Goal: Task Accomplishment & Management: Manage account settings

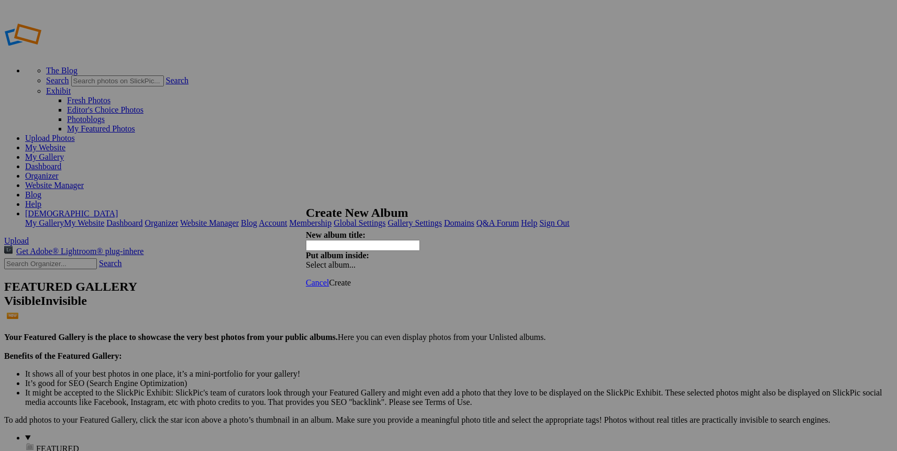
click at [306, 260] on span at bounding box center [306, 264] width 0 height 9
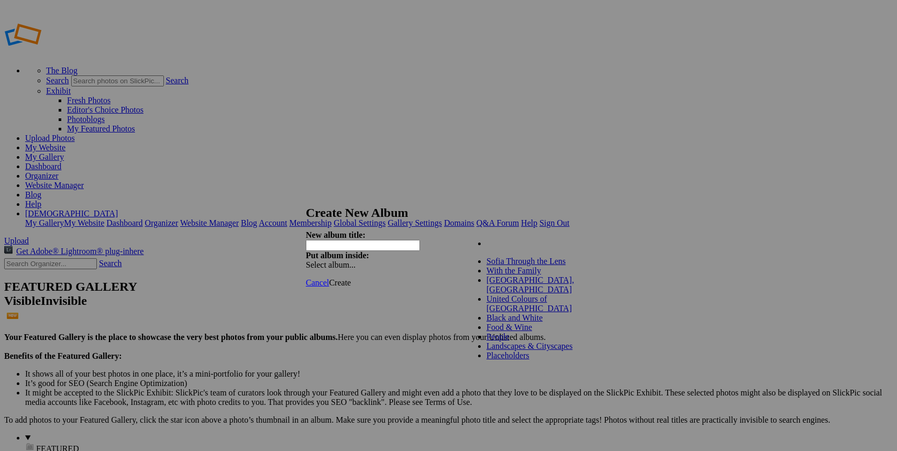
click at [486, 248] on link "My Albums" at bounding box center [506, 243] width 40 height 9
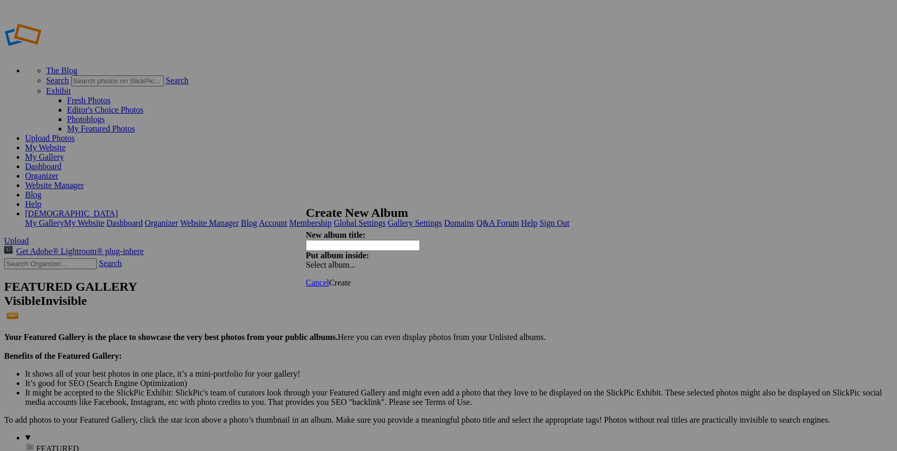
click at [420, 240] on input "text" at bounding box center [363, 245] width 114 height 11
type input "[GEOGRAPHIC_DATA] - [DATE]"
click at [351, 278] on span "Create" at bounding box center [340, 282] width 22 height 9
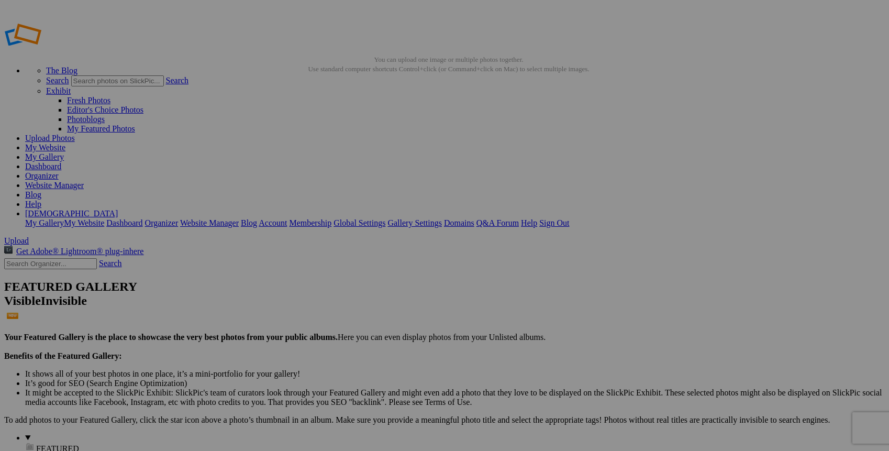
type input "[GEOGRAPHIC_DATA] - [DATE]"
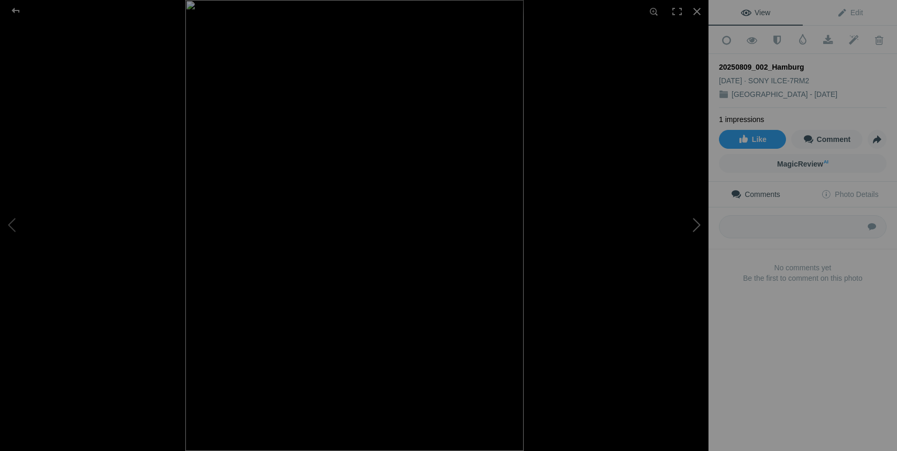
click at [695, 224] on button at bounding box center [669, 225] width 79 height 162
click at [17, 10] on div at bounding box center [16, 10] width 38 height 21
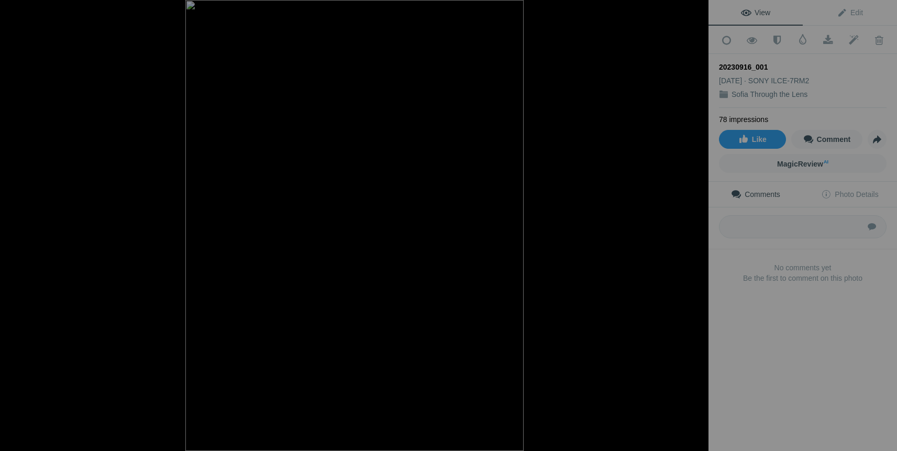
click at [697, 12] on div at bounding box center [696, 11] width 23 height 23
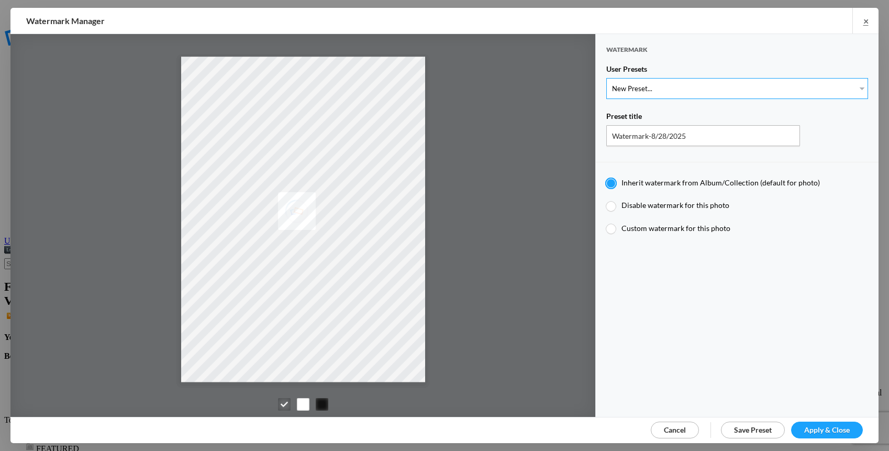
click at [853, 88] on select "New Preset... Watermark-5/22/2020" at bounding box center [737, 88] width 262 height 21
select select "1: Object"
click at [606, 78] on select "New Preset... Watermark-5/22/2020" at bounding box center [737, 88] width 262 height 21
type input "Watermark-5/22/2020"
radio input "false"
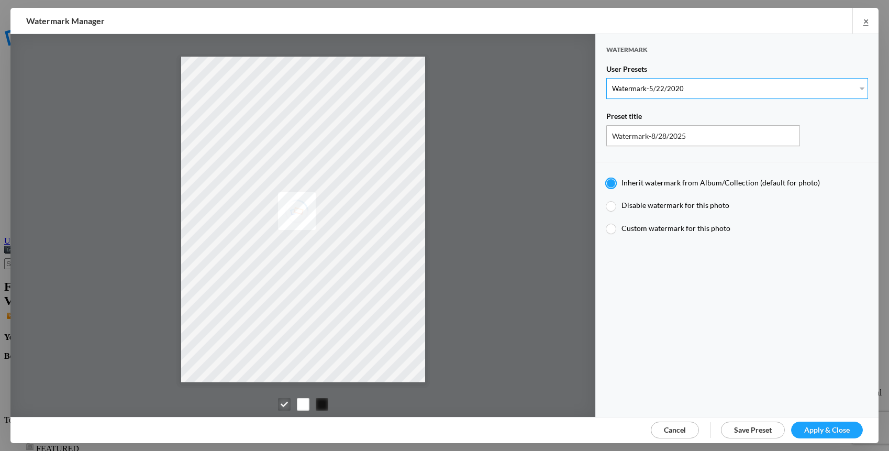
radio input "true"
radio input "false"
radio input "true"
type input "0.95"
type input "40"
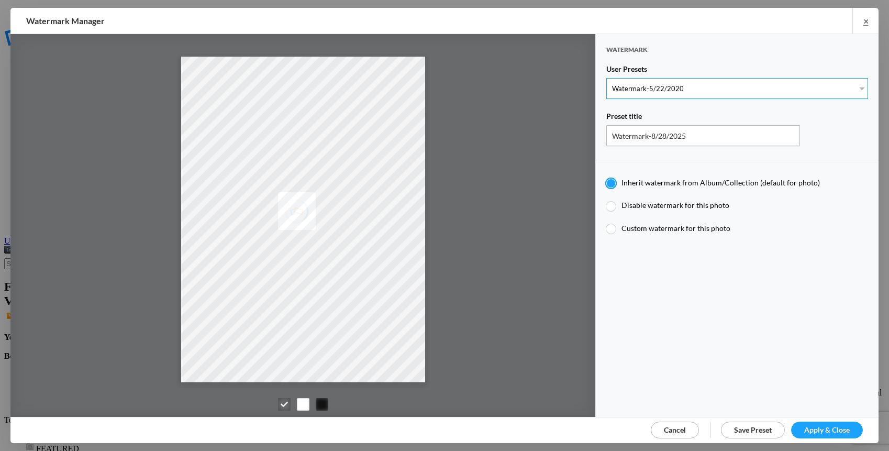
radio input "true"
radio input "false"
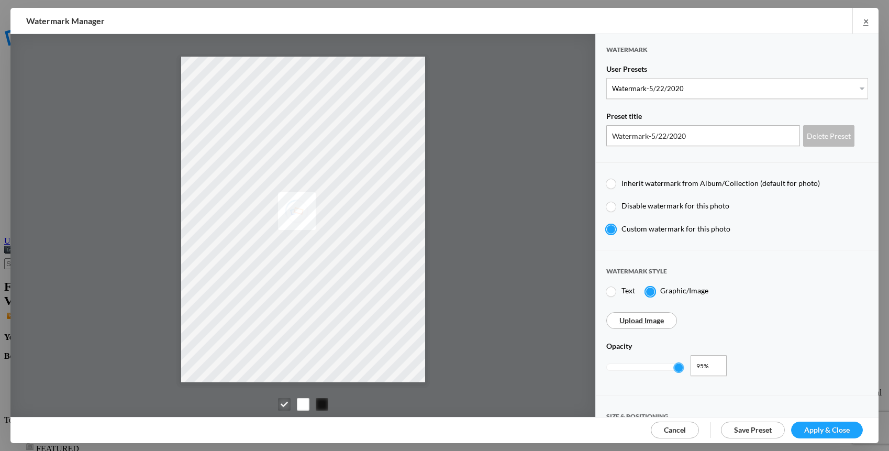
click at [833, 427] on span "Apply & Close" at bounding box center [827, 429] width 46 height 9
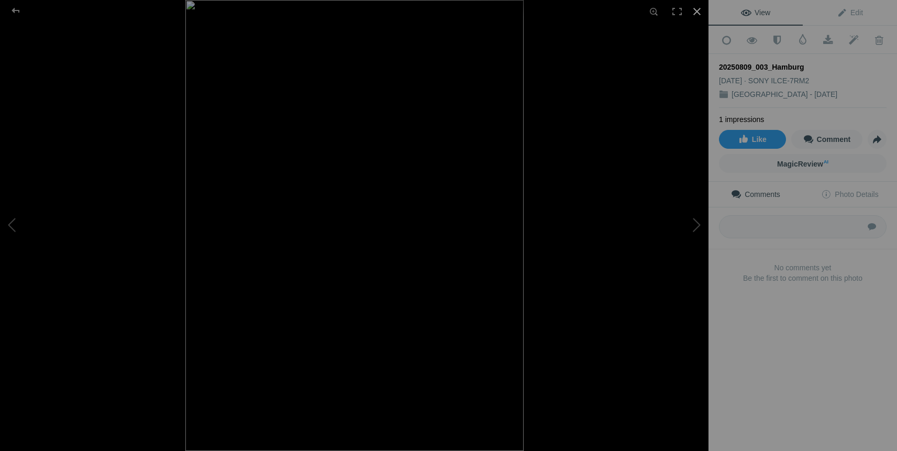
click at [697, 13] on div at bounding box center [696, 11] width 23 height 23
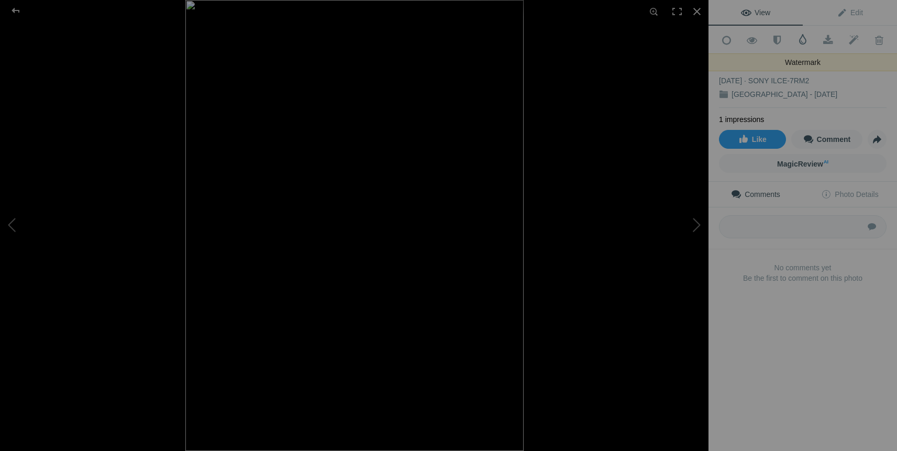
click at [800, 39] on span at bounding box center [802, 39] width 10 height 10
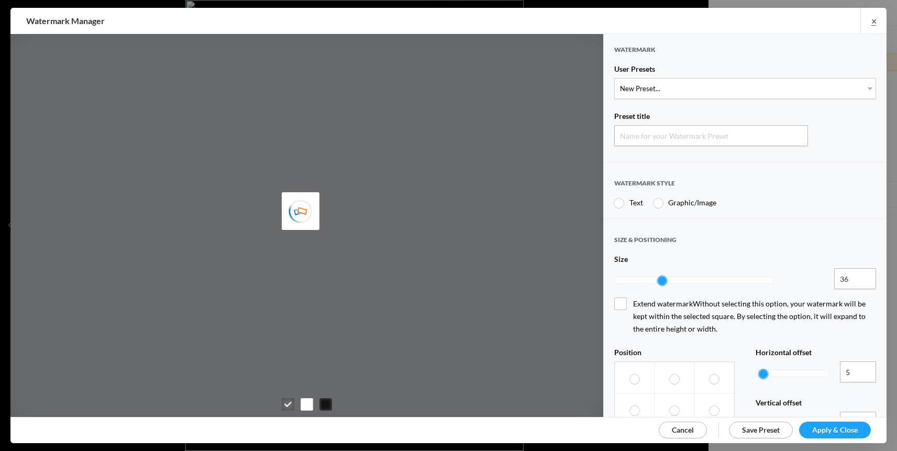
type input "Watermark-8/28/2025"
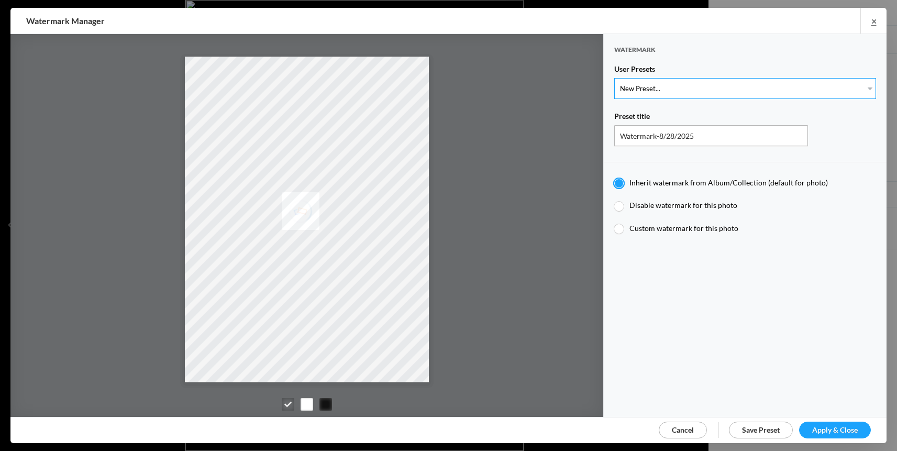
click at [862, 88] on select "New Preset... Watermark-5/22/2020" at bounding box center [745, 88] width 262 height 21
select select "1: Object"
click at [614, 78] on select "New Preset... Watermark-5/22/2020" at bounding box center [745, 88] width 262 height 21
type input "Watermark-5/22/2020"
radio input "false"
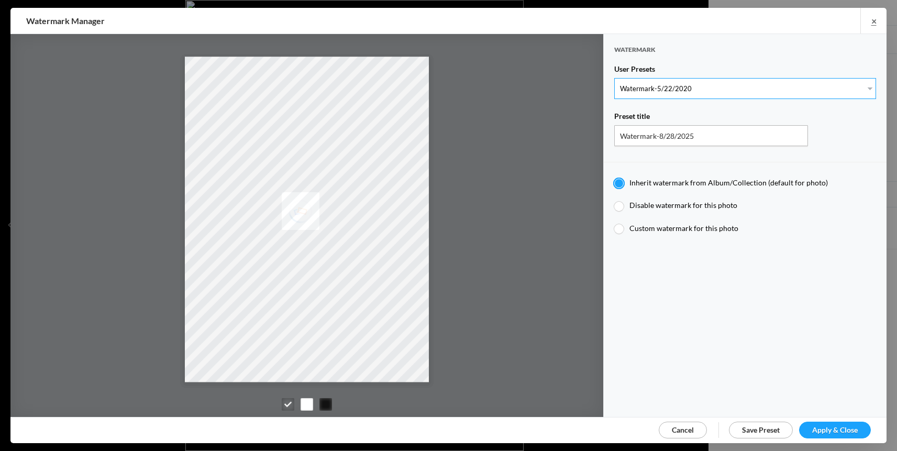
radio input "true"
type input "0.95"
type input "40"
radio input "true"
radio input "false"
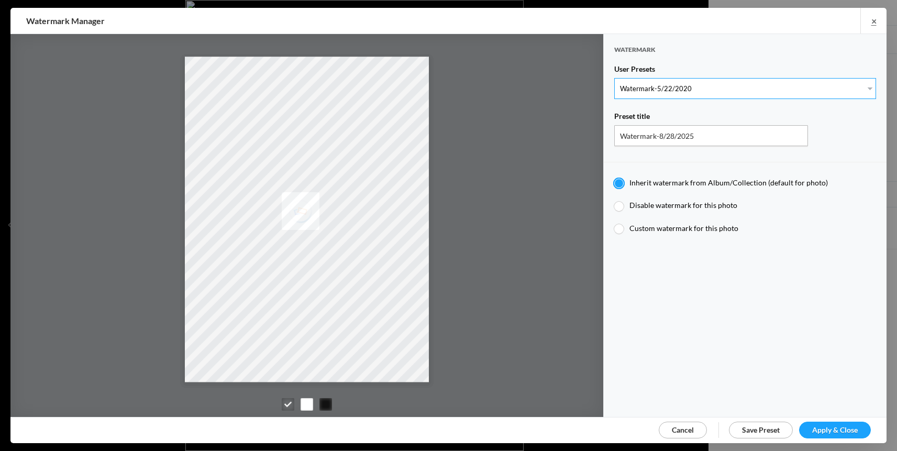
radio input "false"
radio input "true"
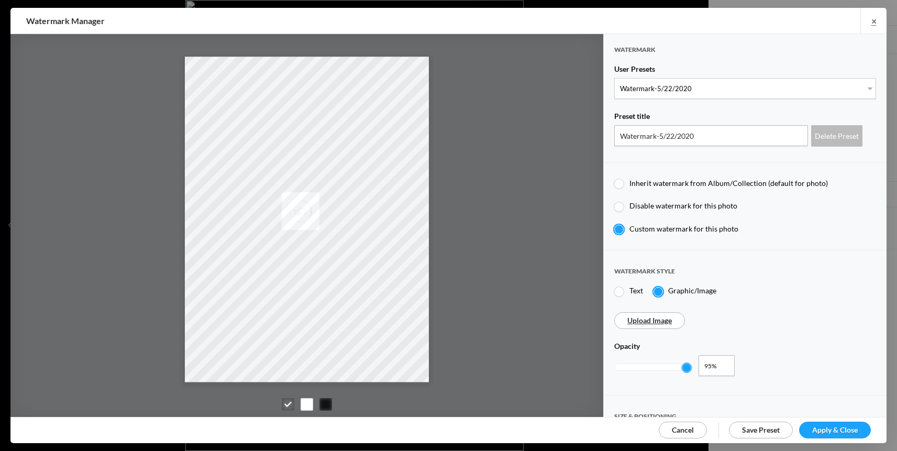
click at [834, 431] on span "Apply & Close" at bounding box center [835, 429] width 46 height 9
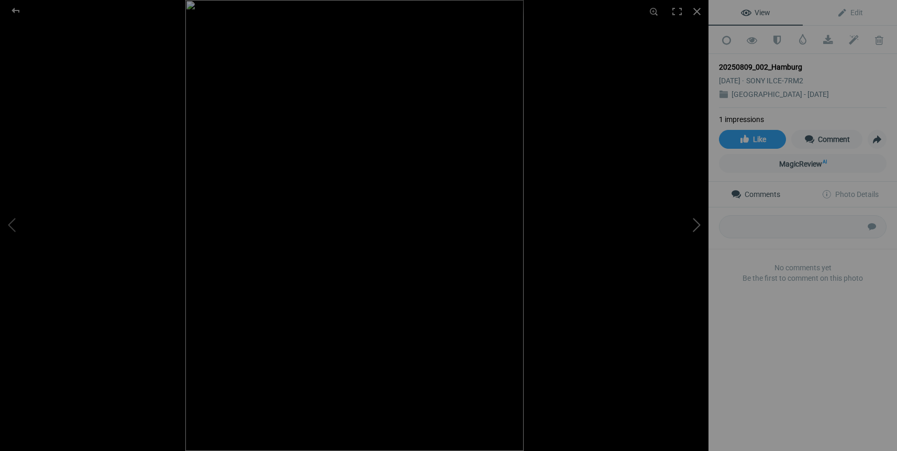
click at [695, 226] on button at bounding box center [669, 225] width 79 height 162
click at [695, 227] on button at bounding box center [669, 225] width 79 height 162
click at [798, 41] on span at bounding box center [802, 39] width 10 height 10
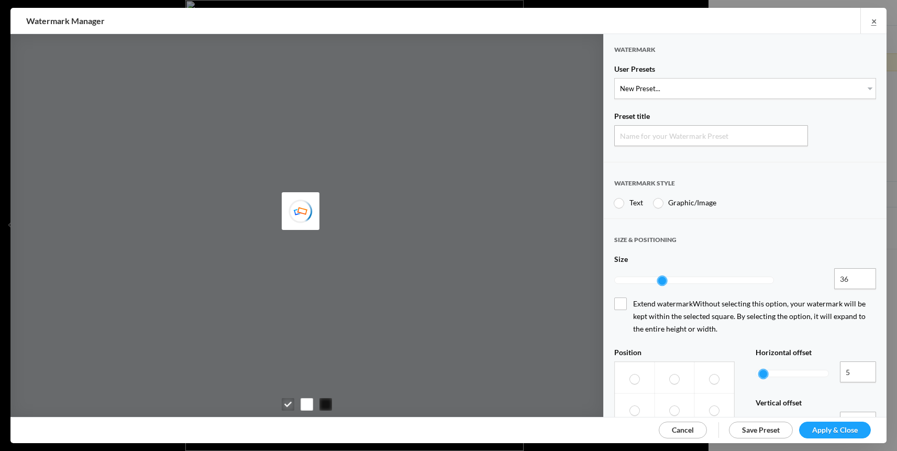
type input "Watermark-8/28/2025"
radio input "true"
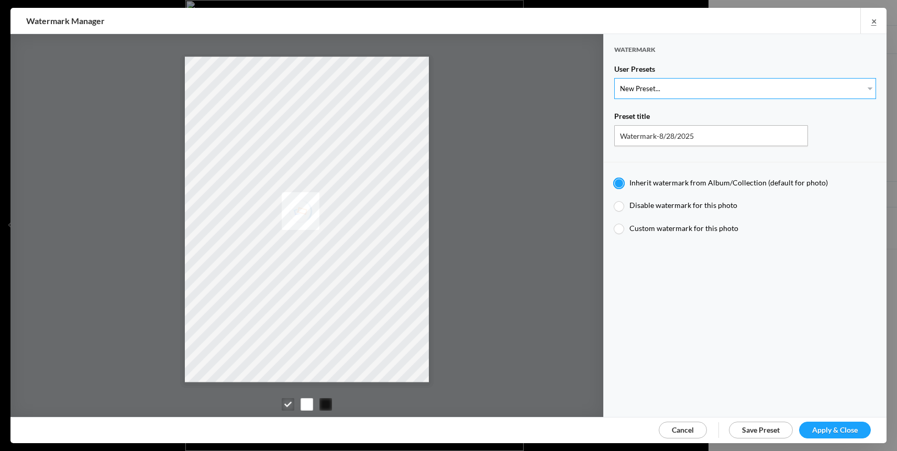
click at [756, 88] on select "New Preset... Watermark-5/22/2020" at bounding box center [745, 88] width 262 height 21
select select "1: Object"
click at [614, 78] on select "New Preset... Watermark-5/22/2020" at bounding box center [745, 88] width 262 height 21
type input "Watermark-5/22/2020"
radio input "false"
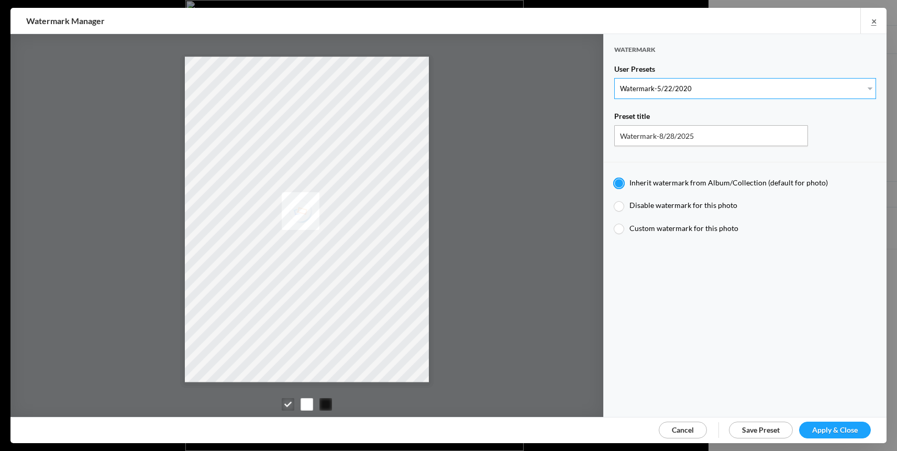
radio input "true"
type input "0.95"
type input "40"
radio input "true"
radio input "false"
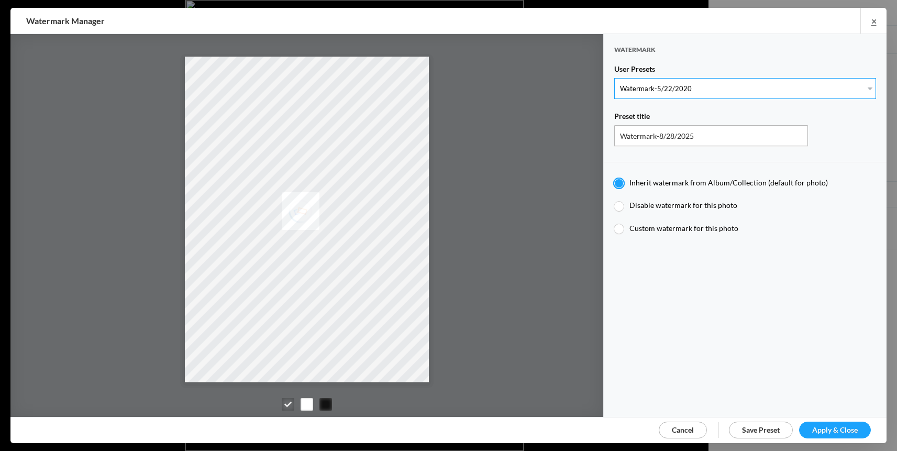
radio input "false"
radio input "true"
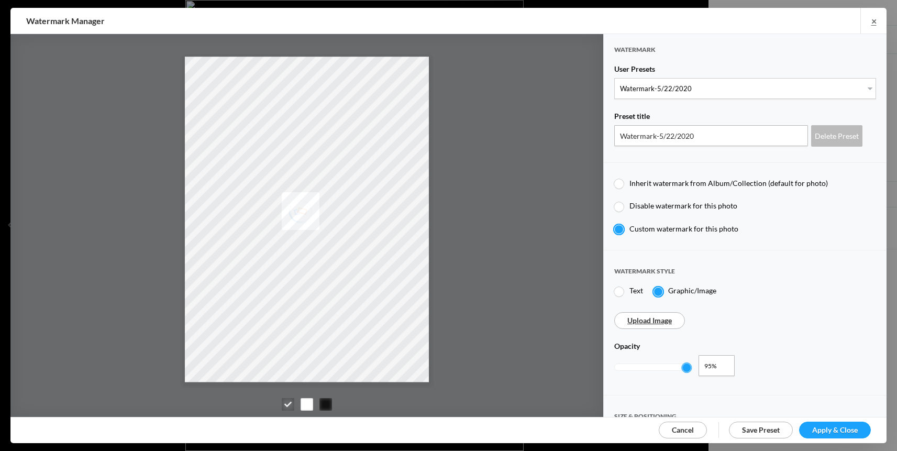
click at [843, 426] on span "Apply & Close" at bounding box center [835, 429] width 46 height 9
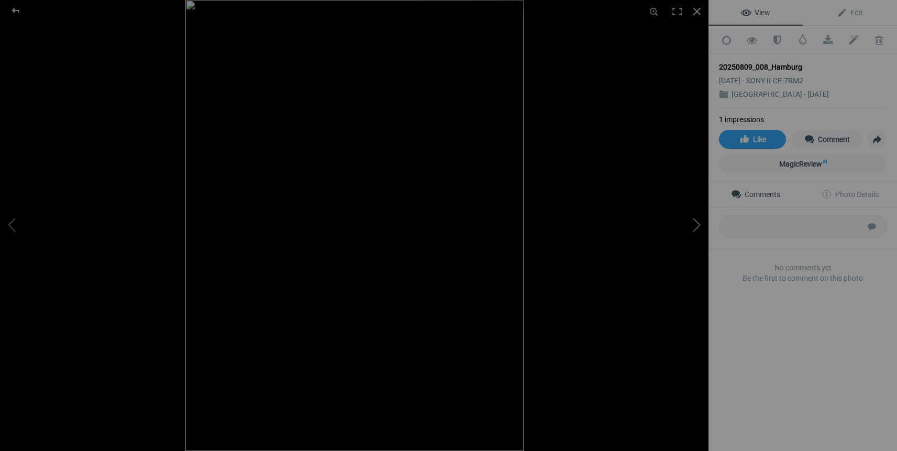
click at [693, 226] on button at bounding box center [669, 225] width 79 height 162
click at [799, 40] on span at bounding box center [802, 39] width 10 height 10
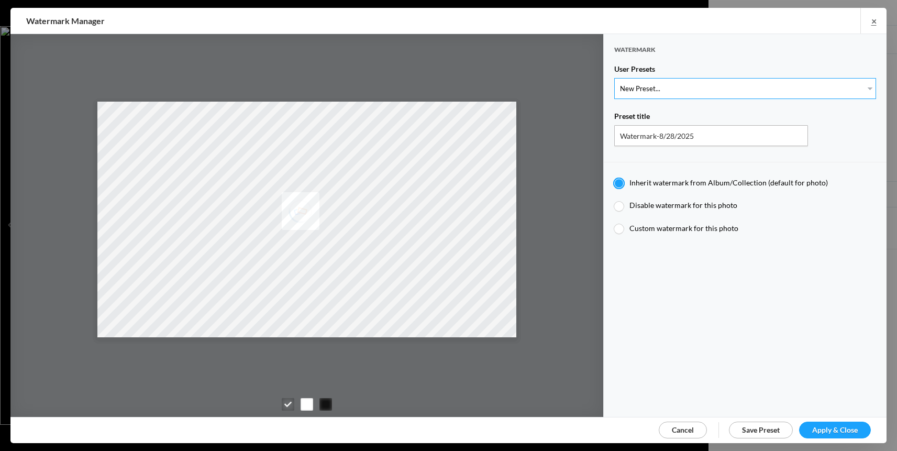
click at [751, 88] on select "New Preset... Watermark-5/22/2020" at bounding box center [745, 88] width 262 height 21
select select "1: Object"
click at [614, 78] on select "New Preset... Watermark-5/22/2020" at bounding box center [745, 88] width 262 height 21
type input "Watermark-5/22/2020"
radio input "false"
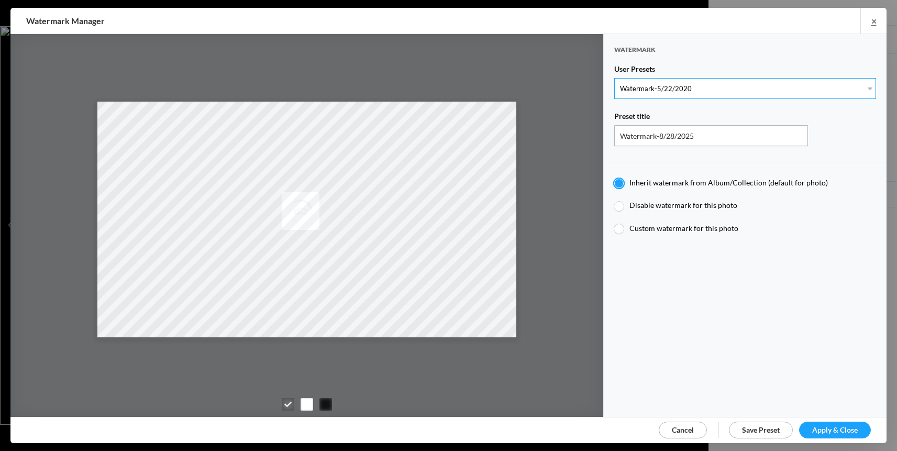
radio input "true"
radio input "false"
radio input "true"
type input "0.95"
type input "40"
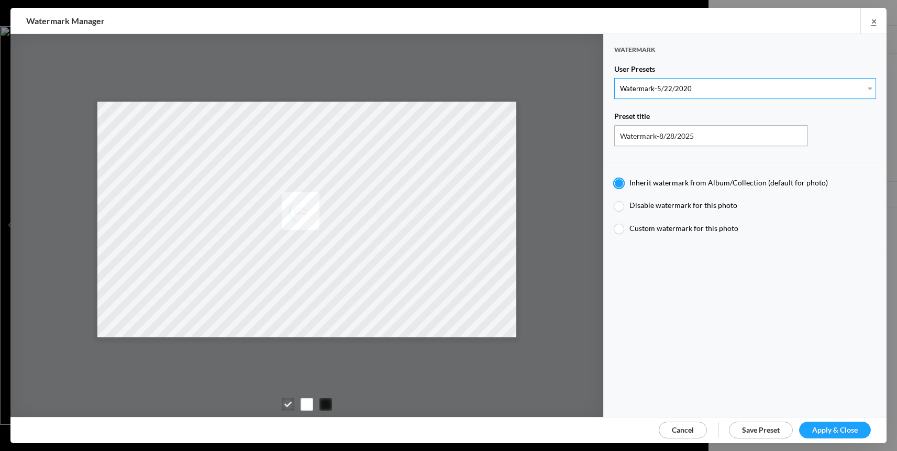
radio input "true"
radio input "false"
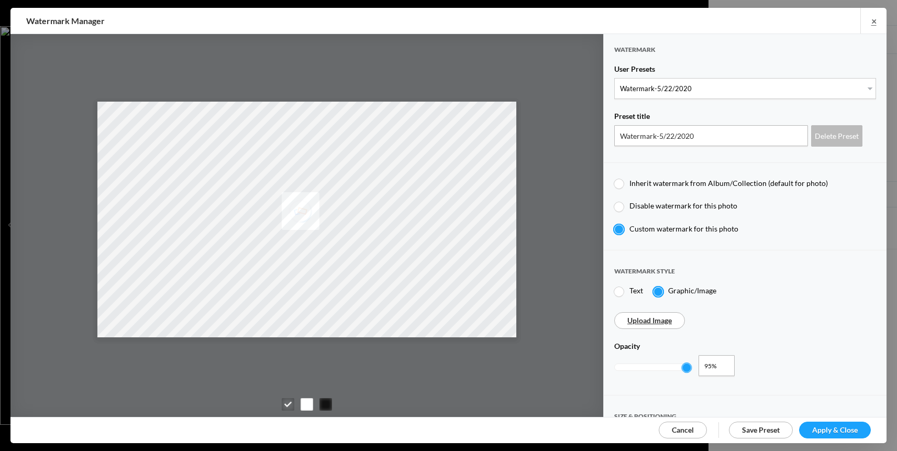
click at [844, 427] on span "Apply & Close" at bounding box center [835, 429] width 46 height 9
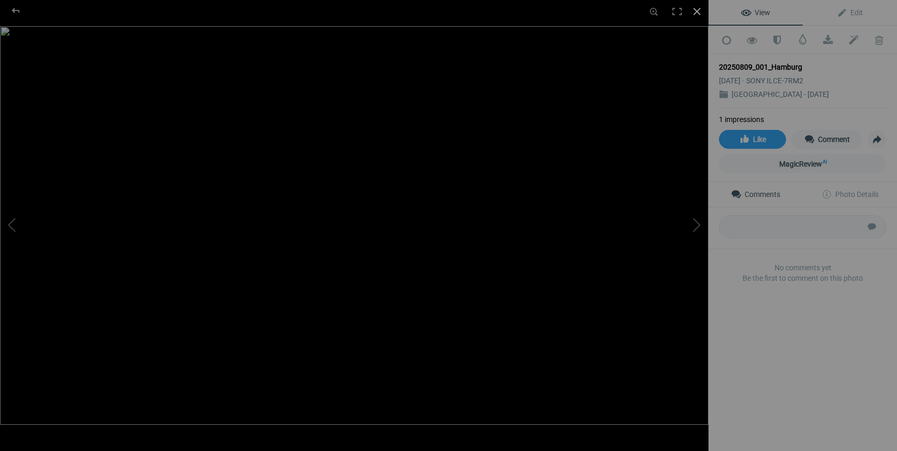
click at [695, 13] on div at bounding box center [696, 11] width 23 height 23
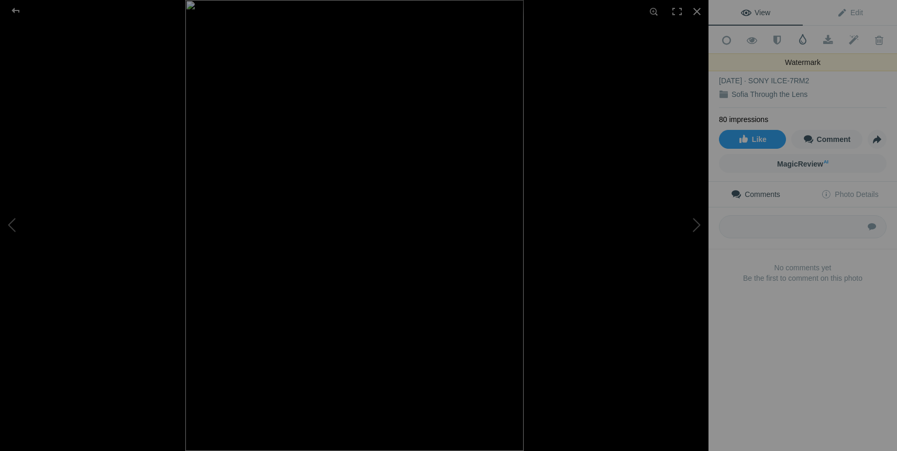
click at [798, 41] on span at bounding box center [802, 39] width 10 height 10
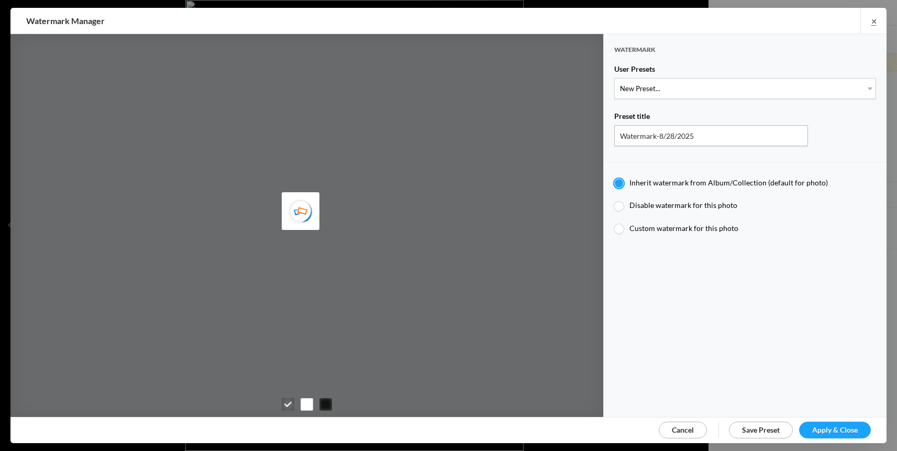
type input "Watermark-5/22/2020"
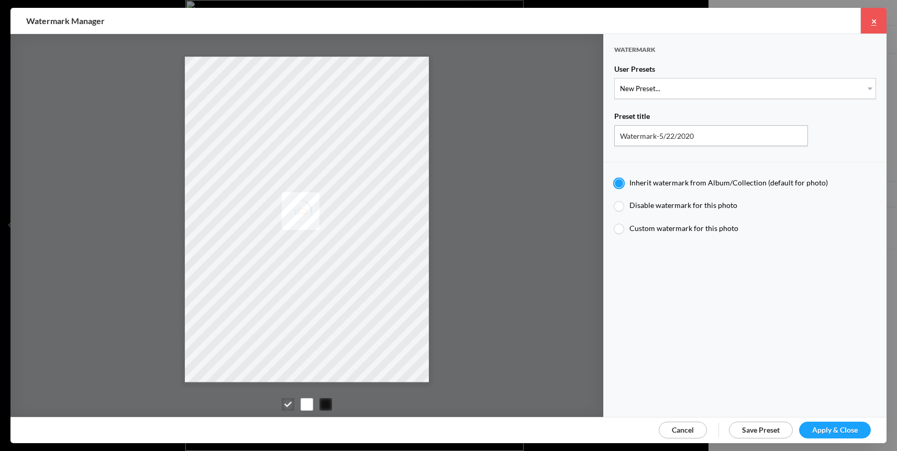
click at [875, 19] on link "×" at bounding box center [873, 21] width 26 height 26
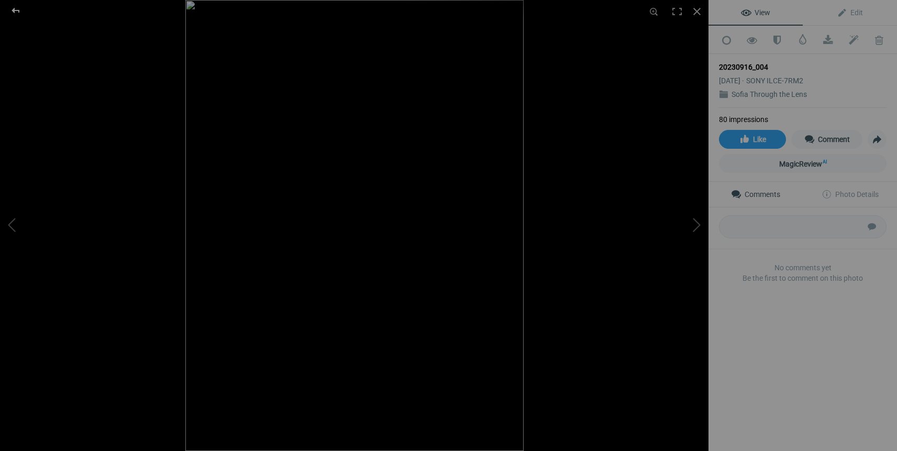
click at [15, 12] on div at bounding box center [16, 10] width 38 height 21
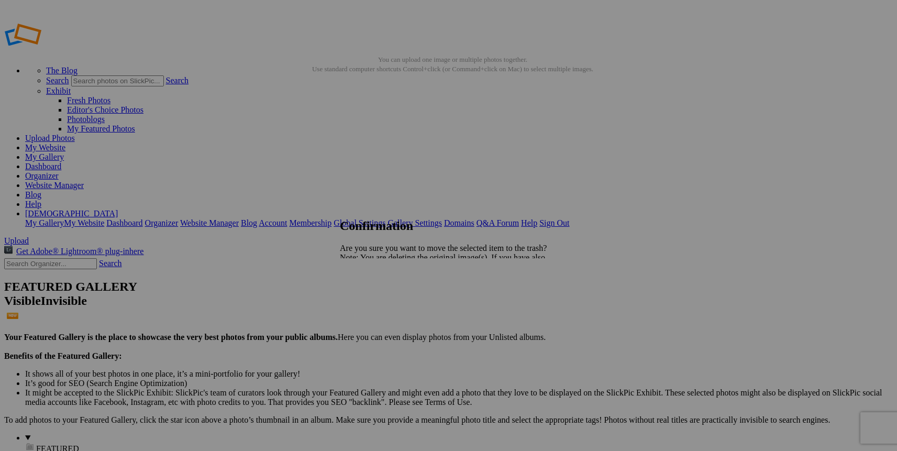
click at [375, 295] on span "Yes" at bounding box center [369, 293] width 12 height 9
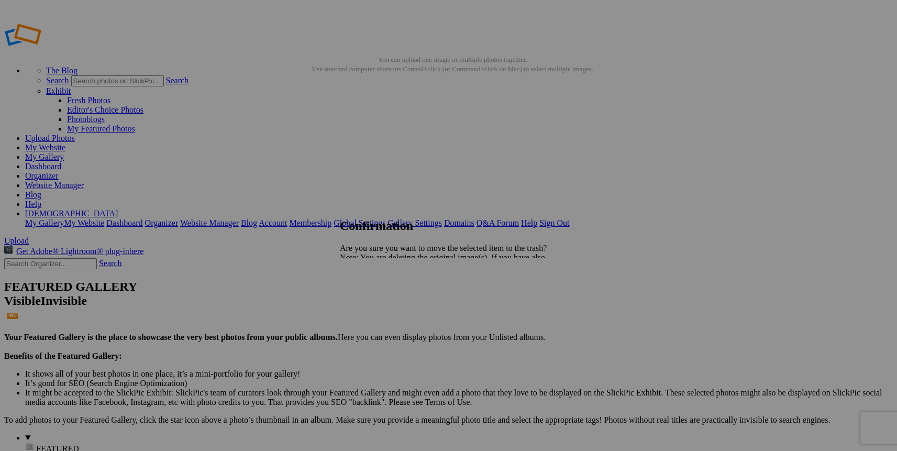
click at [375, 295] on span "Yes" at bounding box center [369, 293] width 12 height 9
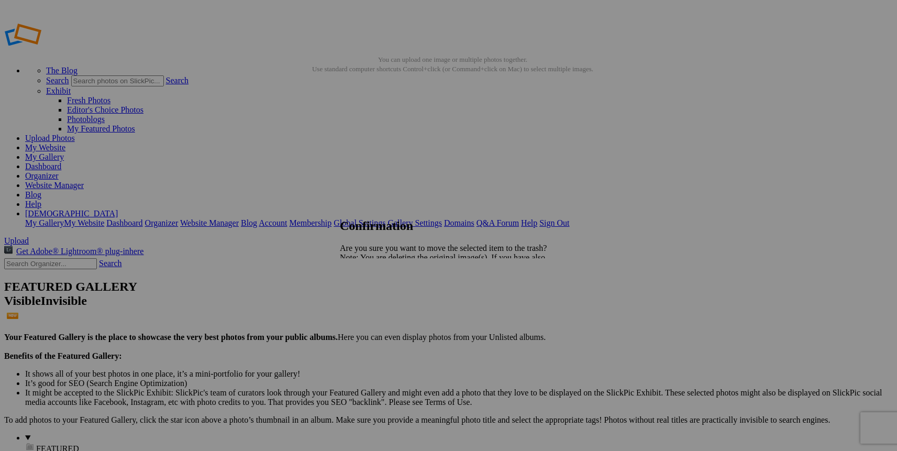
click at [375, 297] on span "Yes" at bounding box center [369, 293] width 12 height 9
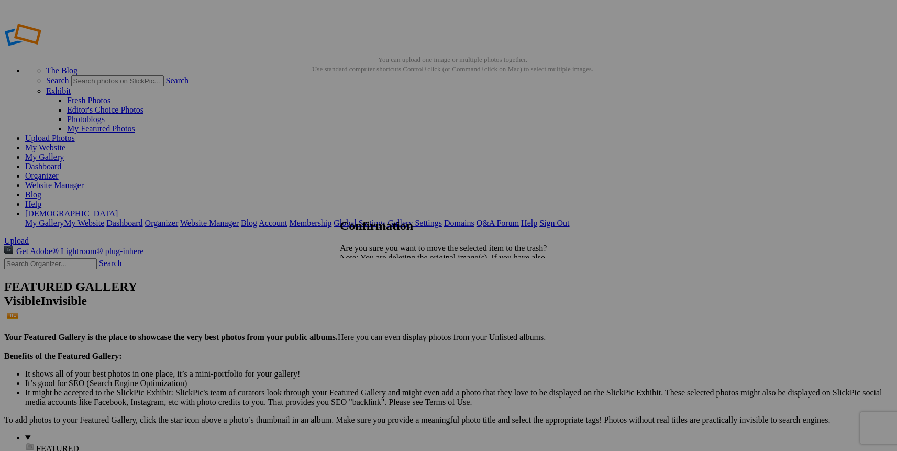
click at [375, 295] on span "Yes" at bounding box center [369, 293] width 12 height 9
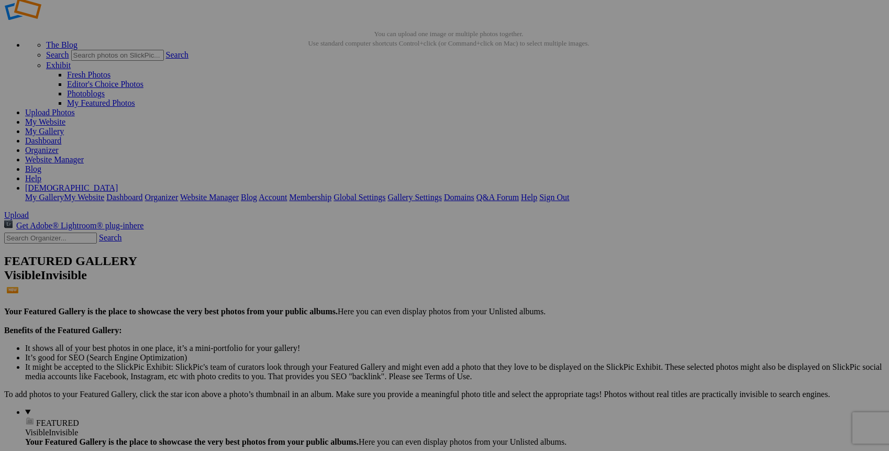
scroll to position [38, 0]
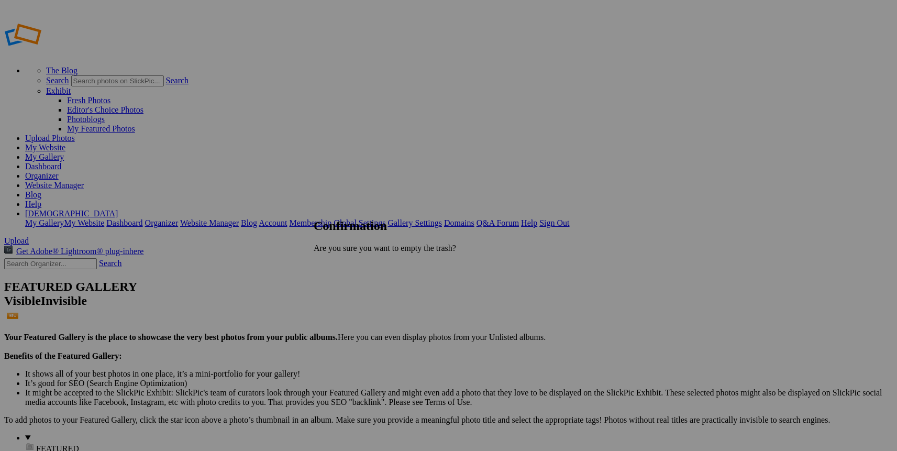
click at [359, 285] on span "Delete" at bounding box center [348, 284] width 22 height 9
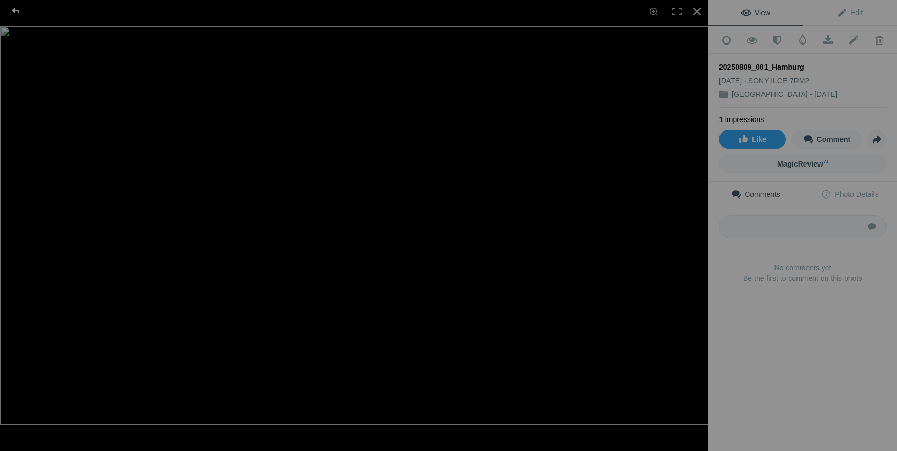
click at [18, 12] on div at bounding box center [16, 10] width 38 height 21
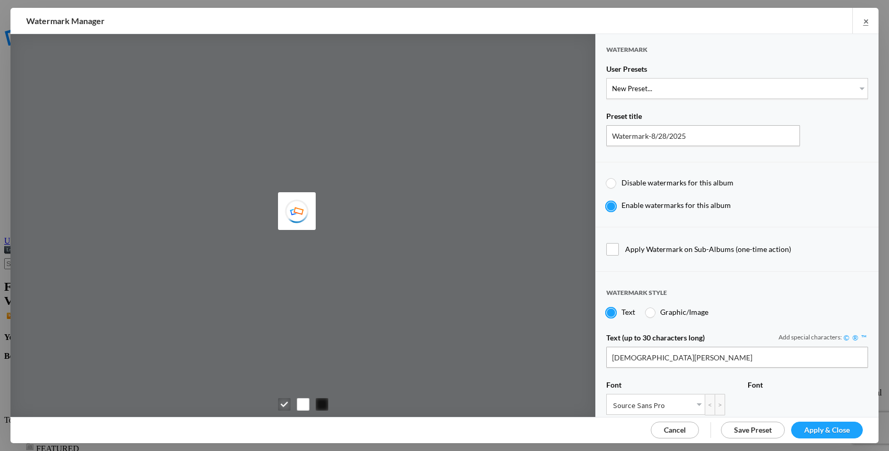
type input "Arian Shkaki"
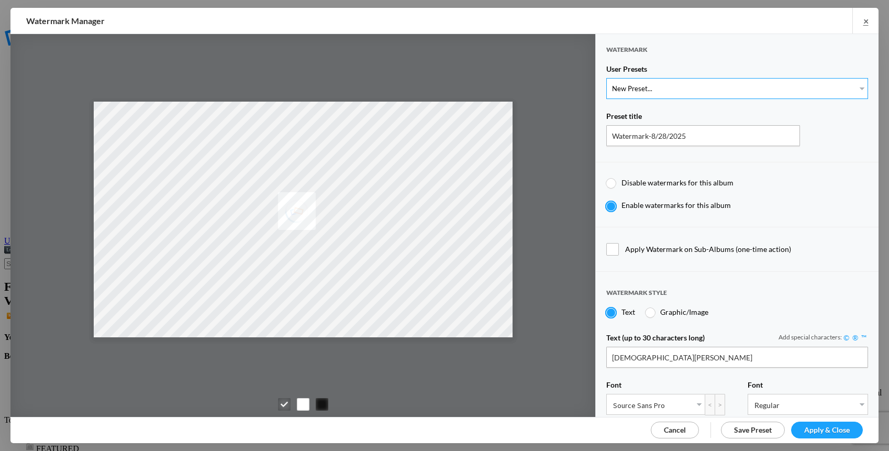
click at [855, 87] on select "New Preset... Watermark-5/22/2020" at bounding box center [737, 88] width 262 height 21
select select "1: Object"
click at [606, 78] on select "New Preset... Watermark-5/22/2020" at bounding box center [737, 88] width 262 height 21
type input "Watermark-5/22/2020"
radio input "false"
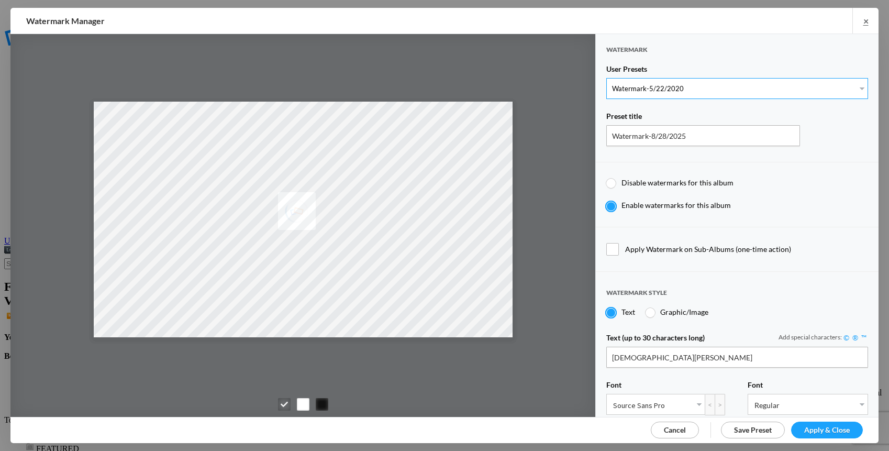
radio input "true"
type input "0.95"
type input "40"
radio input "true"
radio input "false"
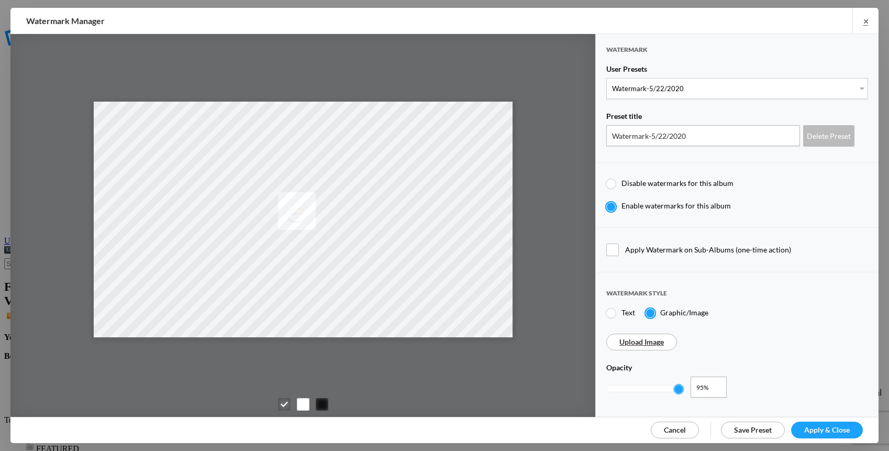
click at [828, 428] on span "Apply & Close" at bounding box center [827, 429] width 46 height 9
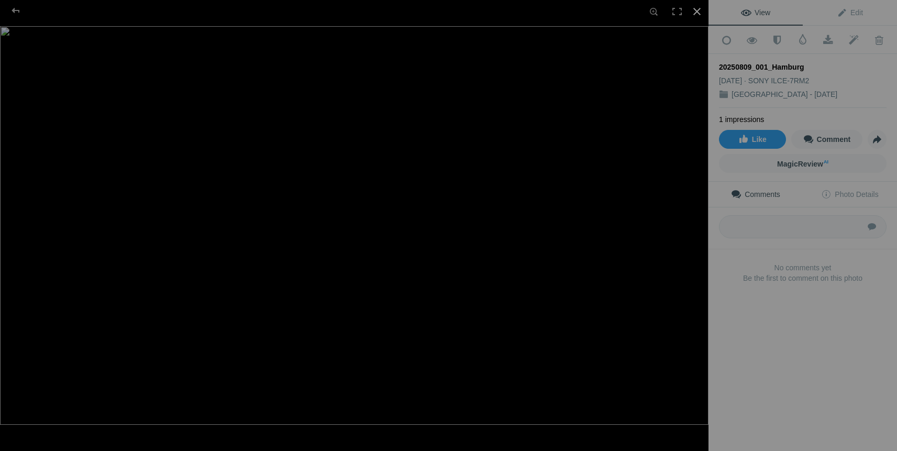
click at [696, 10] on div at bounding box center [696, 11] width 23 height 23
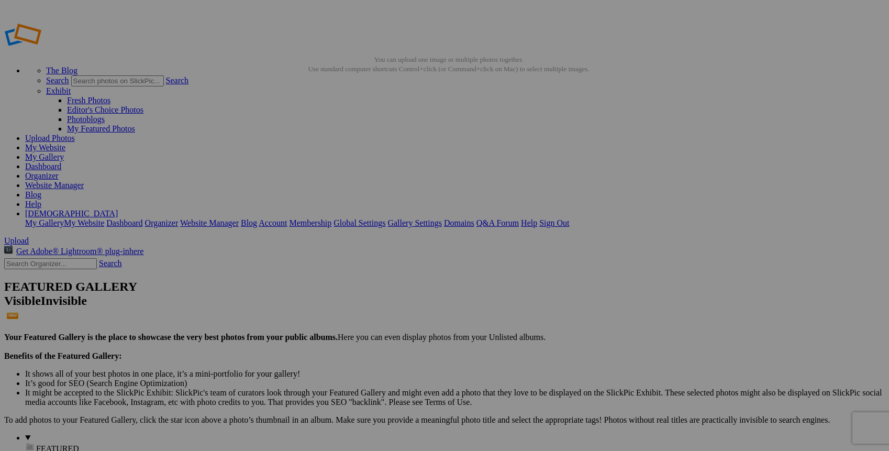
type input "[GEOGRAPHIC_DATA] - [DATE]"
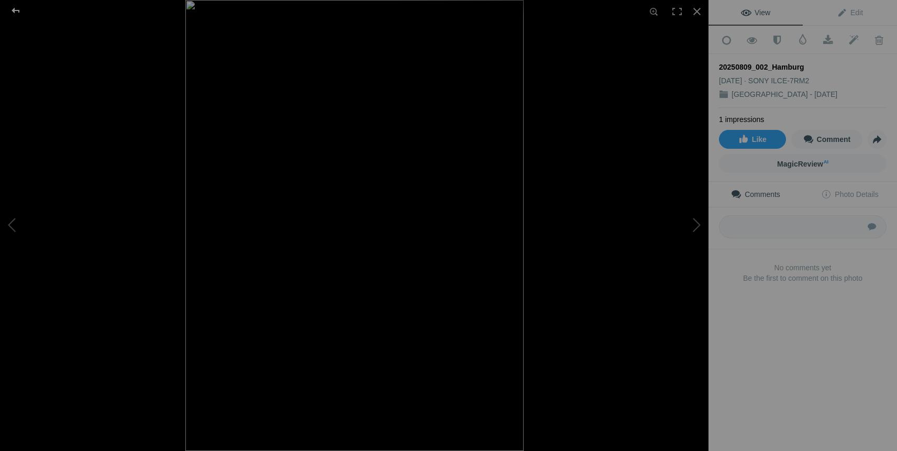
click at [13, 8] on div at bounding box center [16, 10] width 38 height 21
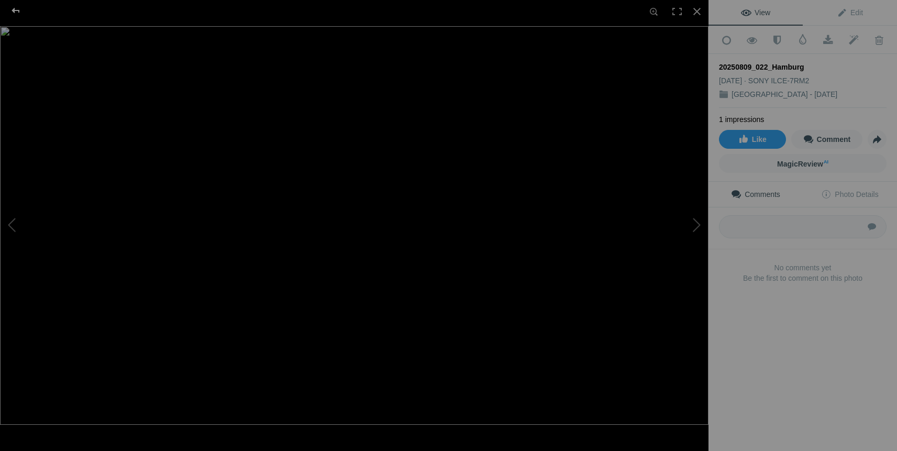
click at [17, 11] on div at bounding box center [16, 10] width 38 height 21
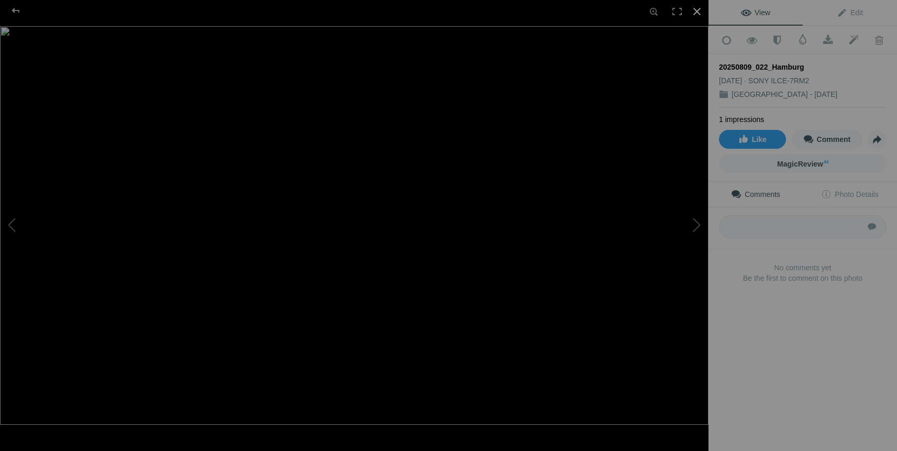
click at [695, 14] on div at bounding box center [696, 11] width 23 height 23
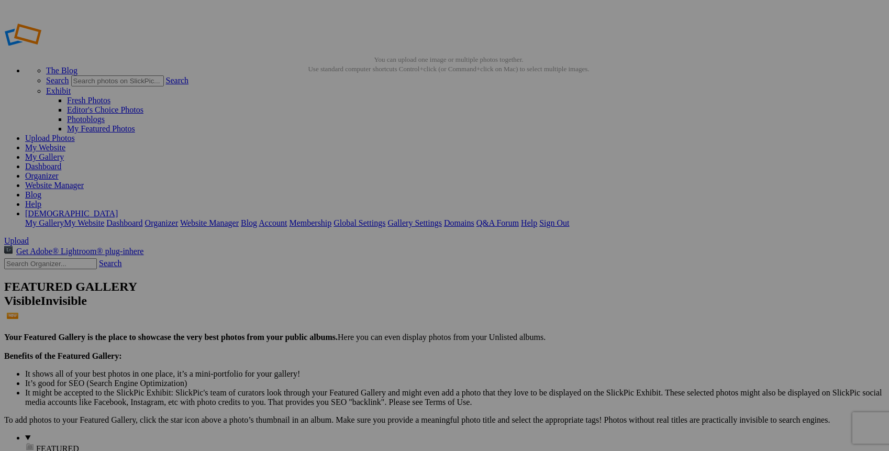
type input "[GEOGRAPHIC_DATA] - [DATE]"
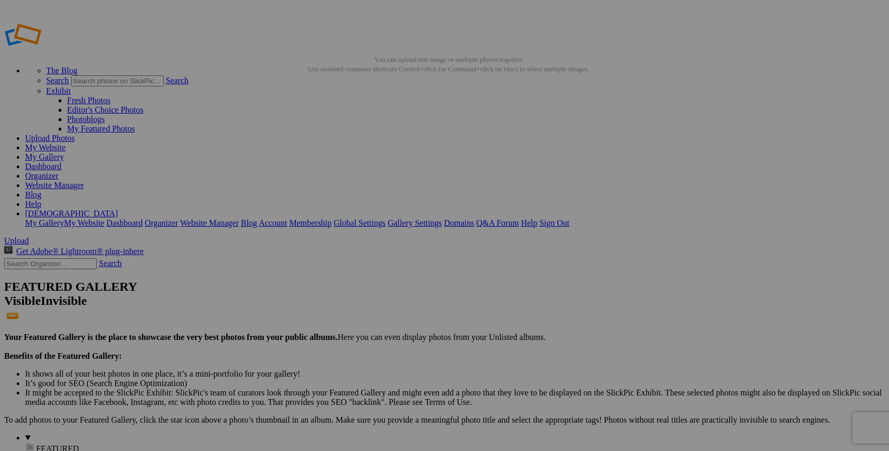
type input "[GEOGRAPHIC_DATA] - [DATE]"
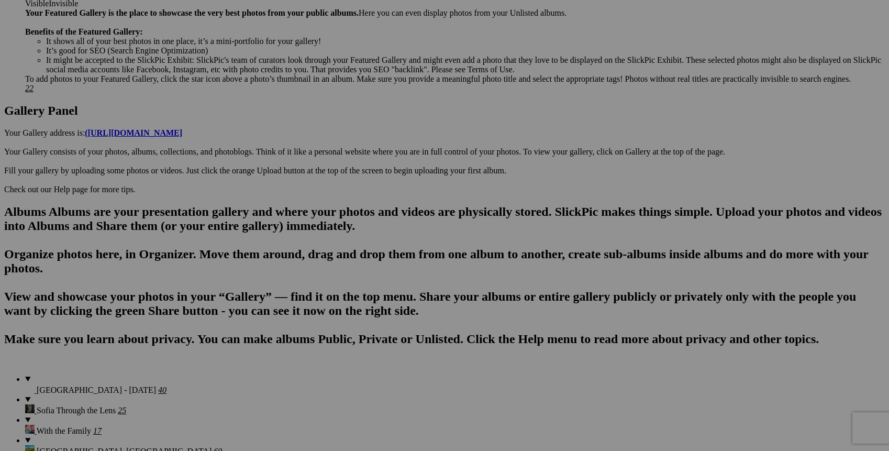
scroll to position [506, 0]
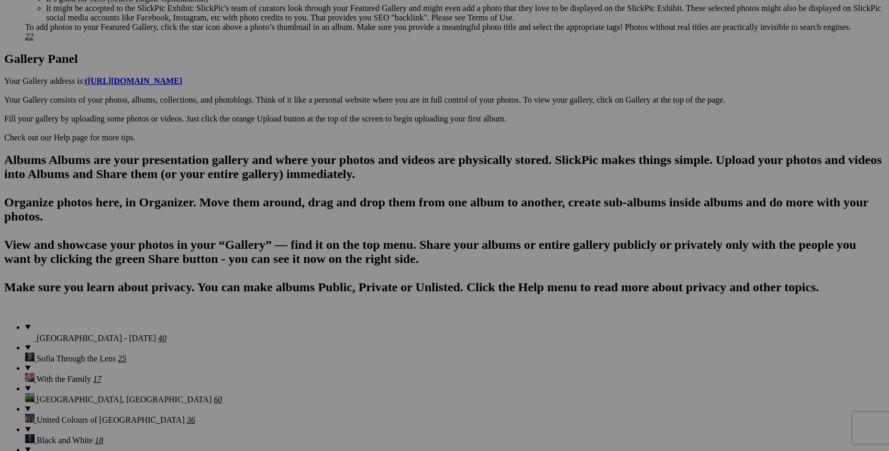
drag, startPoint x: 663, startPoint y: 334, endPoint x: 218, endPoint y: 51, distance: 527.8
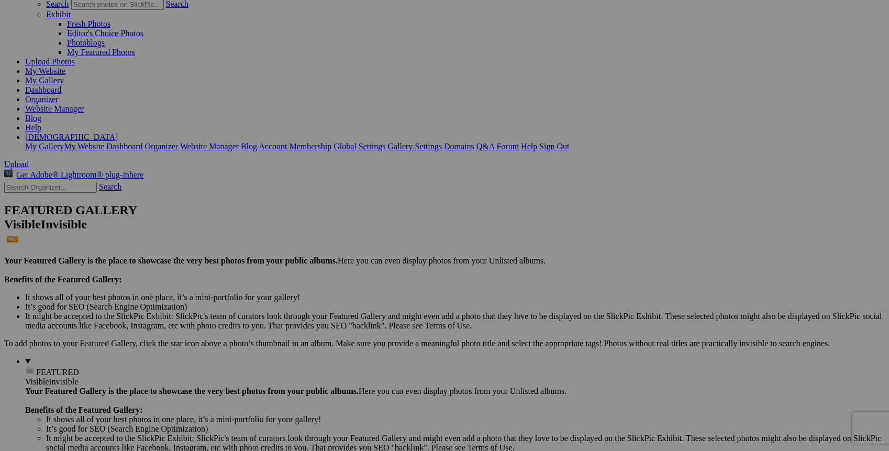
scroll to position [46, 0]
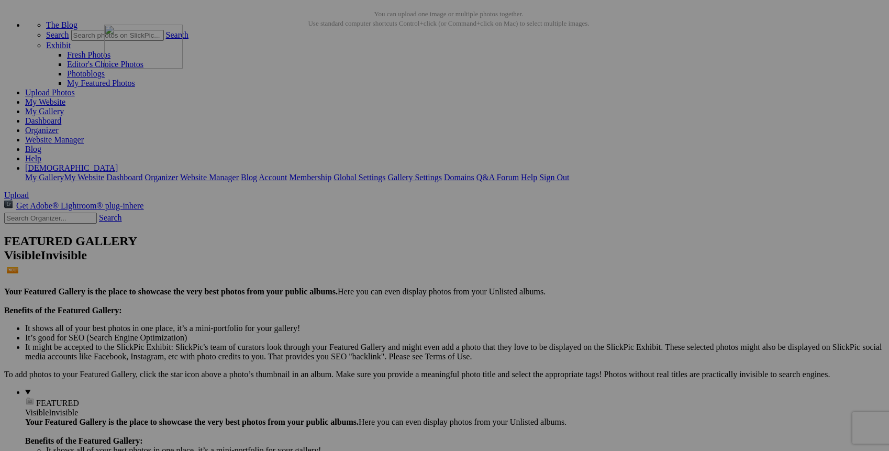
drag, startPoint x: 197, startPoint y: 390, endPoint x: 255, endPoint y: 116, distance: 280.7
drag, startPoint x: 464, startPoint y: 130, endPoint x: 563, endPoint y: 106, distance: 101.8
drag, startPoint x: 482, startPoint y: 124, endPoint x: 614, endPoint y: 117, distance: 132.1
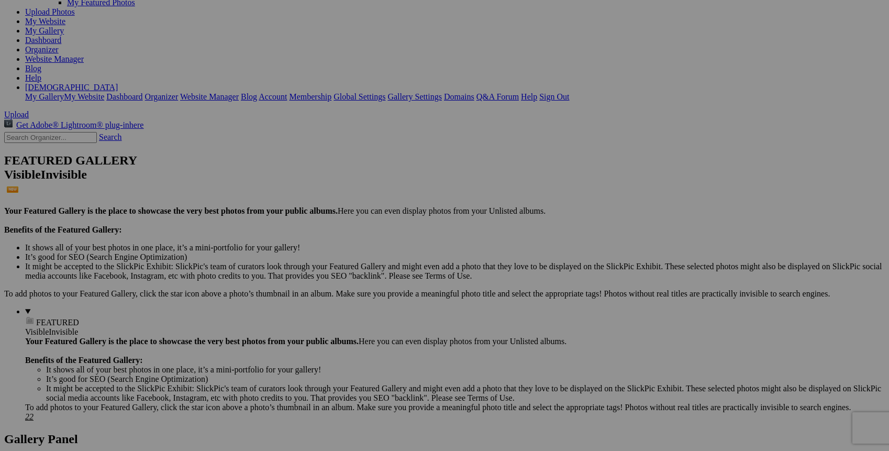
scroll to position [194, 0]
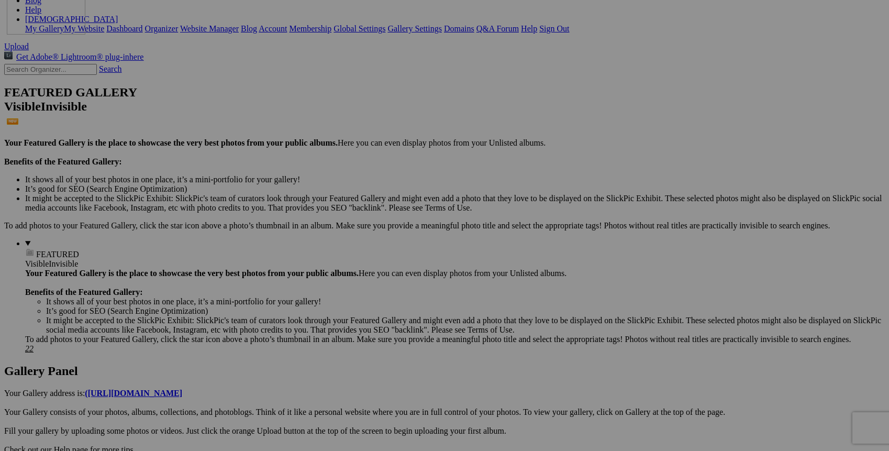
drag, startPoint x: 200, startPoint y: 377, endPoint x: 158, endPoint y: 81, distance: 298.8
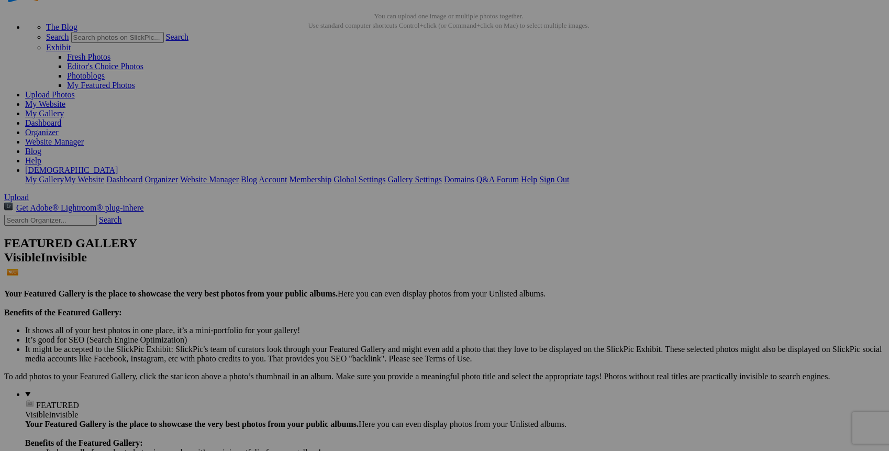
scroll to position [0, 0]
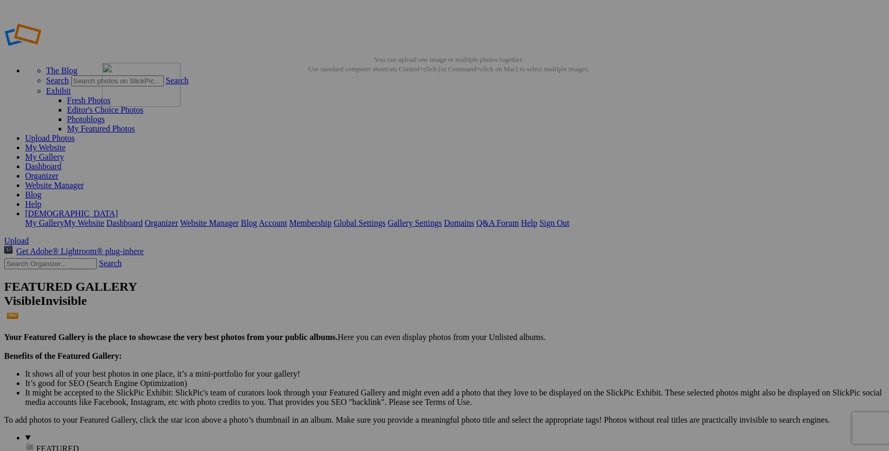
drag, startPoint x: 200, startPoint y: 292, endPoint x: 253, endPoint y: 138, distance: 162.5
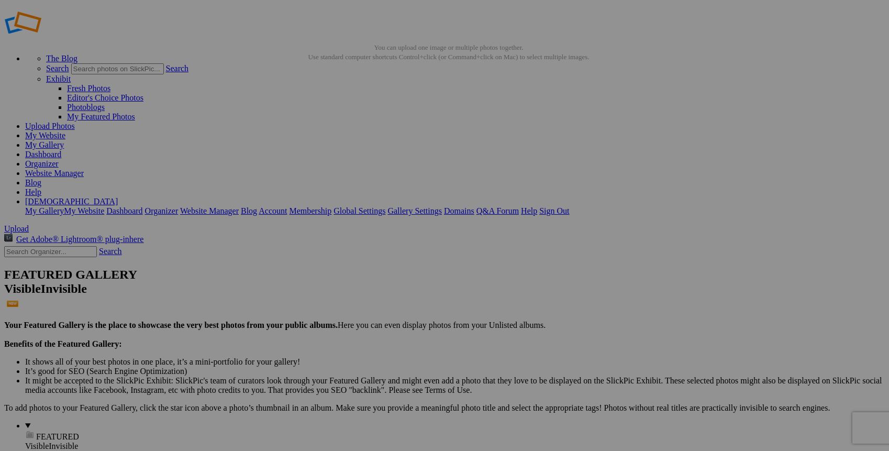
scroll to position [14, 0]
drag, startPoint x: 398, startPoint y: 148, endPoint x: 346, endPoint y: 384, distance: 241.7
drag, startPoint x: 368, startPoint y: 407, endPoint x: 256, endPoint y: 386, distance: 114.0
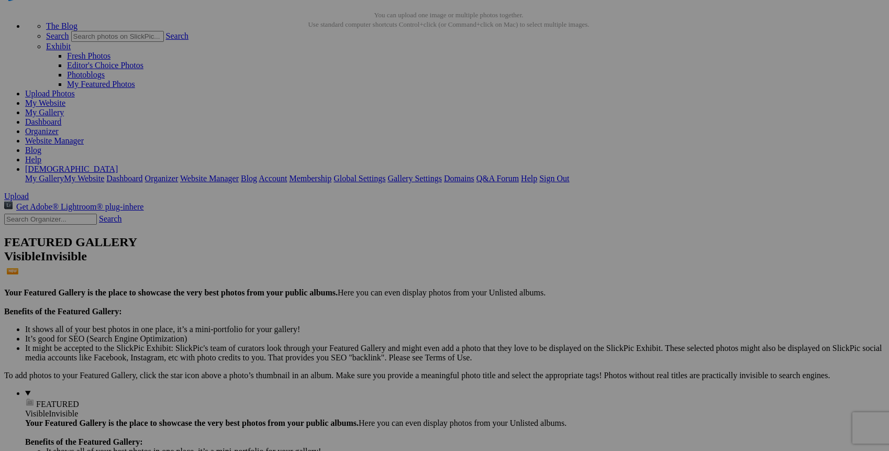
scroll to position [127, 0]
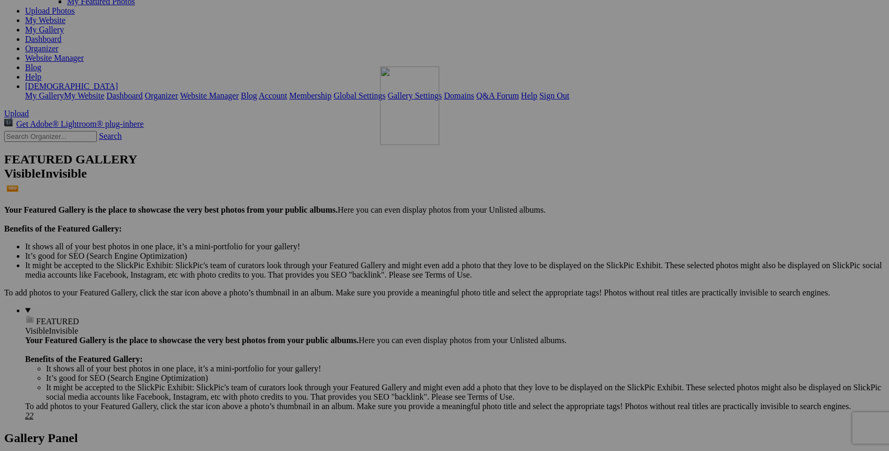
drag, startPoint x: 663, startPoint y: 186, endPoint x: 531, endPoint y: 158, distance: 135.5
drag, startPoint x: 754, startPoint y: 192, endPoint x: 639, endPoint y: 143, distance: 125.0
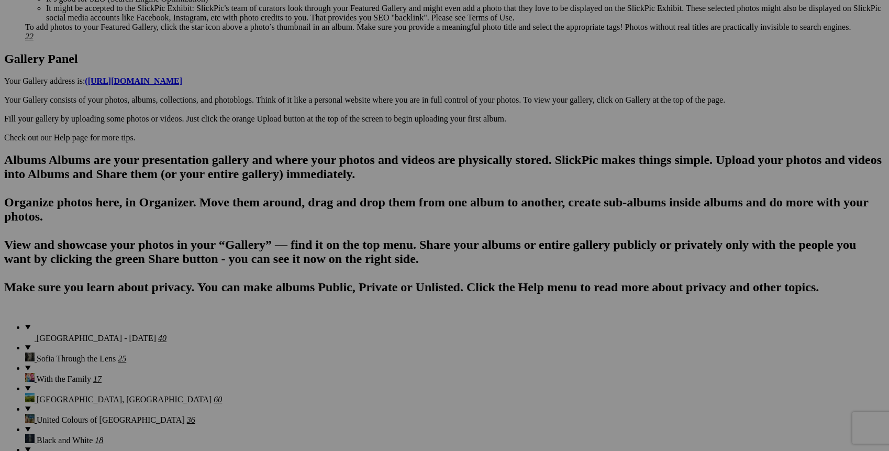
scroll to position [0, 0]
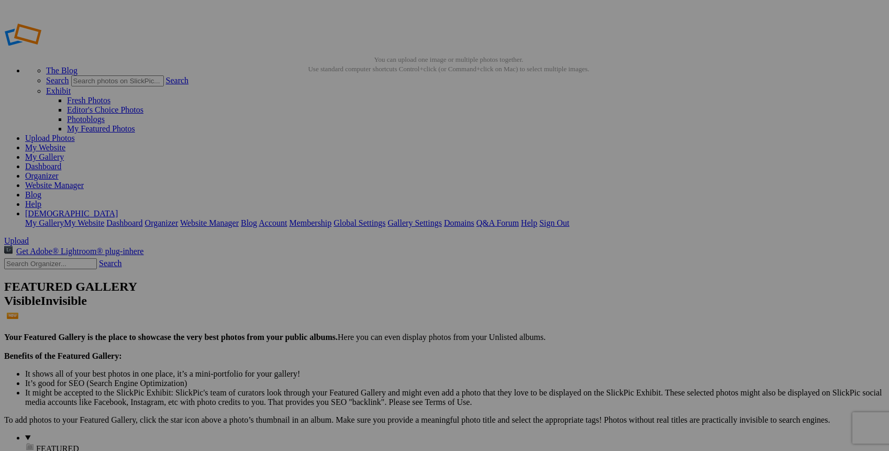
drag, startPoint x: 489, startPoint y: 164, endPoint x: 455, endPoint y: 138, distance: 42.6
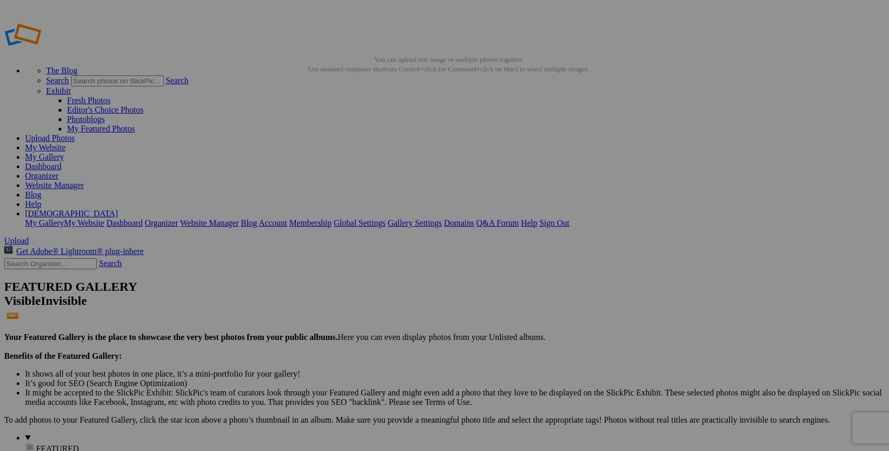
drag, startPoint x: 566, startPoint y: 156, endPoint x: 787, endPoint y: 392, distance: 322.9
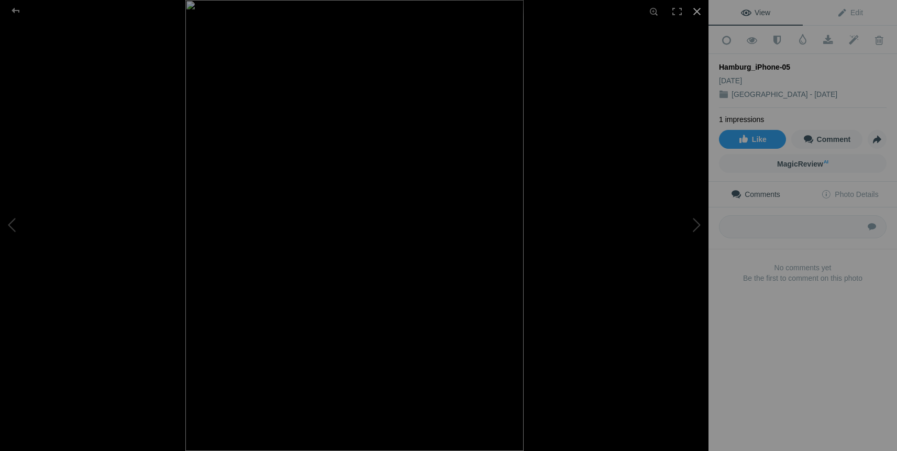
click at [697, 14] on div at bounding box center [696, 11] width 23 height 23
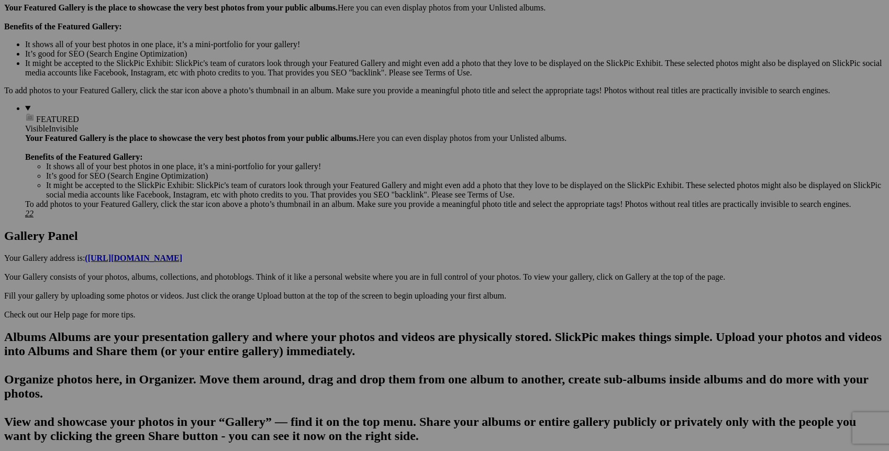
scroll to position [253, 0]
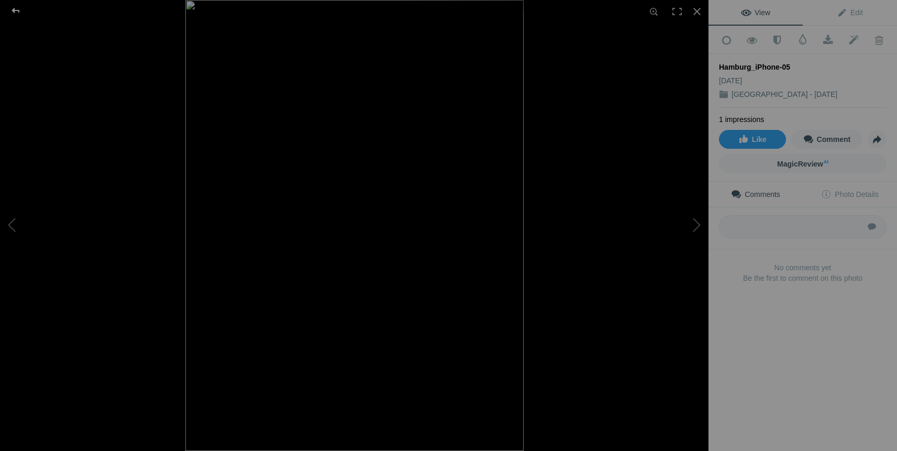
click at [16, 10] on div at bounding box center [16, 10] width 38 height 21
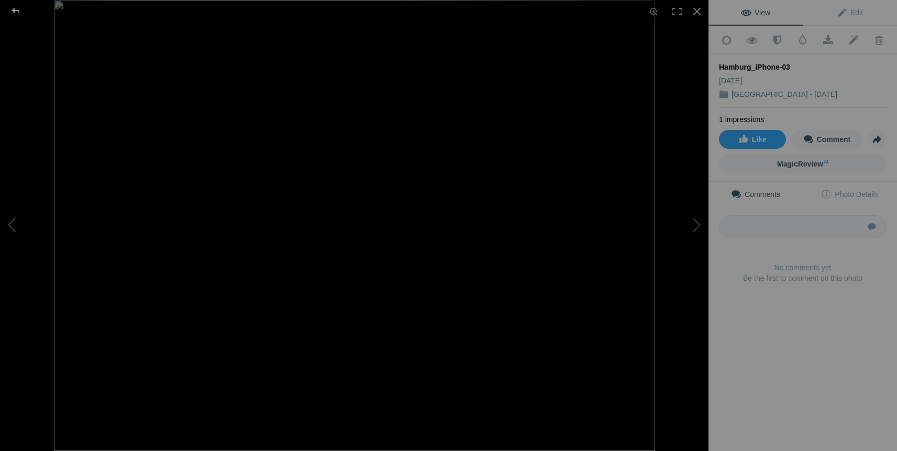
click at [15, 10] on div at bounding box center [16, 10] width 38 height 21
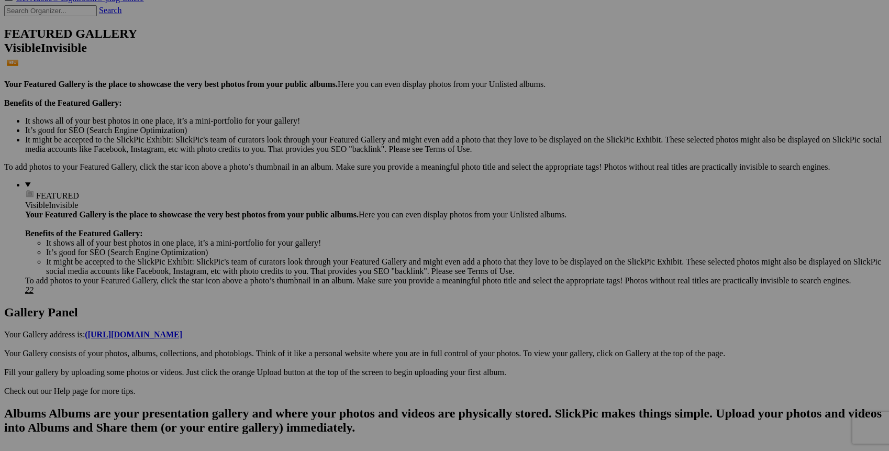
drag, startPoint x: 743, startPoint y: 197, endPoint x: 632, endPoint y: 173, distance: 113.6
drag, startPoint x: 749, startPoint y: 187, endPoint x: 757, endPoint y: 150, distance: 37.4
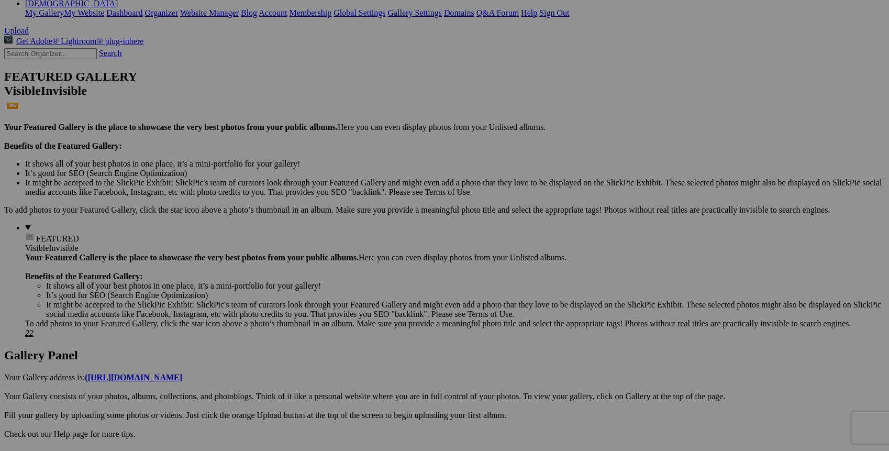
scroll to position [281, 0]
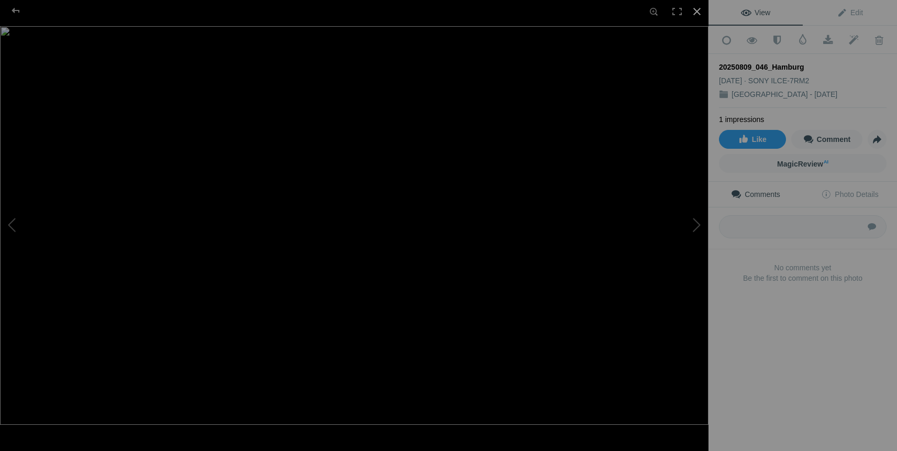
click at [699, 15] on div at bounding box center [696, 11] width 23 height 23
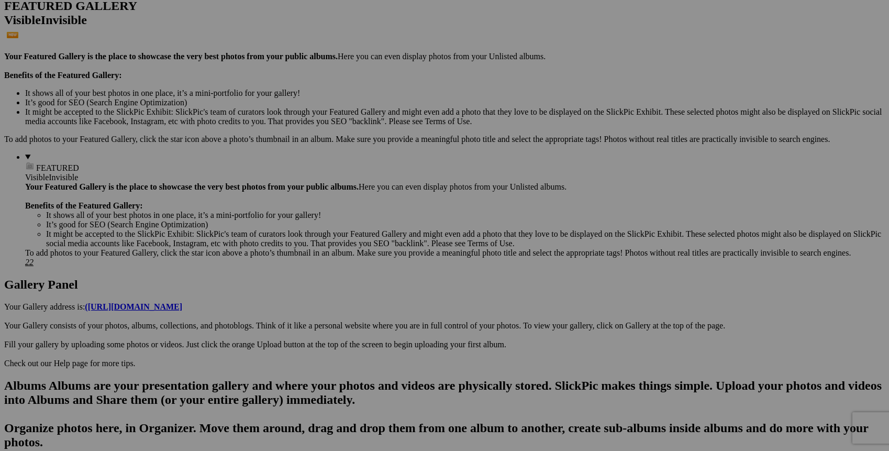
drag, startPoint x: 767, startPoint y: 160, endPoint x: 731, endPoint y: 373, distance: 216.1
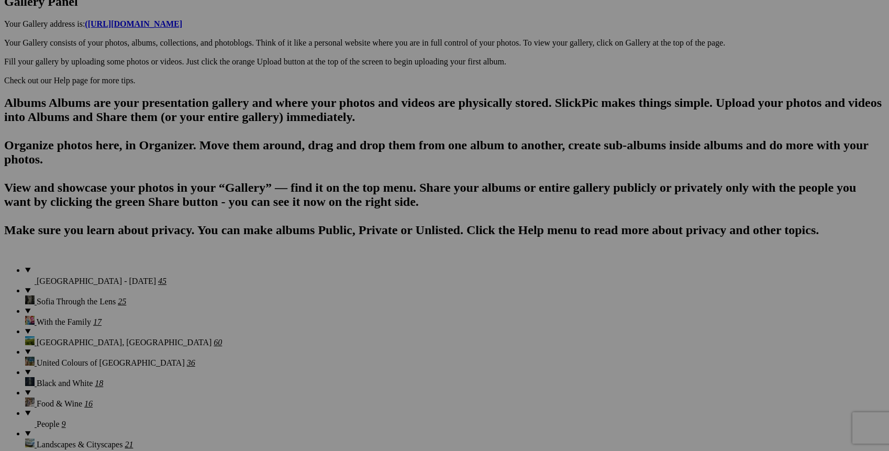
scroll to position [564, 0]
drag, startPoint x: 747, startPoint y: 137, endPoint x: 595, endPoint y: 356, distance: 267.3
drag, startPoint x: 724, startPoint y: 302, endPoint x: 457, endPoint y: 354, distance: 272.0
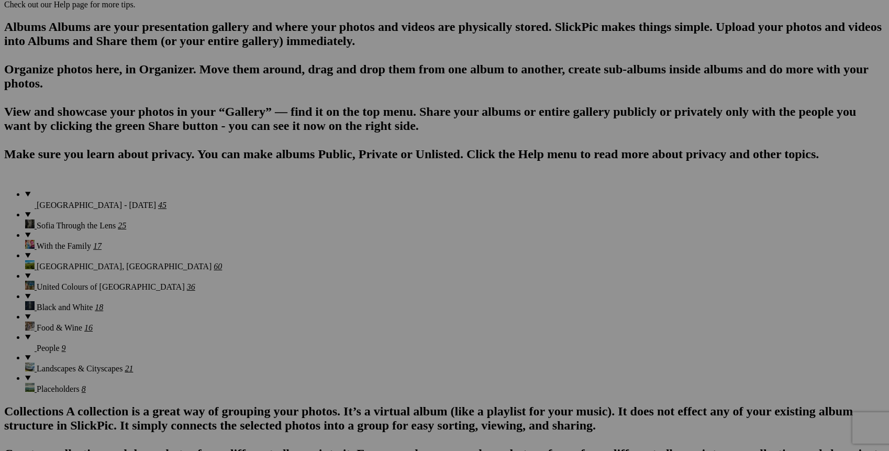
scroll to position [0, 0]
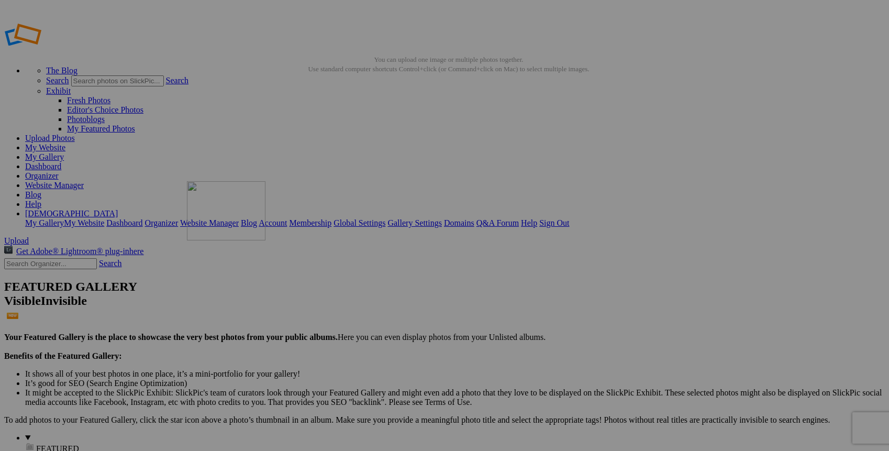
drag, startPoint x: 406, startPoint y: 160, endPoint x: 338, endPoint y: 256, distance: 117.9
drag, startPoint x: 301, startPoint y: 159, endPoint x: 144, endPoint y: 270, distance: 192.6
drag, startPoint x: 189, startPoint y: 301, endPoint x: 742, endPoint y: 137, distance: 576.9
drag, startPoint x: 294, startPoint y: 156, endPoint x: 353, endPoint y: 348, distance: 199.8
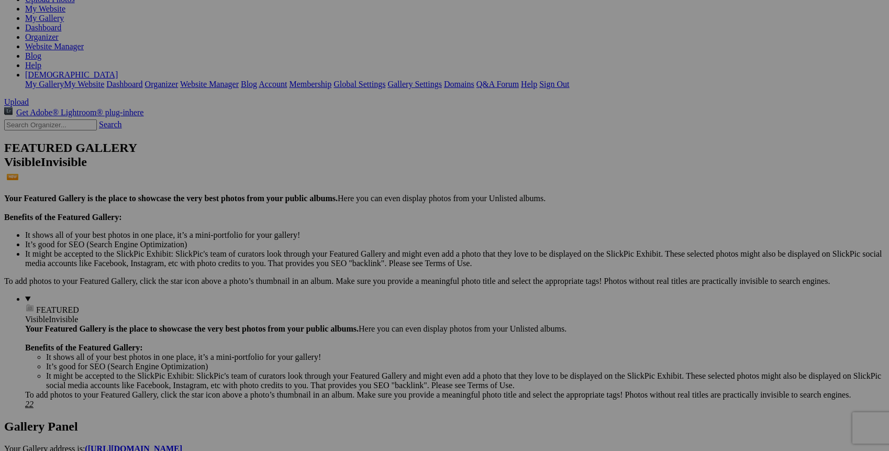
scroll to position [144, 0]
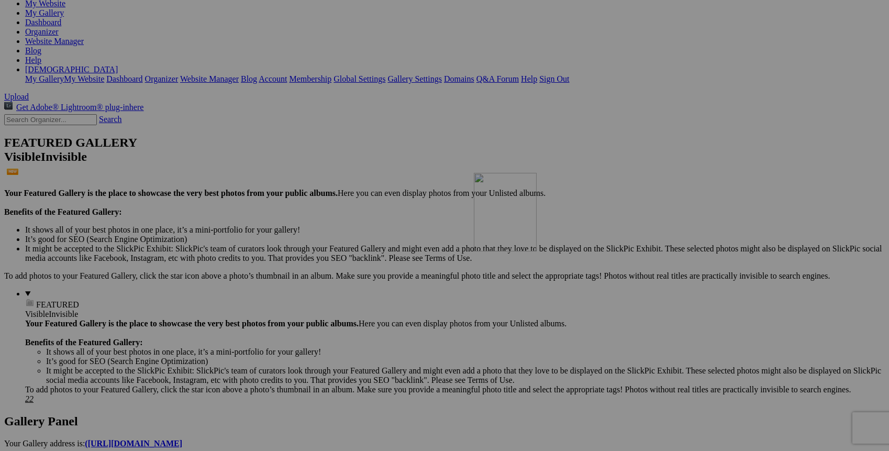
drag, startPoint x: 383, startPoint y: 167, endPoint x: 623, endPoint y: 263, distance: 259.1
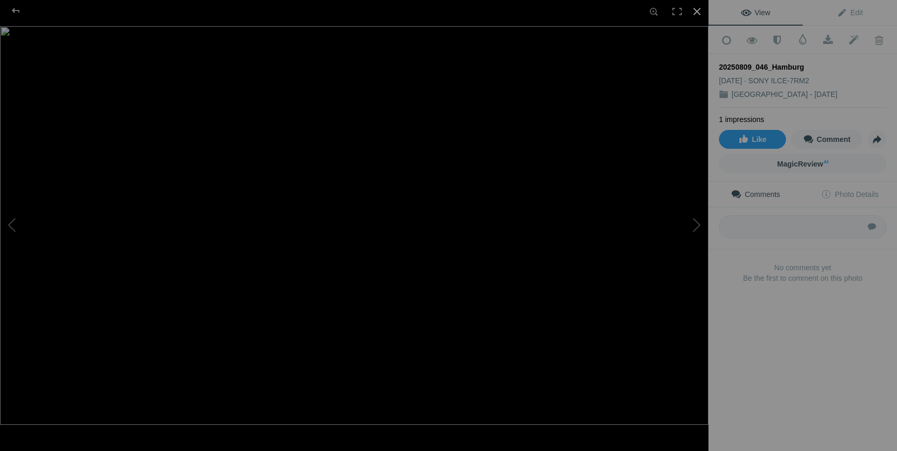
click at [698, 13] on div at bounding box center [696, 11] width 23 height 23
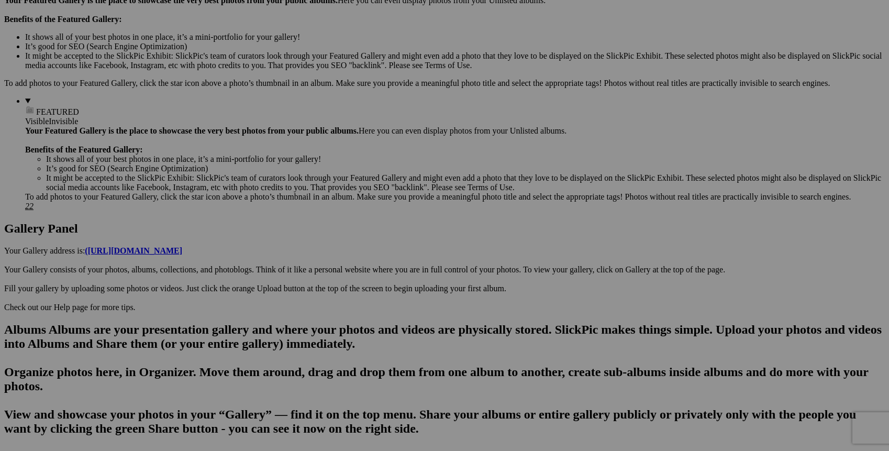
scroll to position [341, 0]
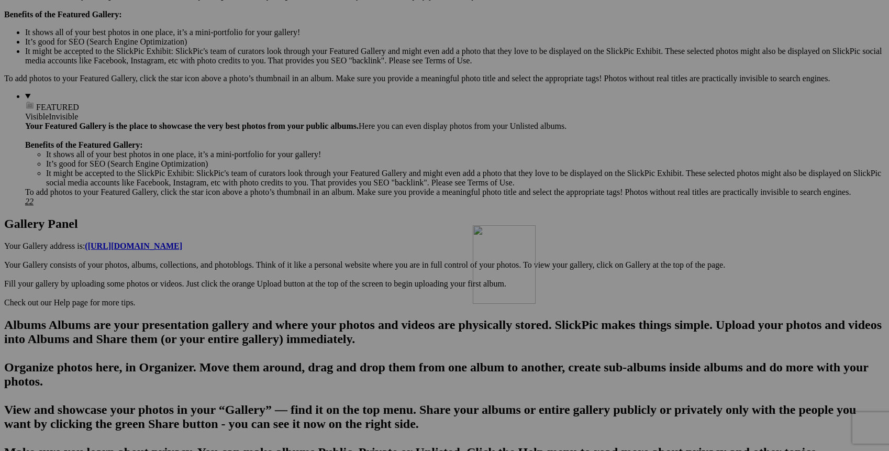
drag, startPoint x: 676, startPoint y: 115, endPoint x: 623, endPoint y: 316, distance: 208.2
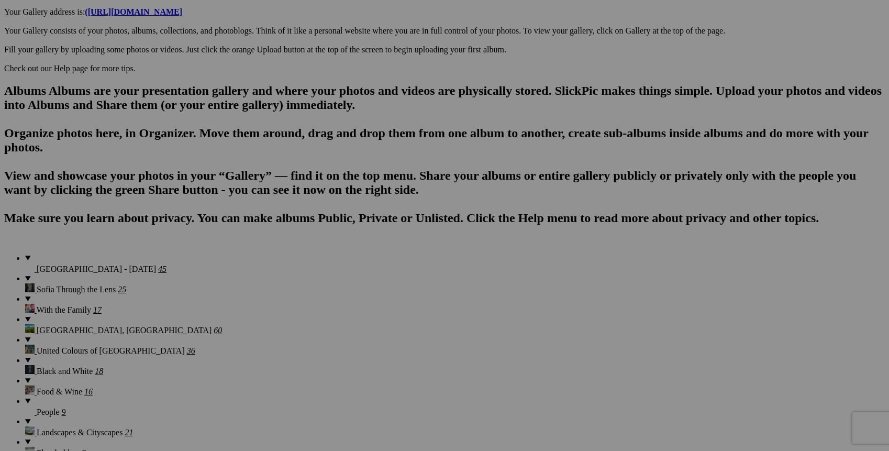
scroll to position [558, 0]
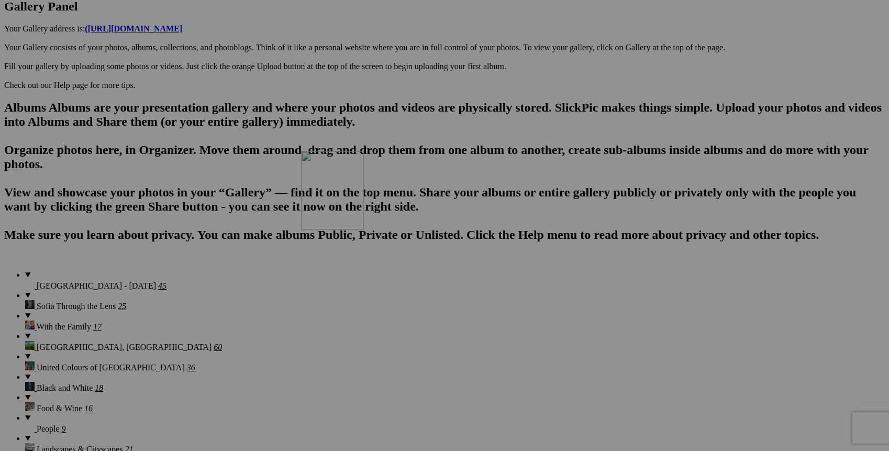
drag, startPoint x: 680, startPoint y: 163, endPoint x: 452, endPoint y: 242, distance: 241.3
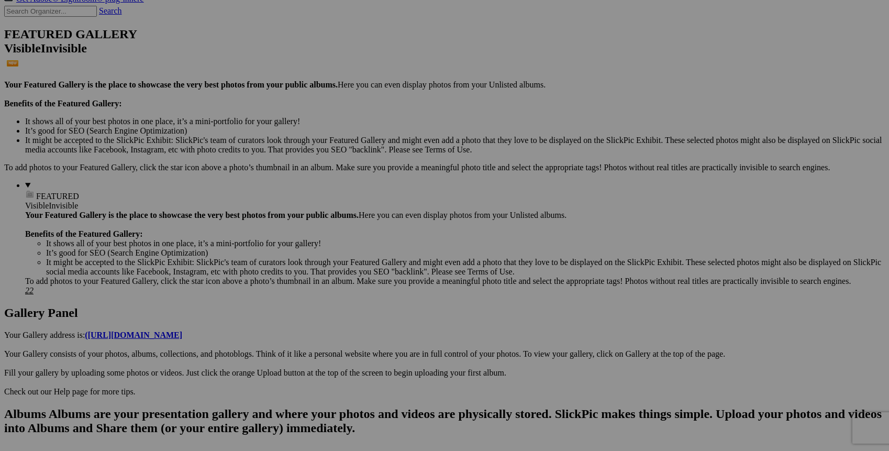
scroll to position [218, 0]
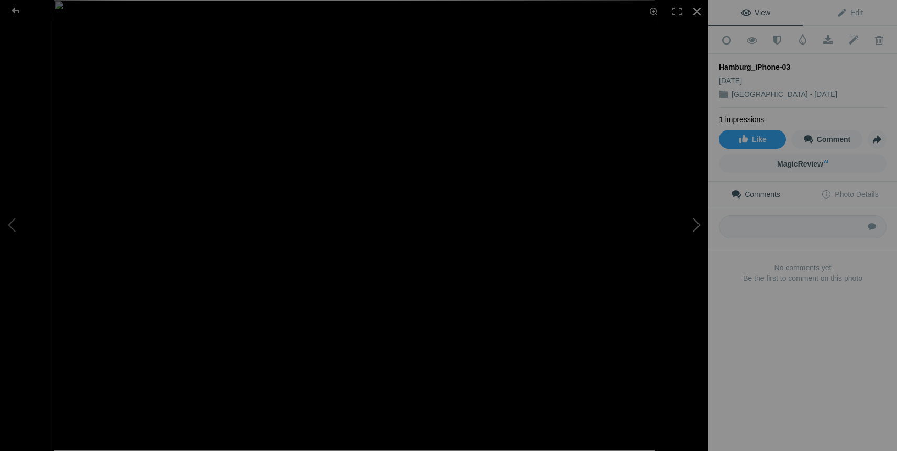
click at [697, 223] on button at bounding box center [669, 225] width 79 height 162
click at [12, 226] on button at bounding box center [39, 225] width 79 height 162
click at [695, 13] on div at bounding box center [696, 11] width 23 height 23
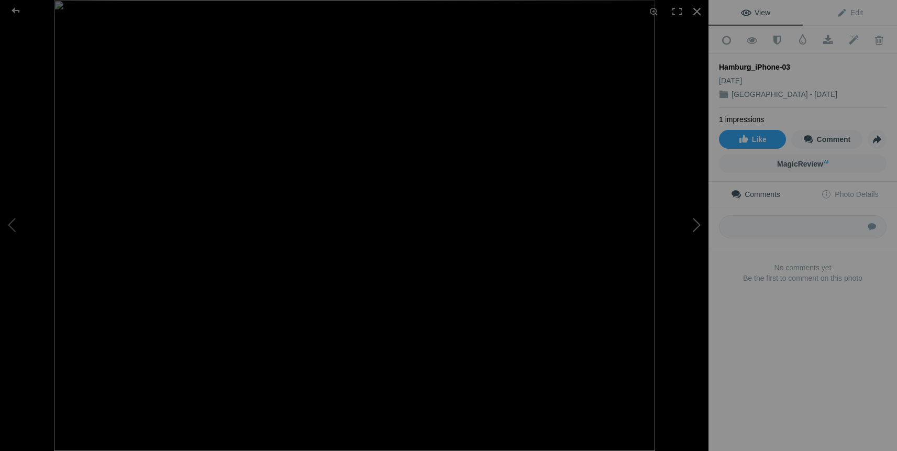
click at [694, 225] on button at bounding box center [669, 225] width 79 height 162
click at [698, 10] on div at bounding box center [696, 11] width 23 height 23
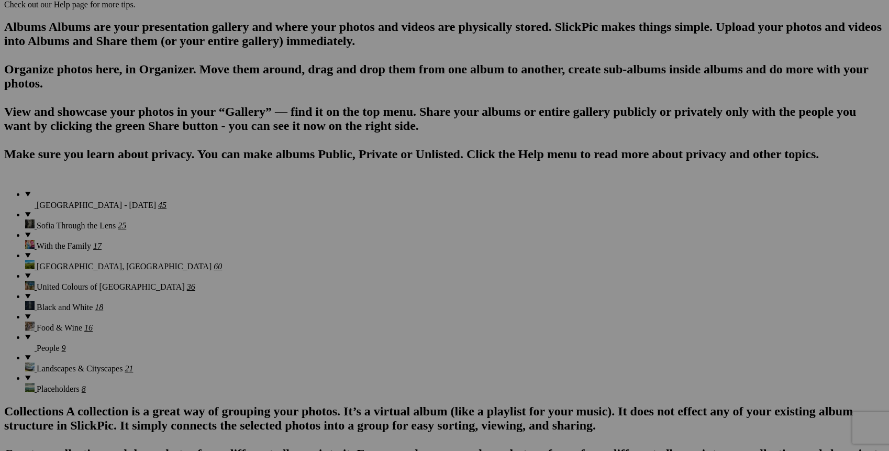
scroll to position [0, 0]
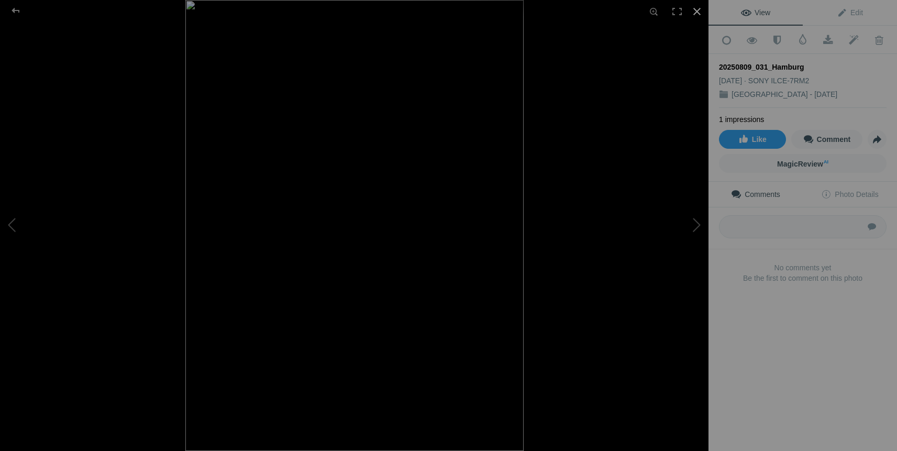
click at [696, 13] on div at bounding box center [696, 11] width 23 height 23
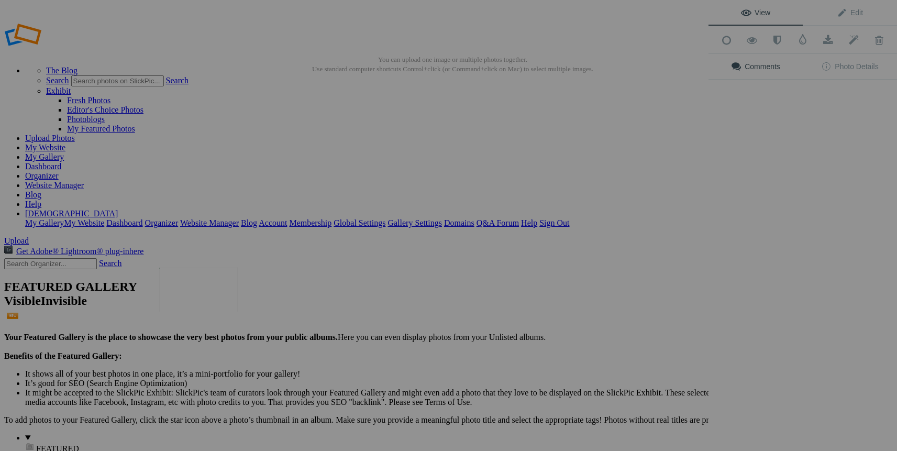
click at [206, 289] on img at bounding box center [198, 289] width 79 height 44
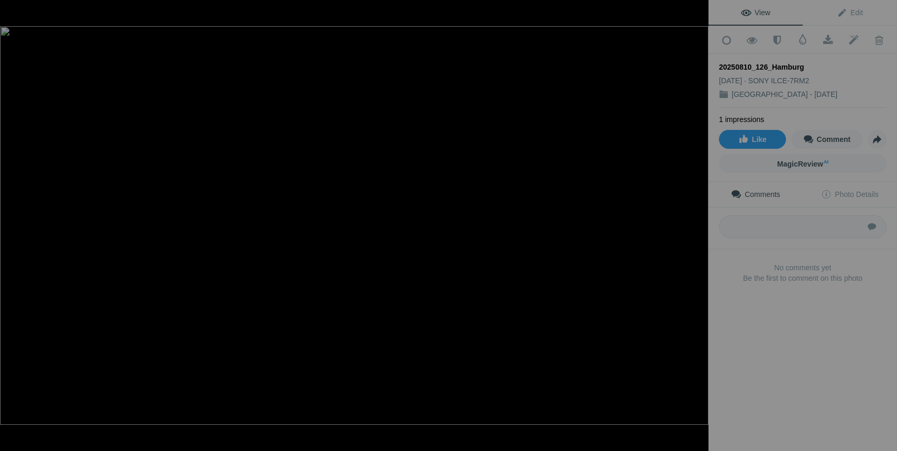
click at [697, 12] on div at bounding box center [696, 11] width 23 height 23
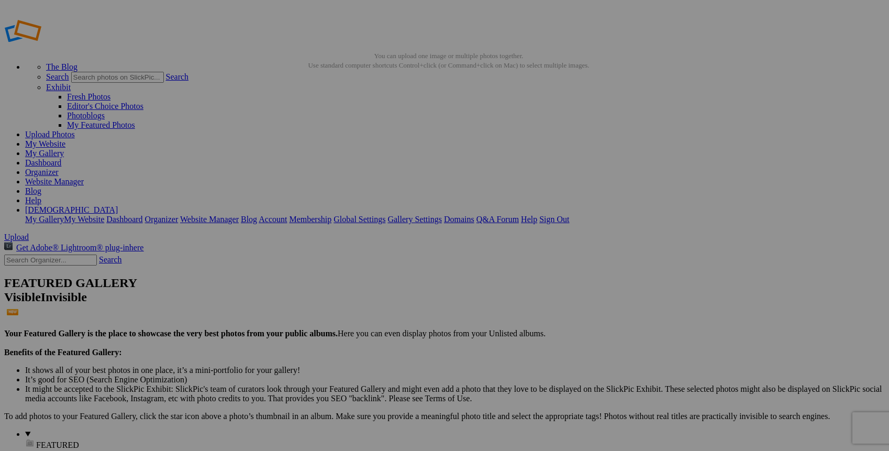
scroll to position [7, 0]
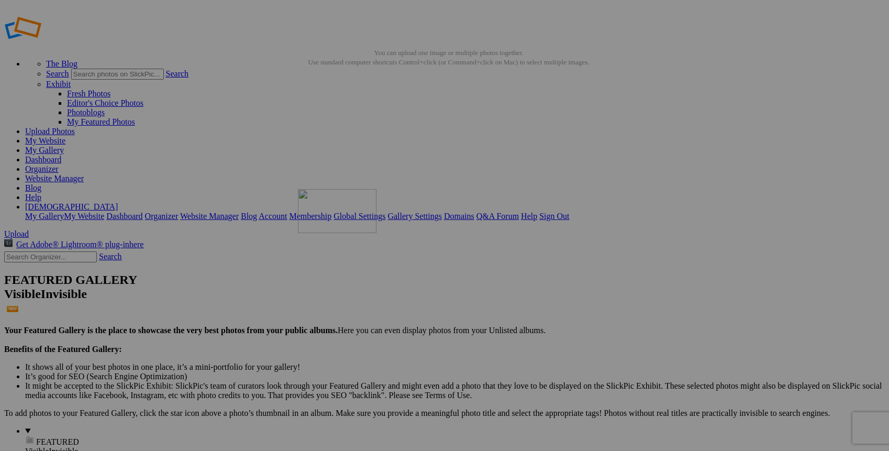
drag, startPoint x: 290, startPoint y: 154, endPoint x: 449, endPoint y: 264, distance: 192.8
drag, startPoint x: 305, startPoint y: 290, endPoint x: 165, endPoint y: 259, distance: 143.3
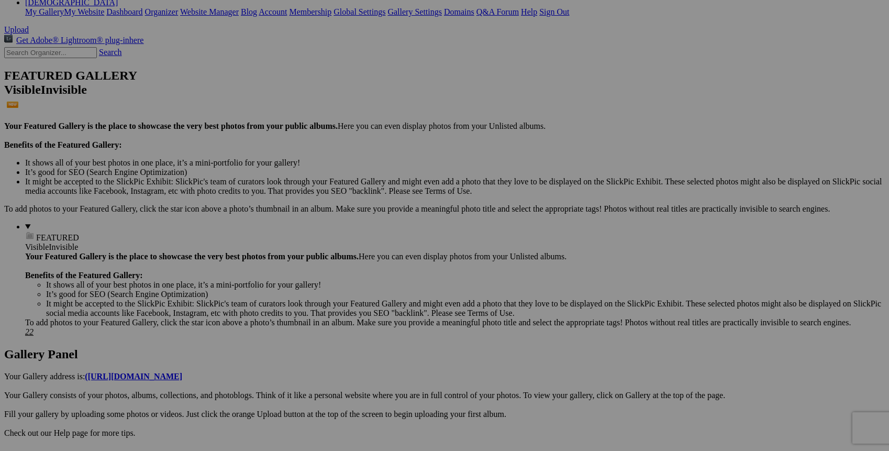
scroll to position [176, 0]
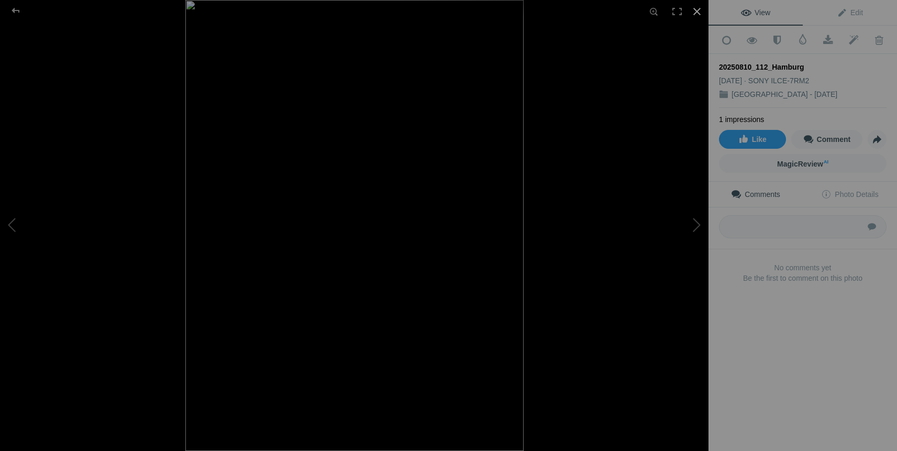
click at [695, 12] on div at bounding box center [696, 11] width 23 height 23
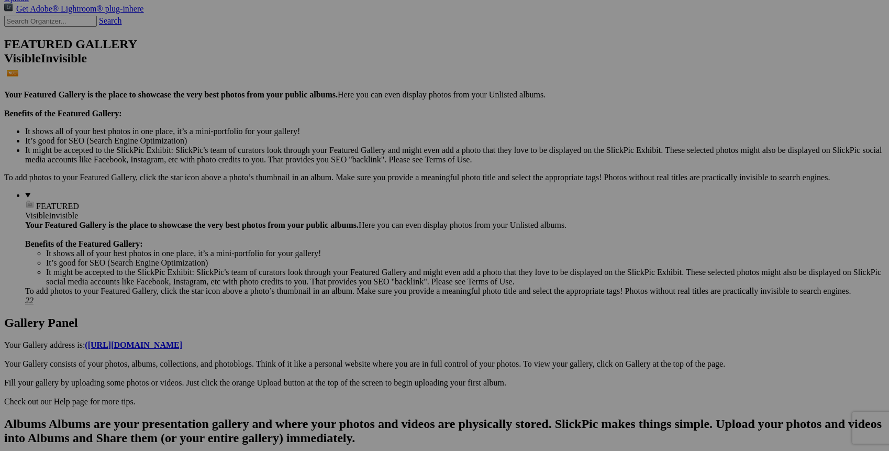
scroll to position [255, 0]
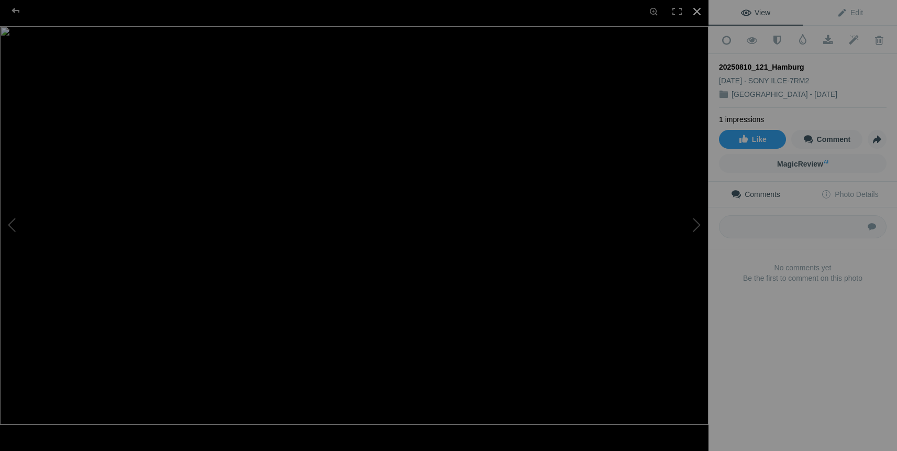
click at [697, 13] on div at bounding box center [696, 11] width 23 height 23
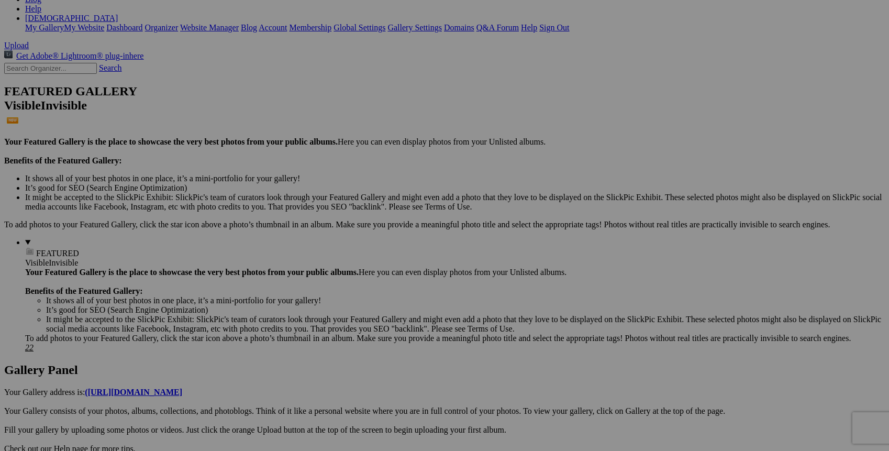
scroll to position [0, 0]
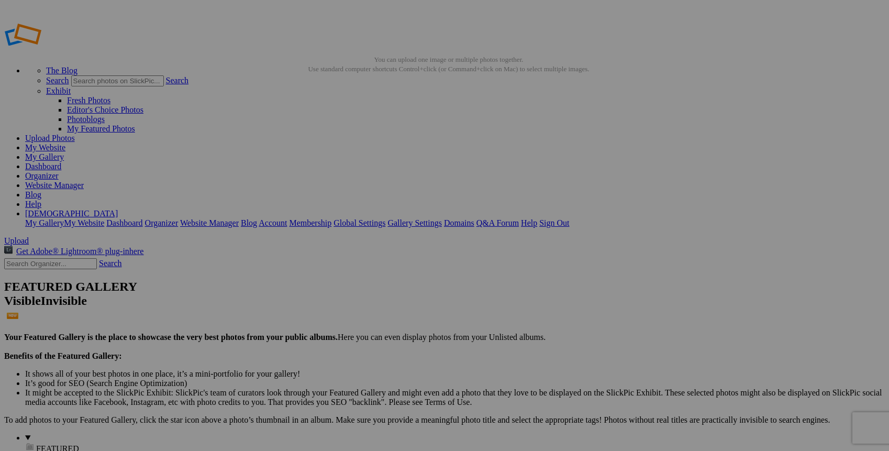
type input "[GEOGRAPHIC_DATA] - [DATE]"
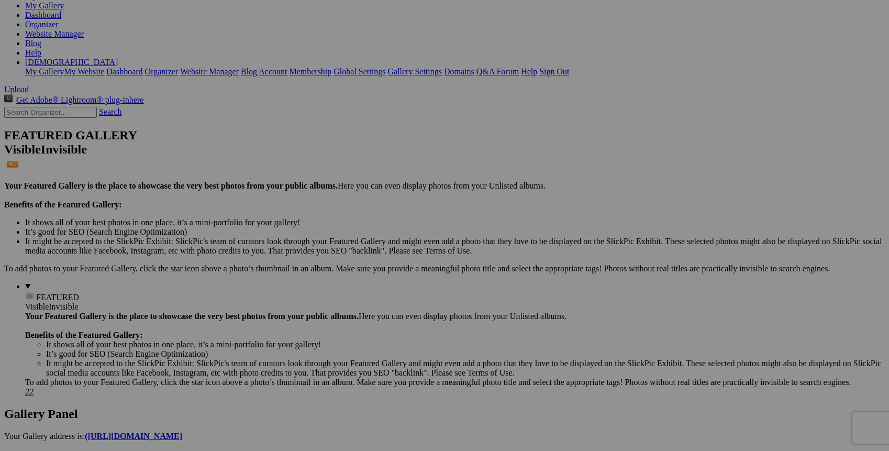
scroll to position [151, 0]
drag, startPoint x: 299, startPoint y: 55, endPoint x: 261, endPoint y: 384, distance: 330.9
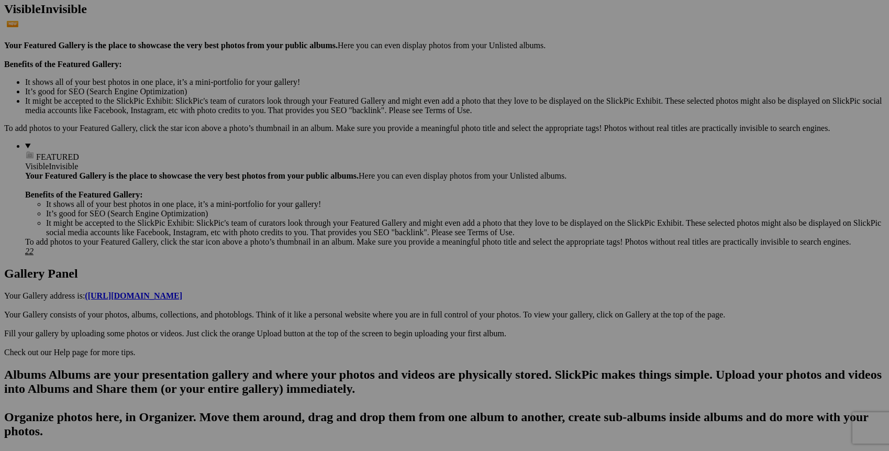
scroll to position [293, 0]
drag, startPoint x: 782, startPoint y: 291, endPoint x: 618, endPoint y: 257, distance: 167.3
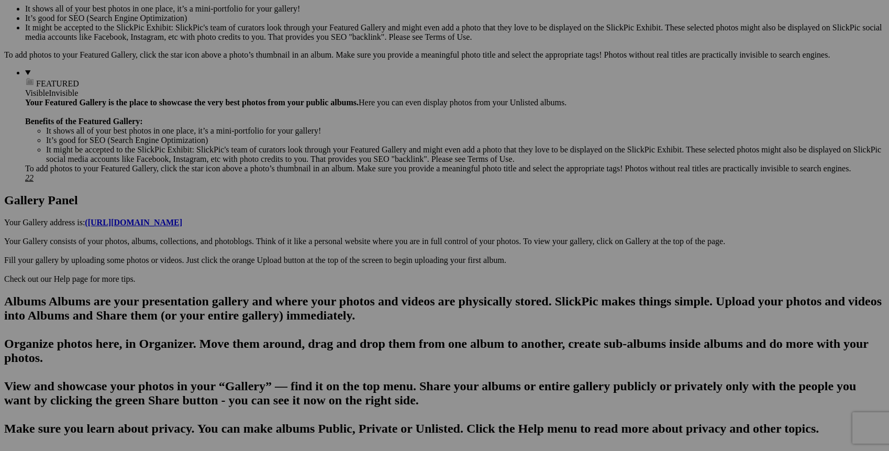
scroll to position [0, 0]
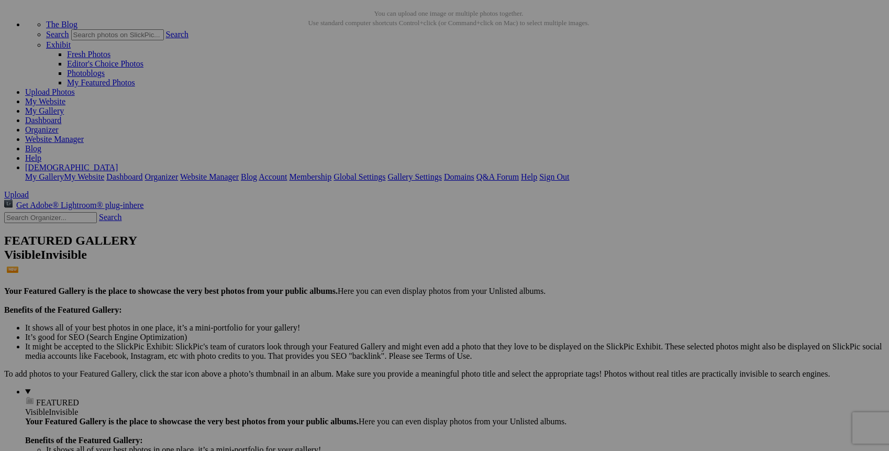
scroll to position [65, 0]
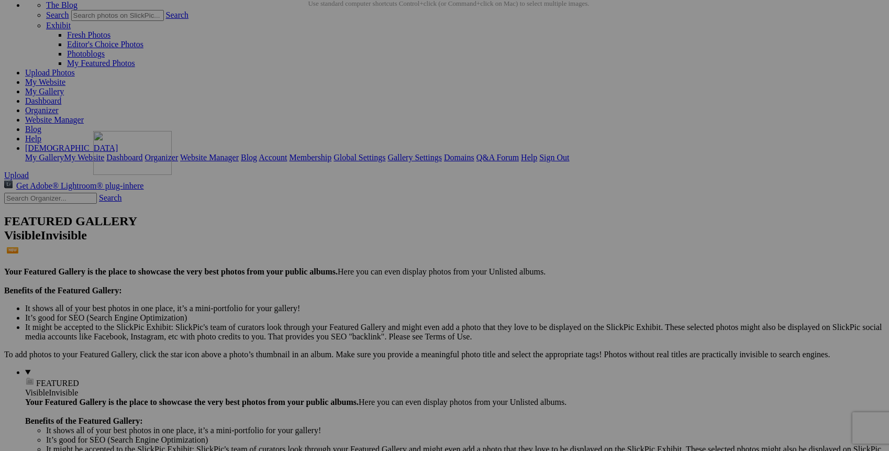
drag, startPoint x: 290, startPoint y: 115, endPoint x: 244, endPoint y: 222, distance: 116.8
drag, startPoint x: 299, startPoint y: 110, endPoint x: 263, endPoint y: 220, distance: 115.5
drag, startPoint x: 286, startPoint y: 121, endPoint x: 264, endPoint y: 216, distance: 97.1
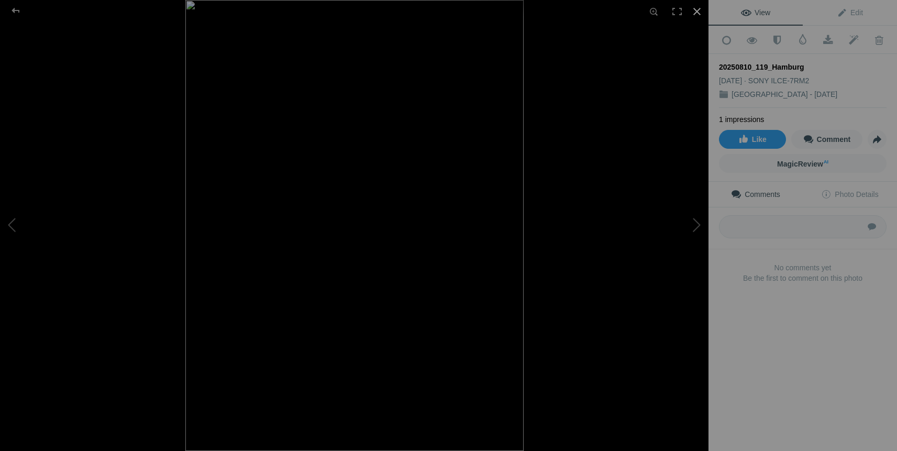
click at [696, 13] on div at bounding box center [696, 11] width 23 height 23
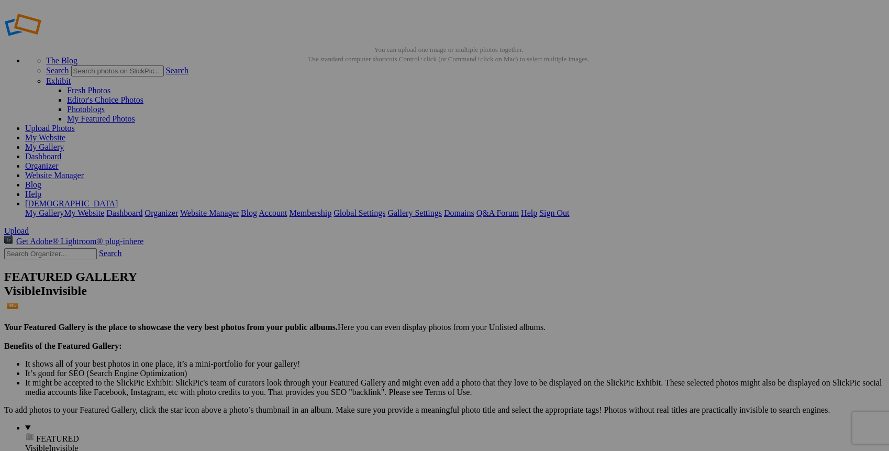
scroll to position [0, 0]
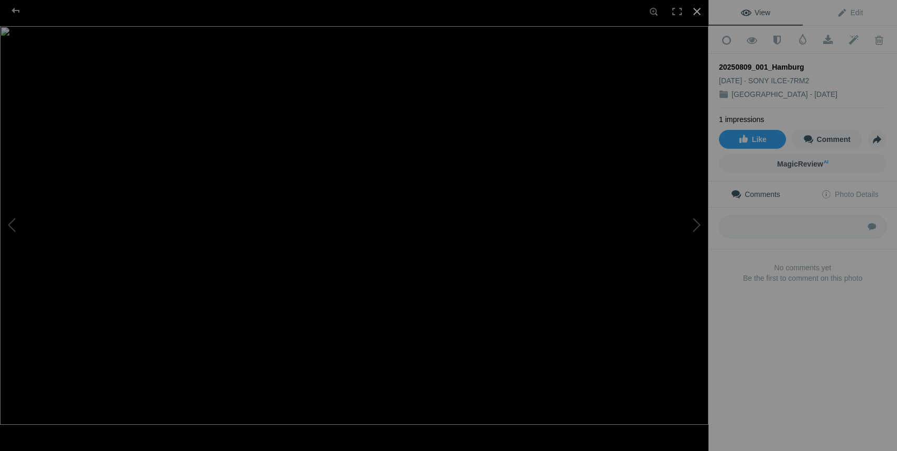
click at [698, 12] on div at bounding box center [696, 11] width 23 height 23
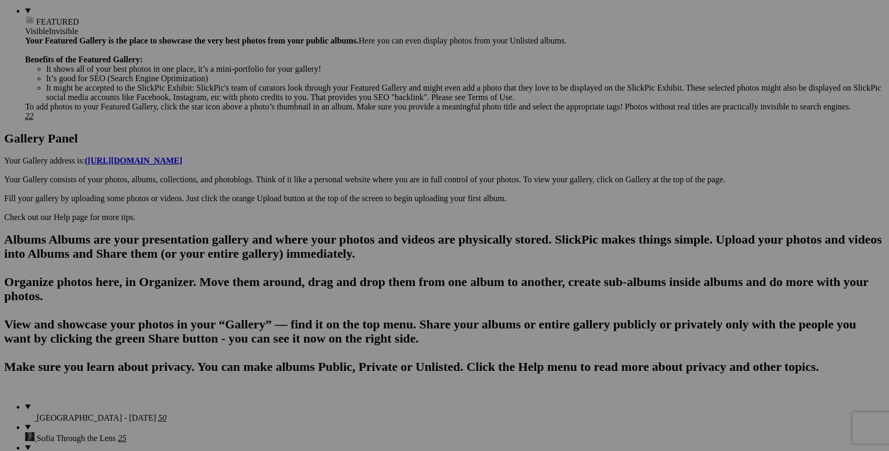
scroll to position [428, 0]
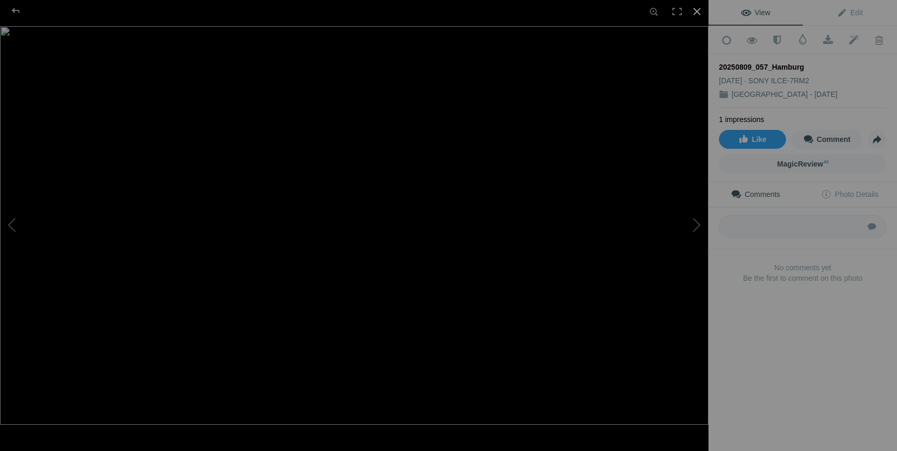
click at [696, 13] on div at bounding box center [696, 11] width 23 height 23
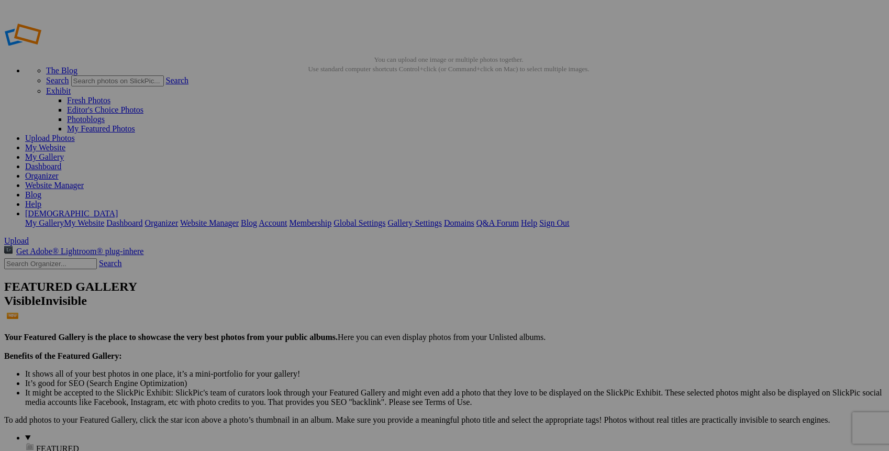
scroll to position [0, 0]
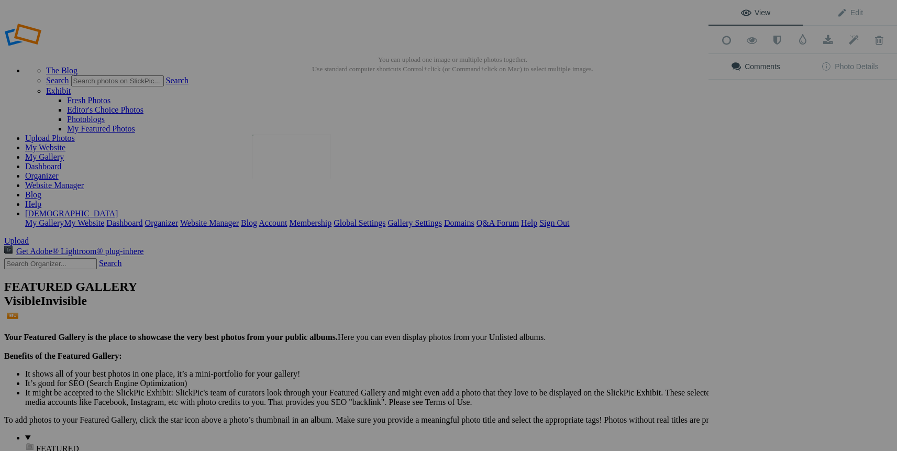
click at [287, 154] on img at bounding box center [291, 157] width 79 height 44
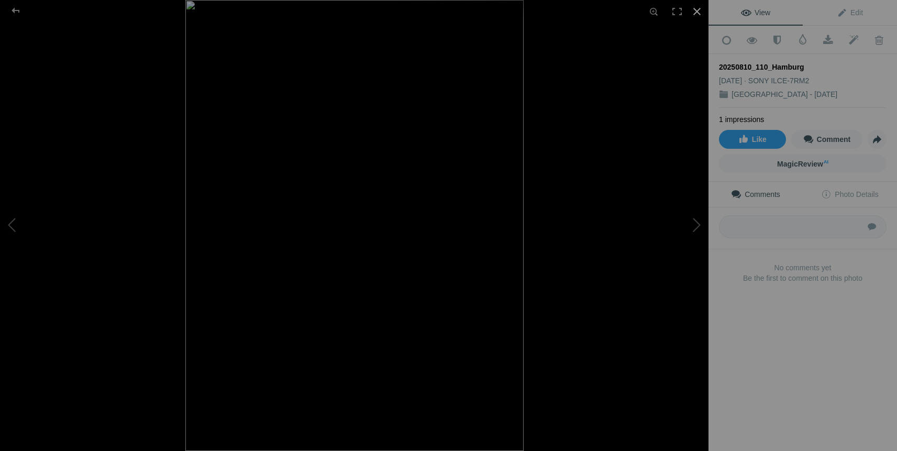
click at [696, 10] on div at bounding box center [696, 11] width 23 height 23
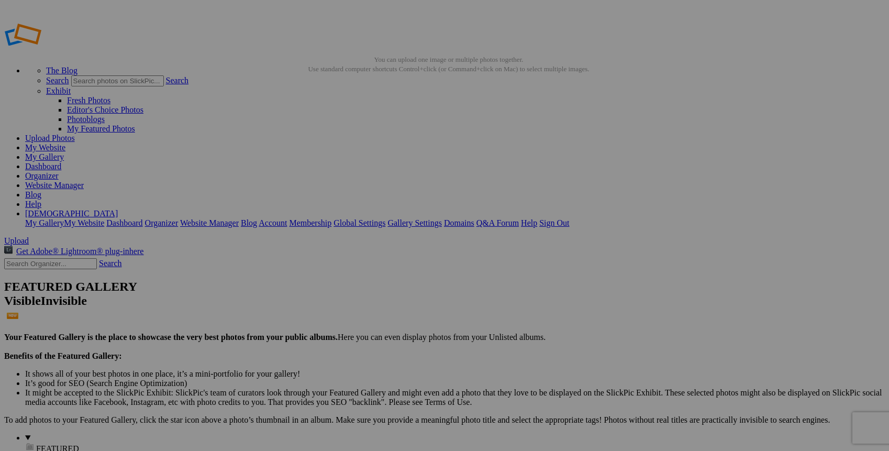
drag, startPoint x: 295, startPoint y: 159, endPoint x: 638, endPoint y: 383, distance: 409.5
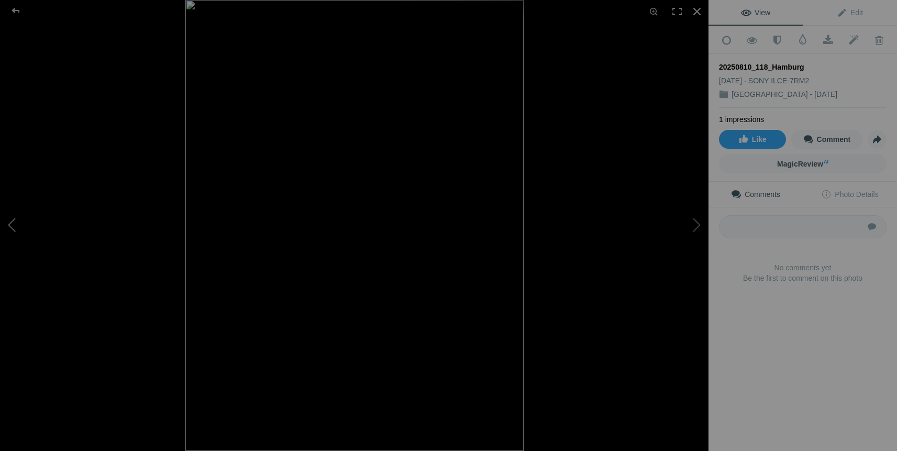
click at [12, 226] on button at bounding box center [39, 225] width 79 height 162
click at [698, 15] on div at bounding box center [696, 11] width 23 height 23
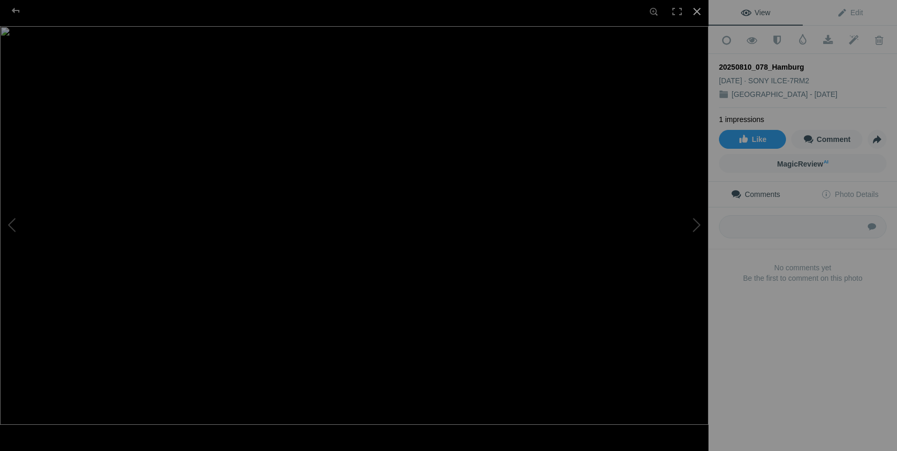
click at [700, 11] on div at bounding box center [696, 11] width 23 height 23
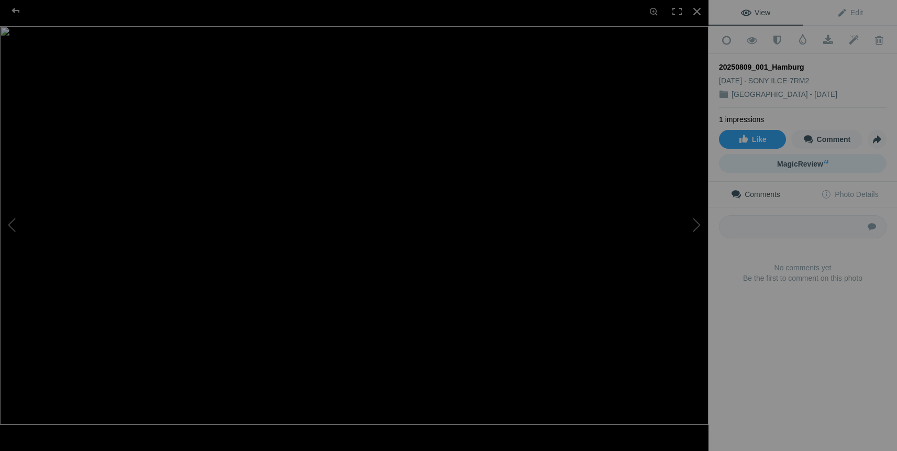
click at [802, 161] on span "MagicReview AI" at bounding box center [802, 164] width 51 height 8
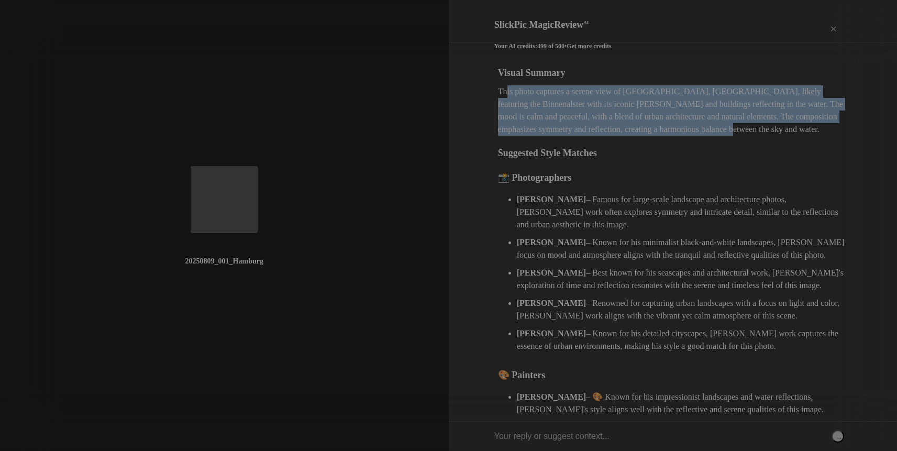
drag, startPoint x: 495, startPoint y: 84, endPoint x: 701, endPoint y: 120, distance: 208.7
click at [701, 120] on div "Visual Summary This photo captures a serene view of [GEOGRAPHIC_DATA], [GEOGRAP…" at bounding box center [673, 321] width 350 height 510
copy div "This photo captures a serene view of Hamburg, Germany, likely featuring the Bin…"
click at [834, 24] on div "×" at bounding box center [832, 29] width 31 height 21
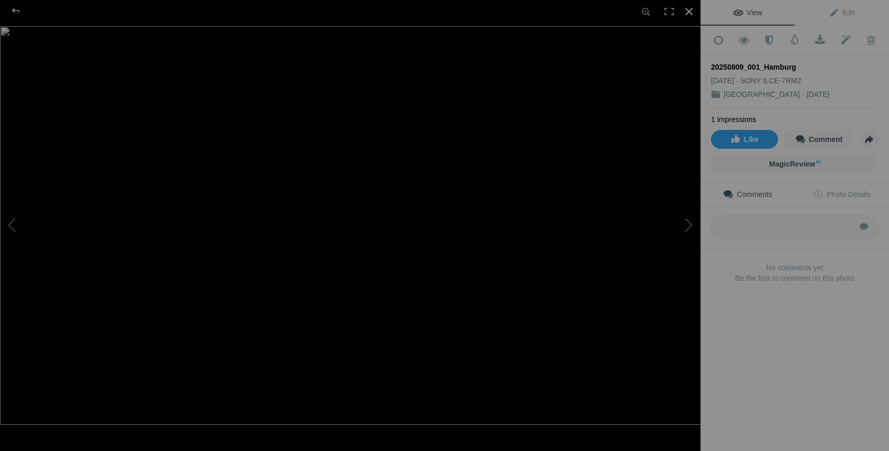
click at [688, 9] on div at bounding box center [688, 11] width 23 height 23
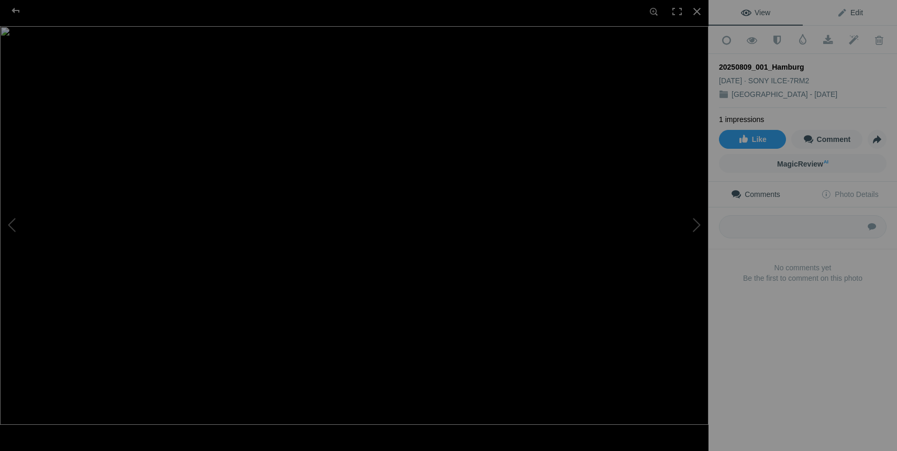
click at [846, 13] on span "Edit" at bounding box center [849, 12] width 26 height 8
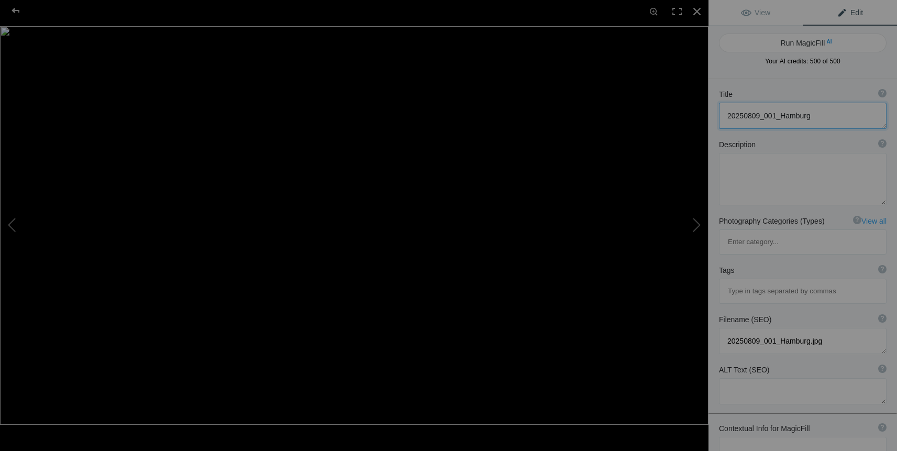
click at [836, 117] on textarea at bounding box center [802, 116] width 167 height 26
type textarea "2"
type textarea "H"
type textarea "[GEOGRAPHIC_DATA], [GEOGRAPHIC_DATA]"
click at [794, 172] on textarea at bounding box center [802, 179] width 167 height 52
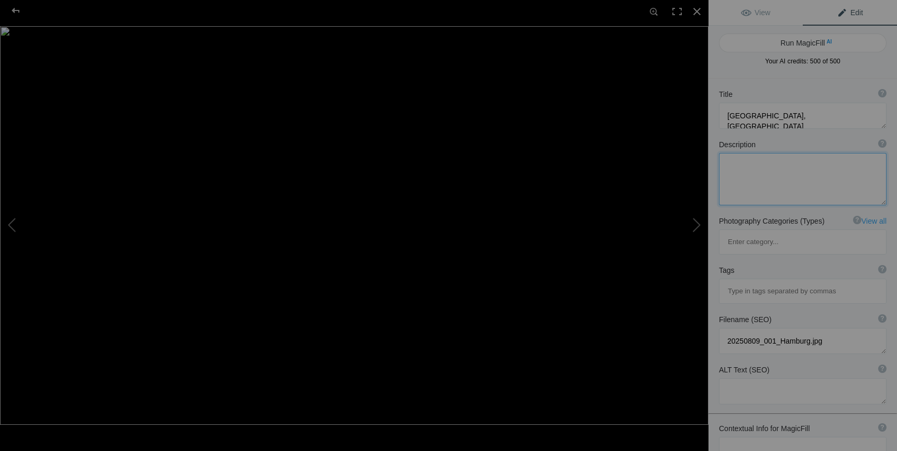
paste textarea "This photo captures a serene view of Hamburg, Germany, likely featuring the Bin…"
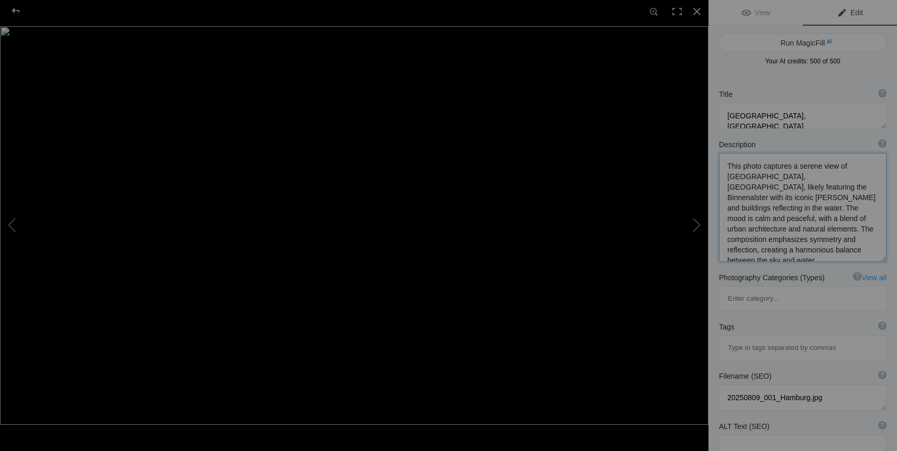
scroll to position [1, 0]
click at [810, 176] on textarea at bounding box center [802, 207] width 167 height 109
drag, startPoint x: 728, startPoint y: 186, endPoint x: 766, endPoint y: 185, distance: 38.2
click at [766, 185] on textarea at bounding box center [802, 207] width 167 height 109
click at [737, 208] on textarea at bounding box center [802, 207] width 167 height 109
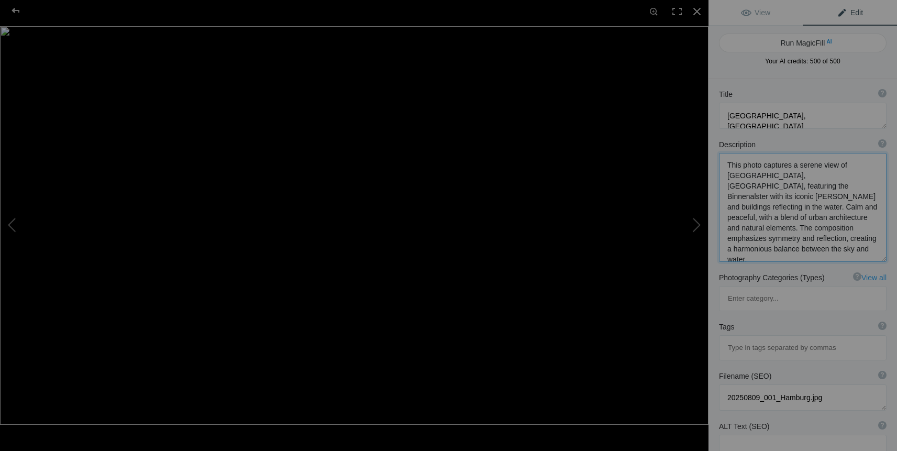
click at [755, 208] on textarea at bounding box center [802, 207] width 167 height 109
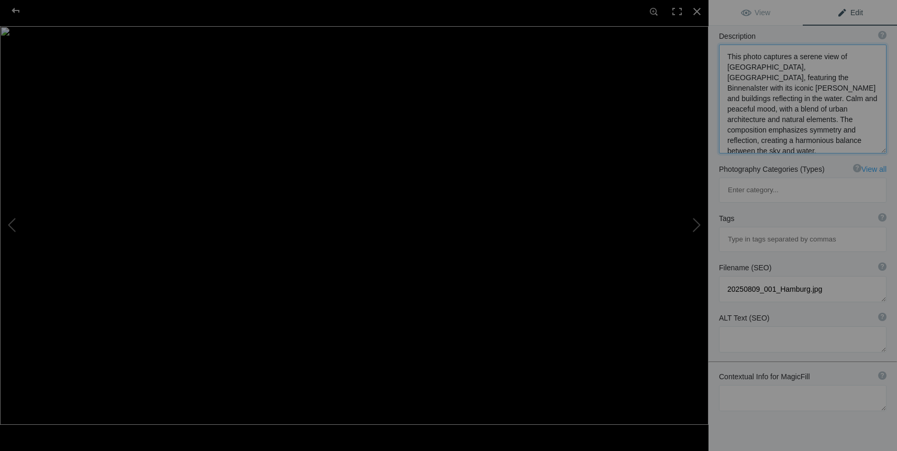
scroll to position [115, 0]
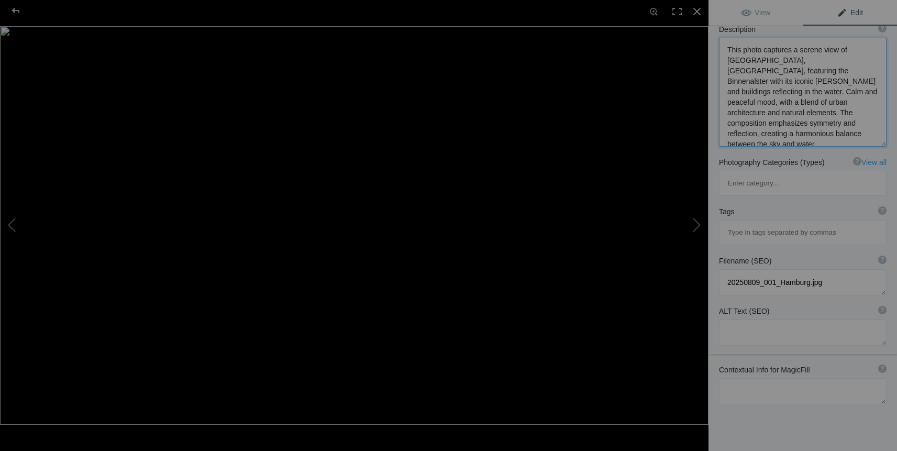
type textarea "This photo captures a serene view of Hamburg, Germany, featuring the Binnenalst…"
click at [827, 378] on textarea at bounding box center [802, 391] width 167 height 26
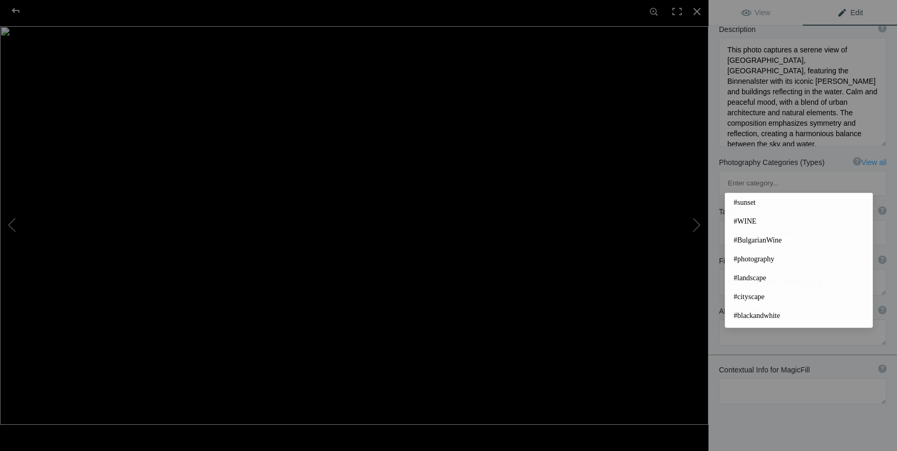
click at [835, 223] on input at bounding box center [802, 232] width 156 height 19
click at [783, 223] on input at bounding box center [802, 232] width 156 height 19
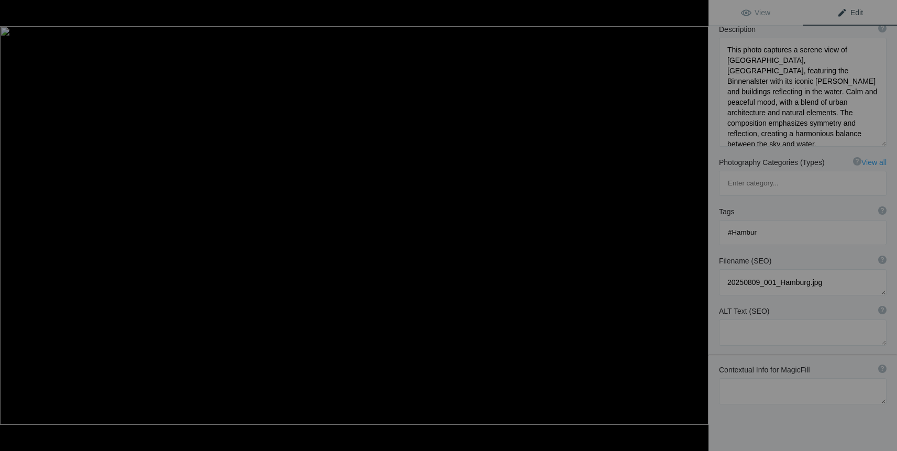
type input "#Hamburg"
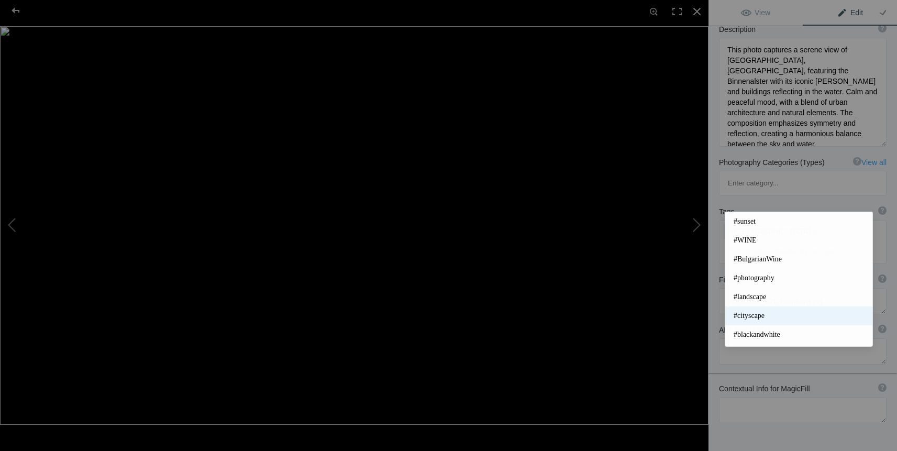
click at [759, 317] on span "#cityscape" at bounding box center [798, 315] width 130 height 10
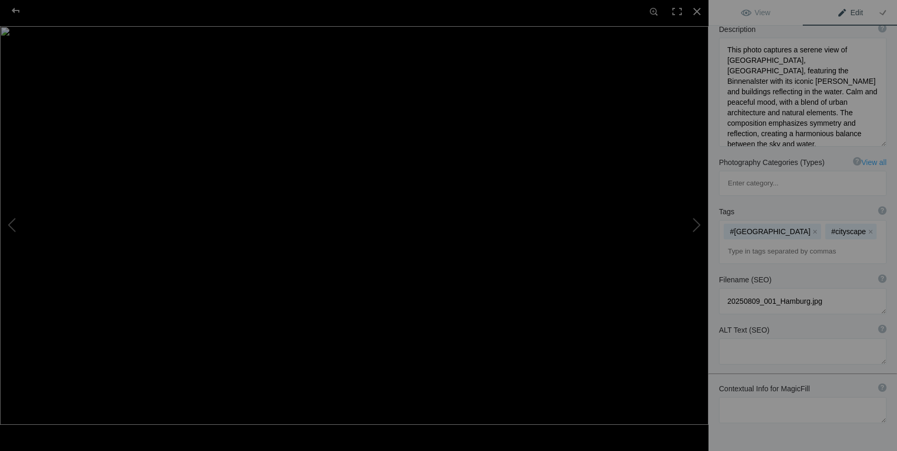
click at [821, 242] on input at bounding box center [802, 251] width 156 height 19
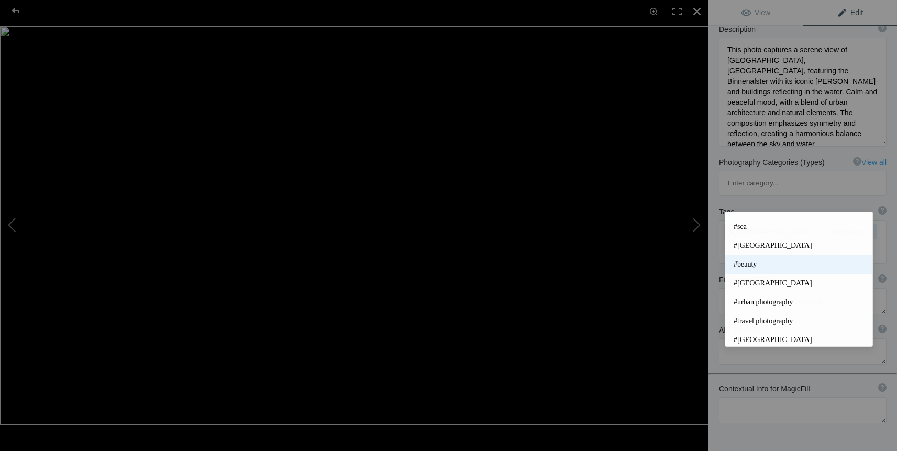
scroll to position [187, 0]
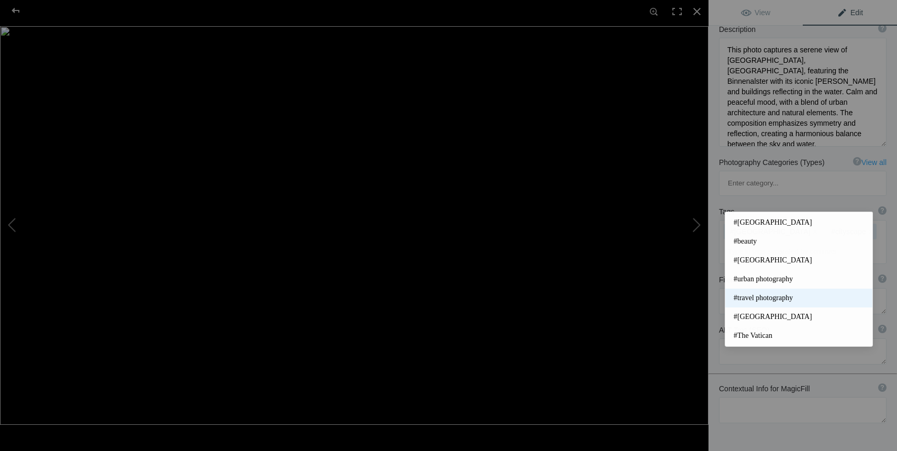
click at [770, 298] on span "#travel photography" at bounding box center [798, 298] width 130 height 10
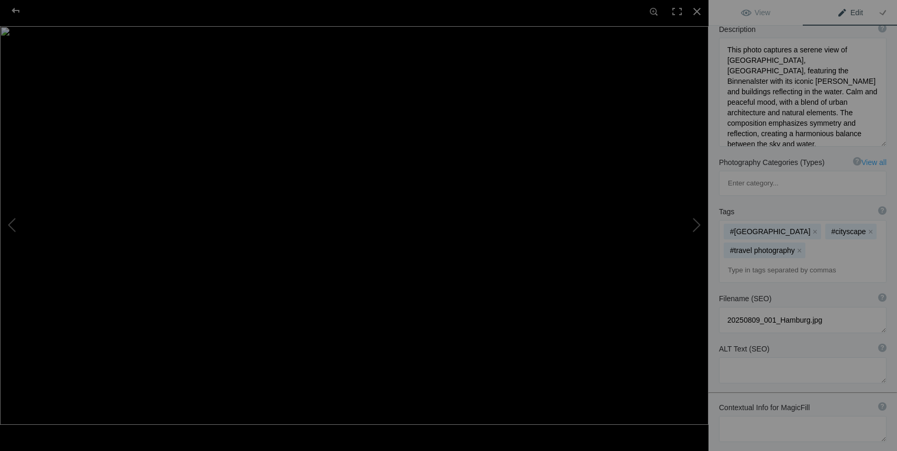
click at [805, 261] on input at bounding box center [802, 270] width 156 height 19
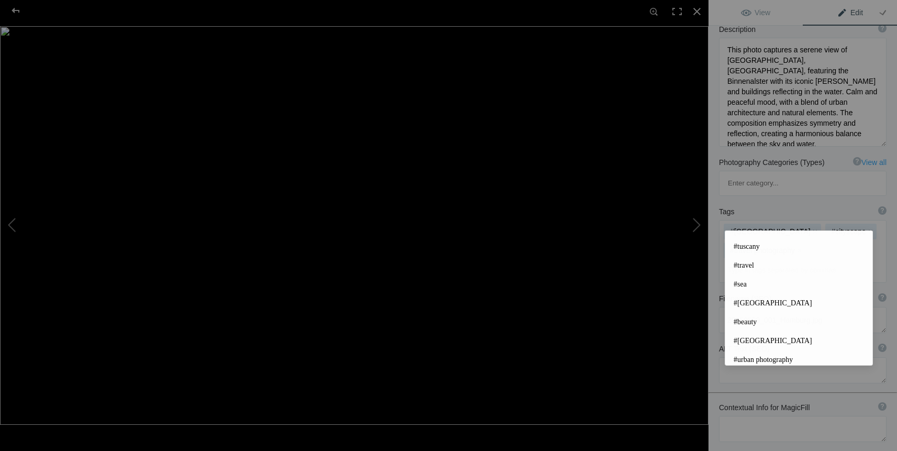
scroll to position [163, 0]
click at [777, 321] on span "#urban photography" at bounding box center [798, 322] width 130 height 10
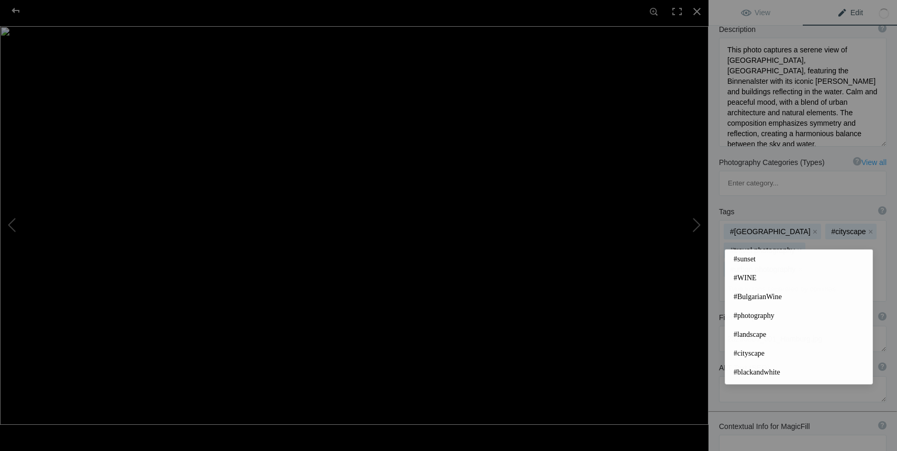
click at [785, 279] on input at bounding box center [802, 288] width 156 height 19
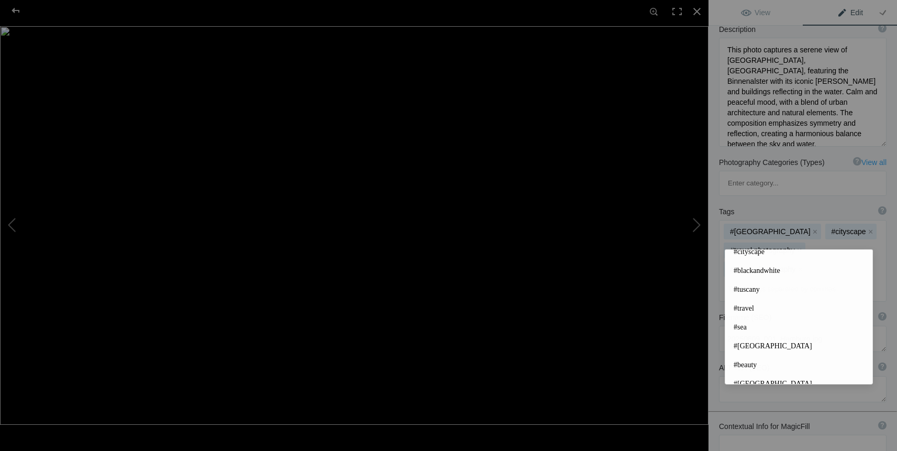
scroll to position [243, 0]
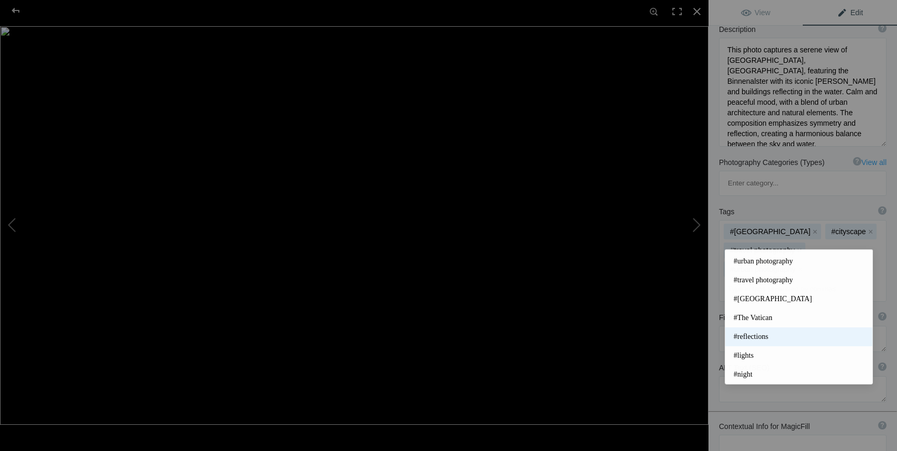
click at [762, 335] on span "#reflections" at bounding box center [798, 336] width 130 height 10
click at [788, 279] on input at bounding box center [802, 288] width 156 height 19
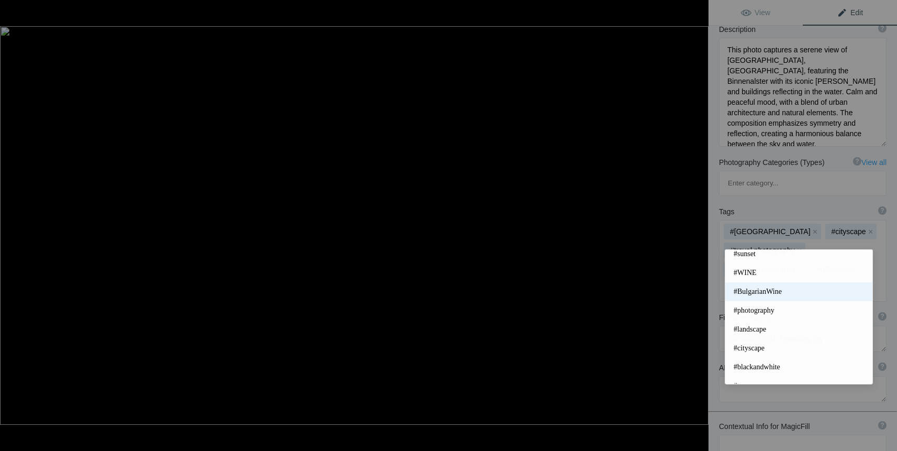
scroll to position [0, 0]
click at [784, 279] on input at bounding box center [802, 288] width 156 height 19
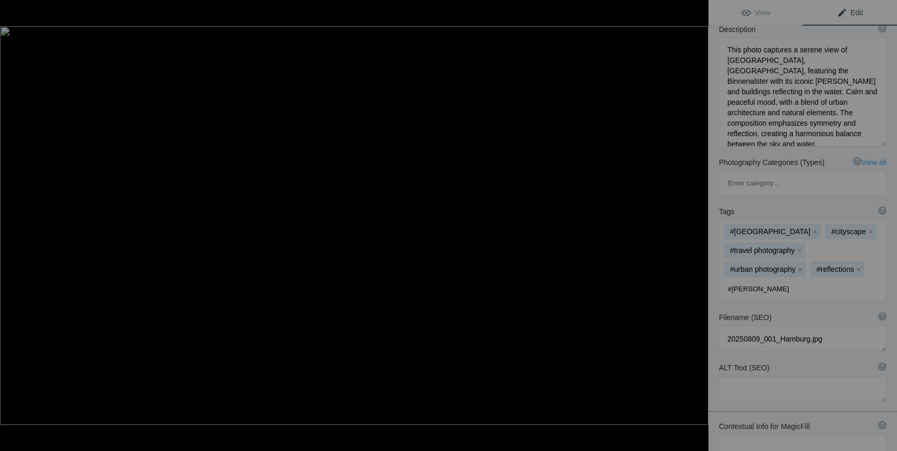
type input "#harmony"
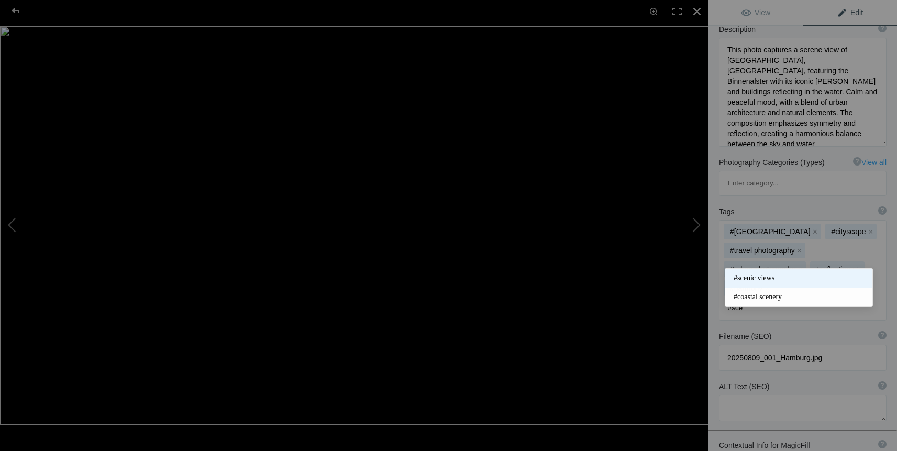
type input "#sce"
click at [763, 278] on span "#scenic views" at bounding box center [798, 278] width 130 height 10
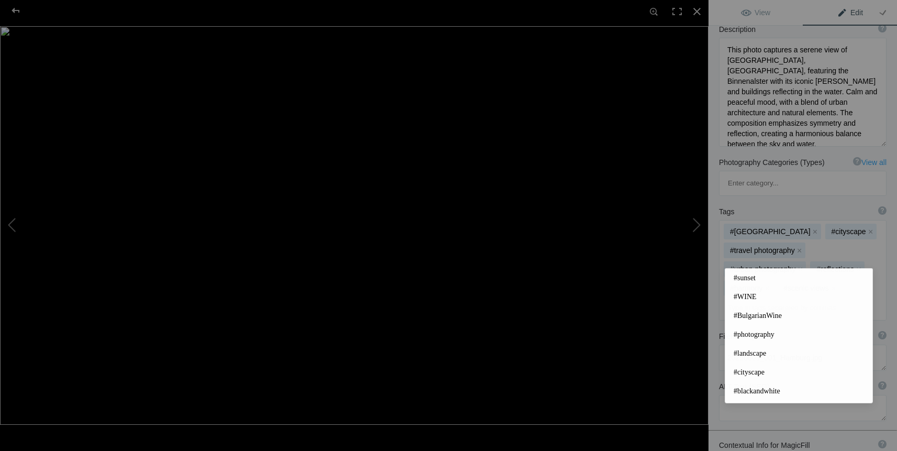
click at [793, 298] on input at bounding box center [802, 307] width 156 height 19
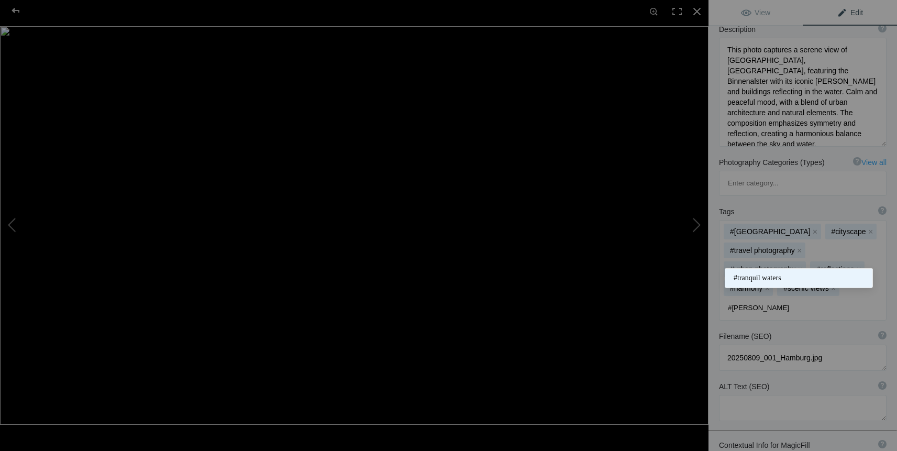
type input "#tran"
click at [769, 279] on span "#tranquil waters" at bounding box center [798, 278] width 130 height 10
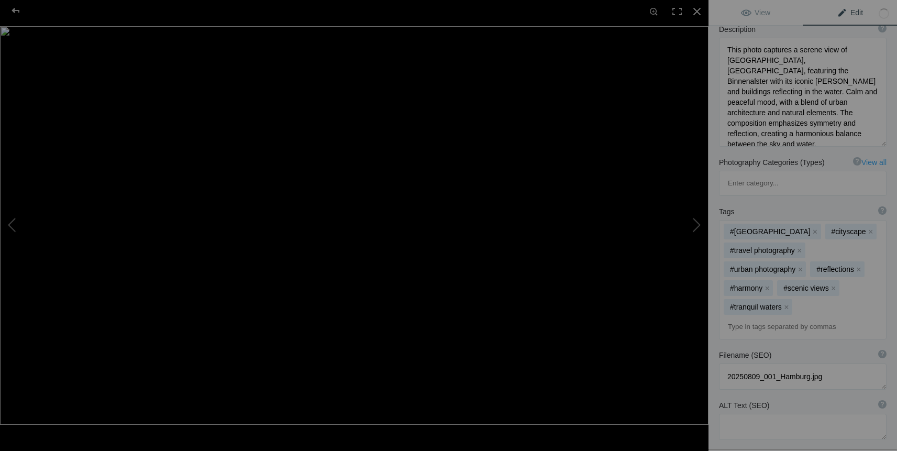
click at [787, 317] on input at bounding box center [802, 326] width 156 height 19
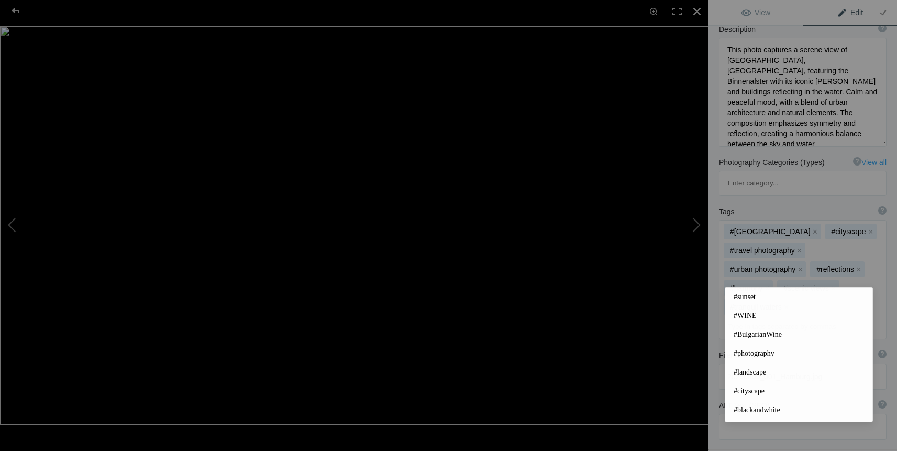
type input "c"
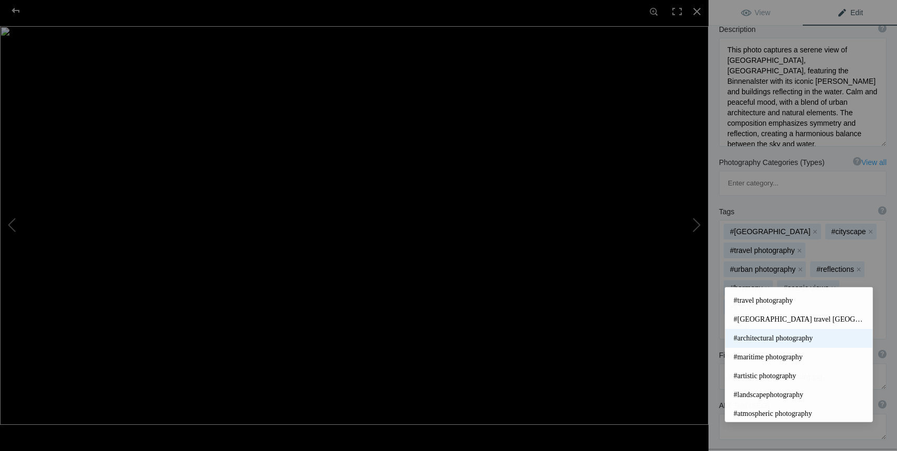
scroll to position [36, 0]
type input "#photo"
click at [786, 394] on span "#landscapephotography" at bounding box center [798, 393] width 130 height 10
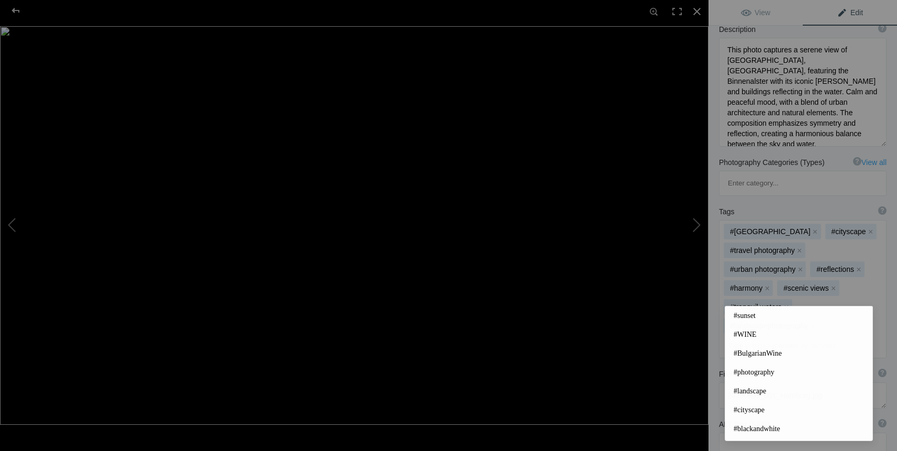
click at [797, 336] on input at bounding box center [802, 345] width 156 height 19
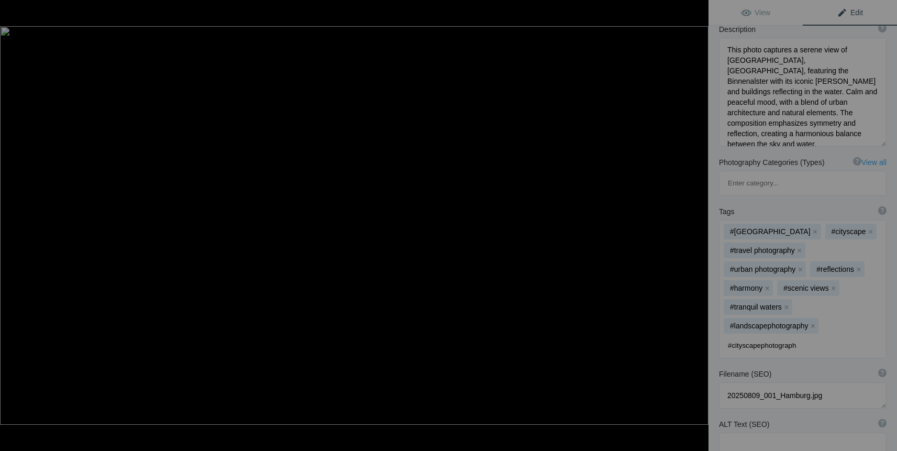
type input "#cityscapephotography"
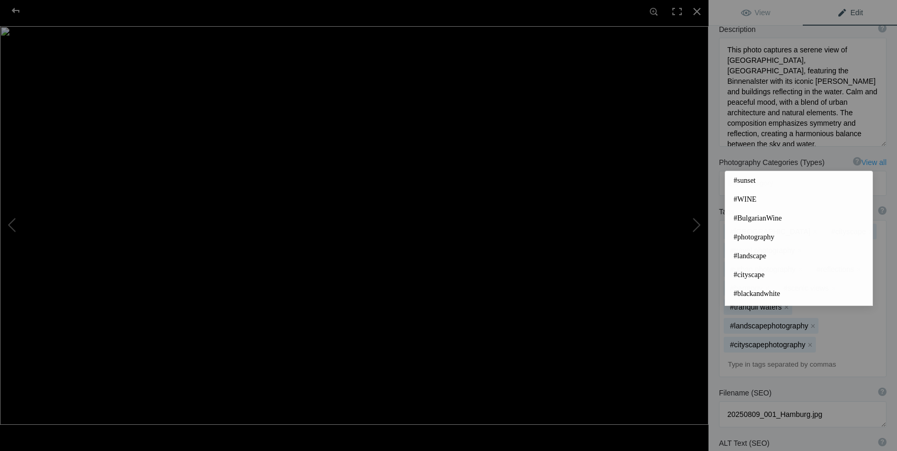
click at [827, 355] on input at bounding box center [802, 364] width 156 height 19
click at [810, 206] on div "Tags ? Tags are keywords that describe images. For SEO purposes, do not tag pho…" at bounding box center [802, 211] width 167 height 10
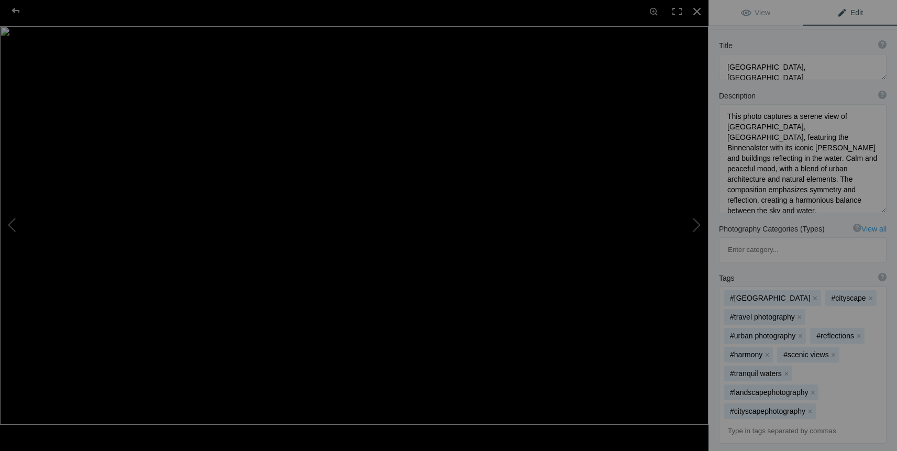
scroll to position [0, 0]
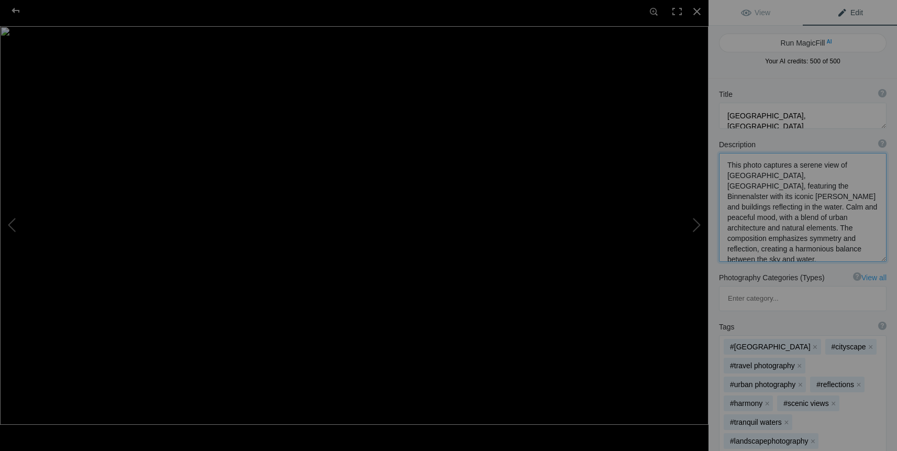
click at [799, 229] on textarea at bounding box center [802, 207] width 167 height 109
type textarea "This photo captures a serene view of Hamburg, Germany, featuring the Binnenalst…"
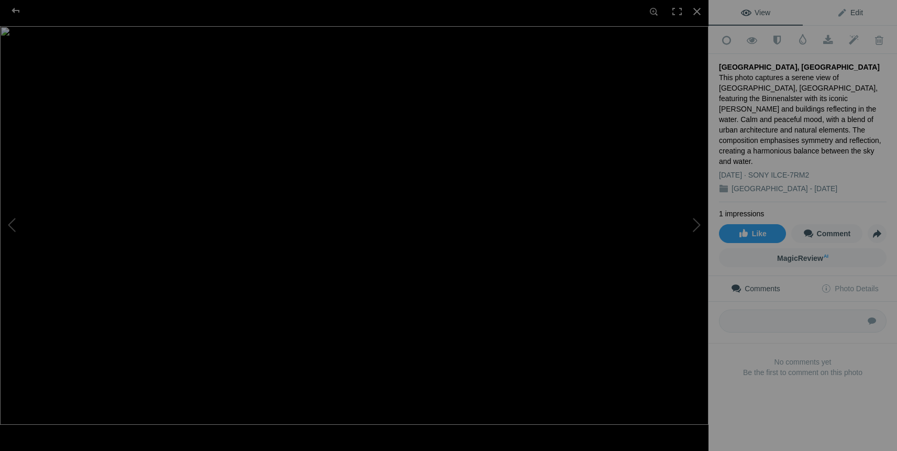
click at [849, 12] on span "Edit" at bounding box center [849, 12] width 26 height 8
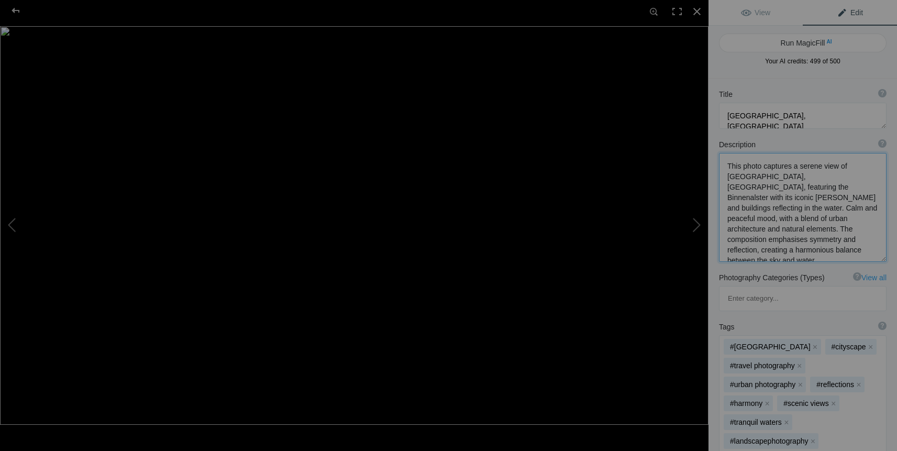
click at [741, 166] on textarea at bounding box center [802, 207] width 167 height 109
click at [769, 188] on textarea at bounding box center [802, 207] width 167 height 109
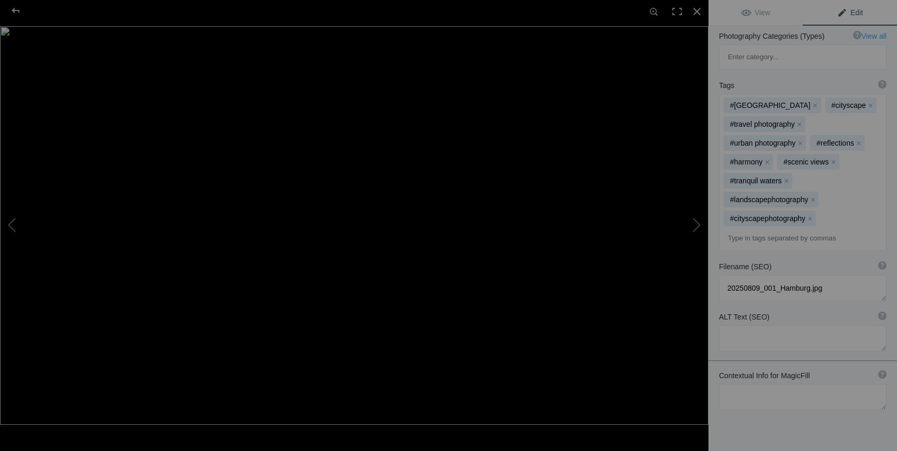
scroll to position [247, 0]
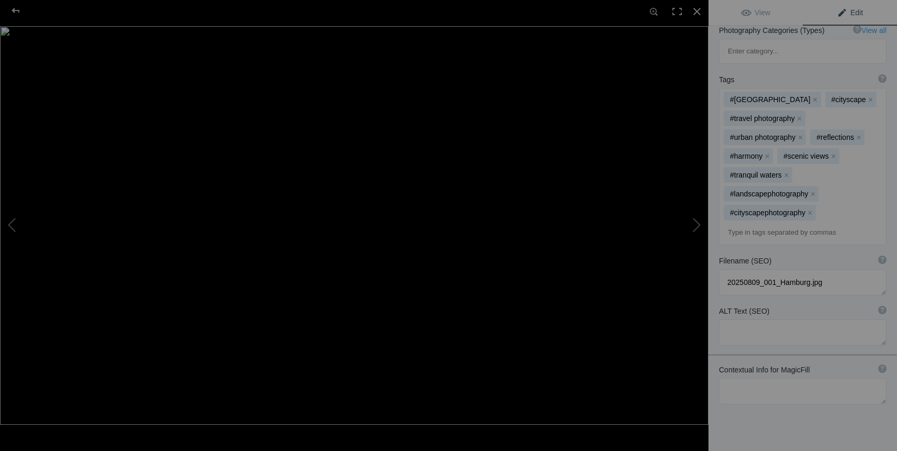
type textarea "The photo captures a serene view of Hamburg, Germany, featuring the Binnenalste…"
click at [834, 319] on textarea at bounding box center [802, 332] width 167 height 26
click at [698, 12] on div at bounding box center [696, 11] width 23 height 23
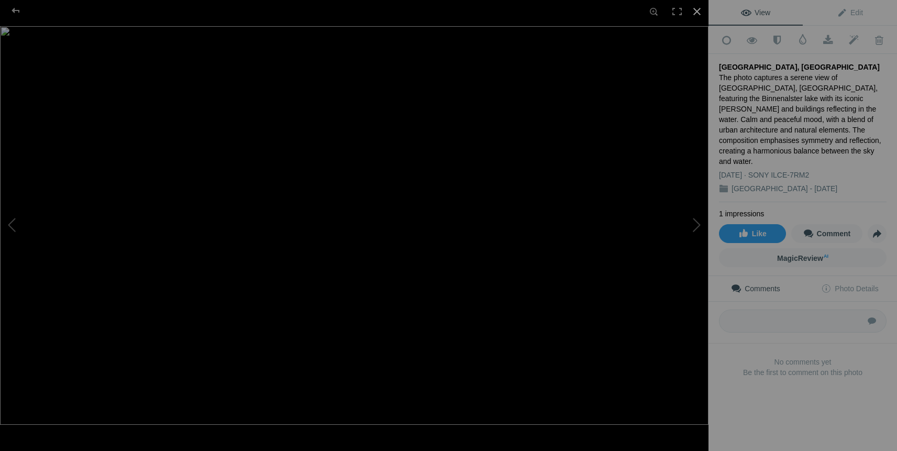
click at [697, 13] on div at bounding box center [696, 11] width 23 height 23
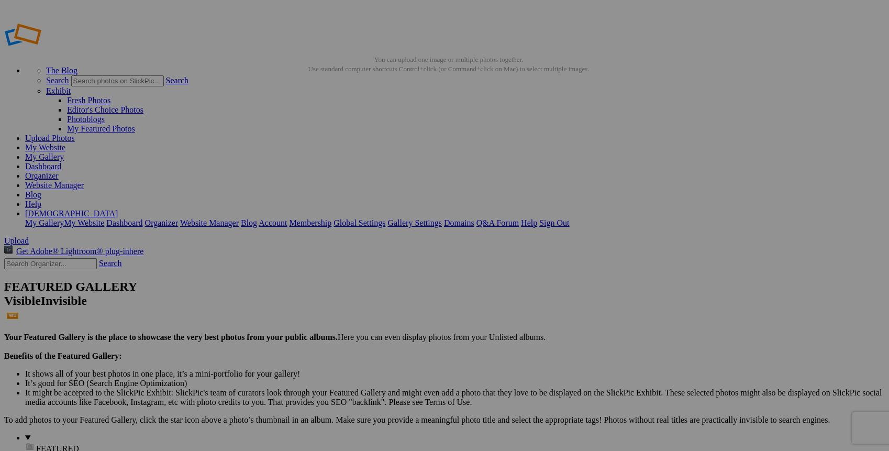
click at [36, 444] on span "FEATURED" at bounding box center [57, 448] width 43 height 9
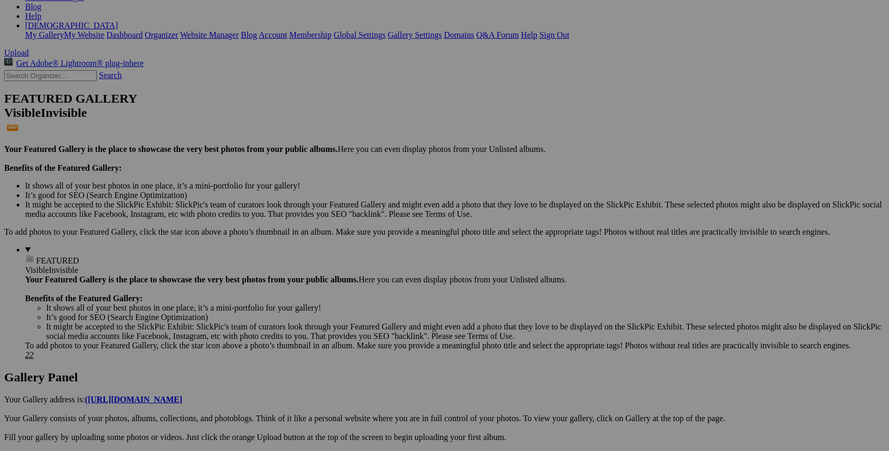
scroll to position [242, 0]
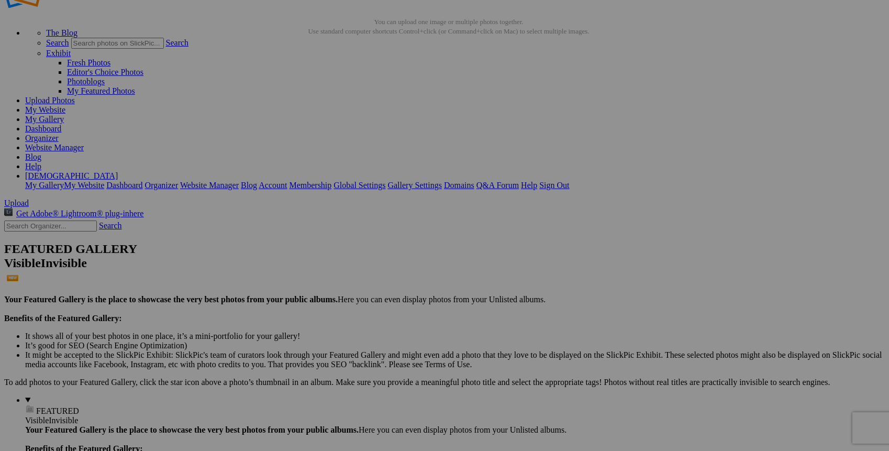
scroll to position [38, 0]
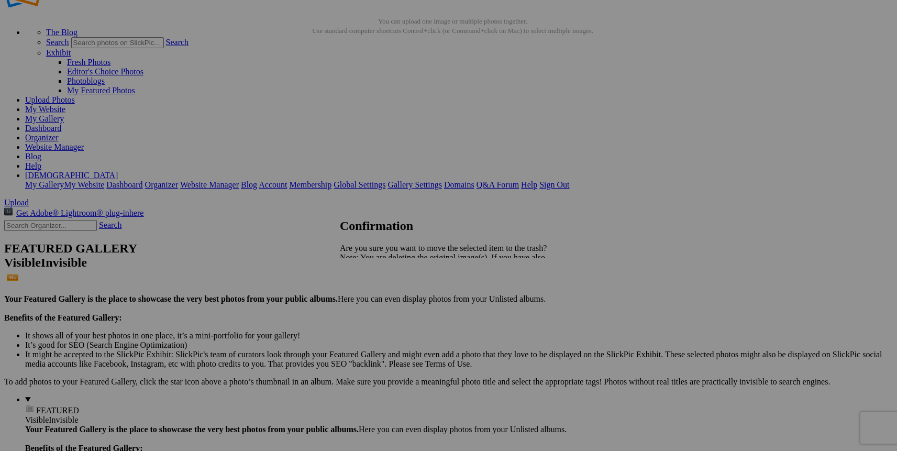
click at [375, 296] on link "Yes" at bounding box center [369, 293] width 12 height 9
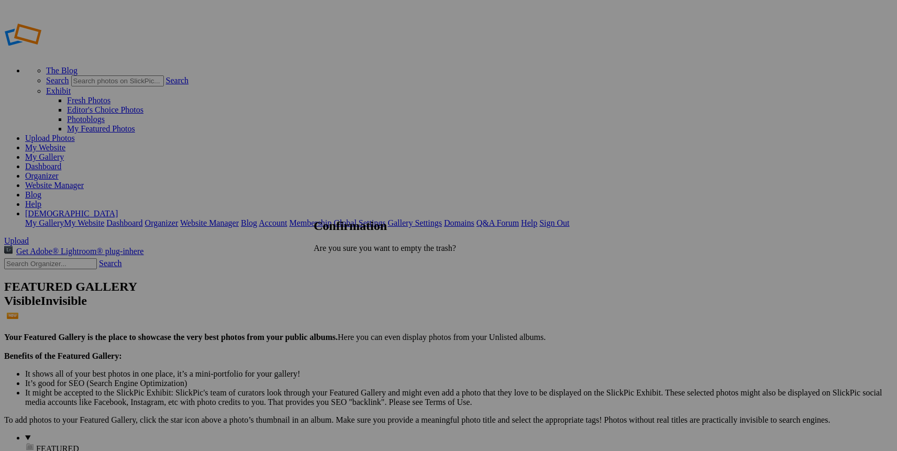
click at [359, 280] on span "Delete" at bounding box center [348, 284] width 22 height 9
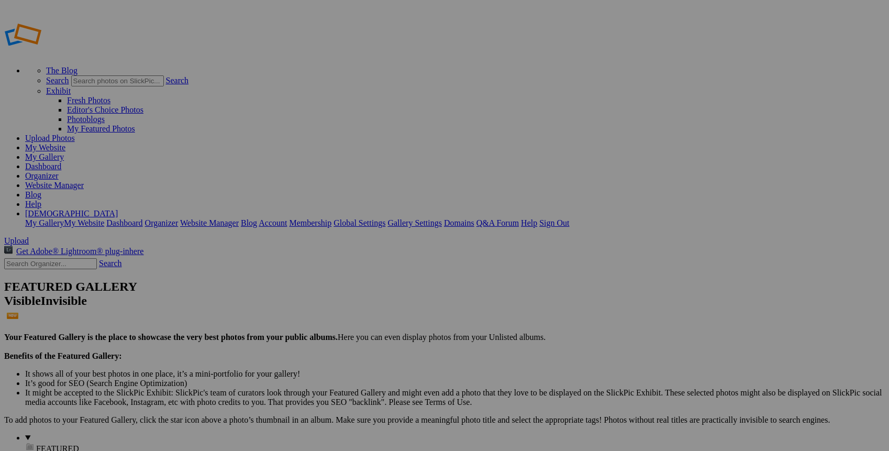
click at [36, 444] on span "FEATURED" at bounding box center [57, 448] width 43 height 9
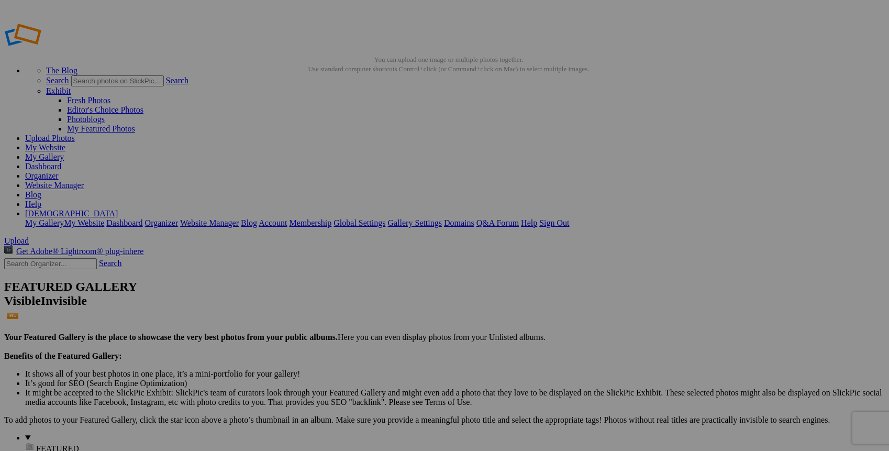
click at [84, 181] on link "Website Manager" at bounding box center [54, 185] width 59 height 9
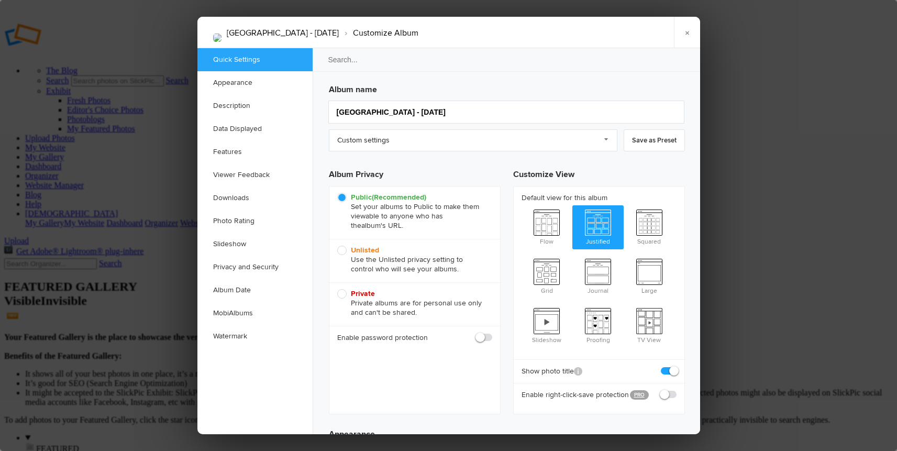
checkbox input "true"
click at [232, 149] on link "Features" at bounding box center [254, 151] width 115 height 23
click at [689, 32] on link "×" at bounding box center [687, 32] width 26 height 31
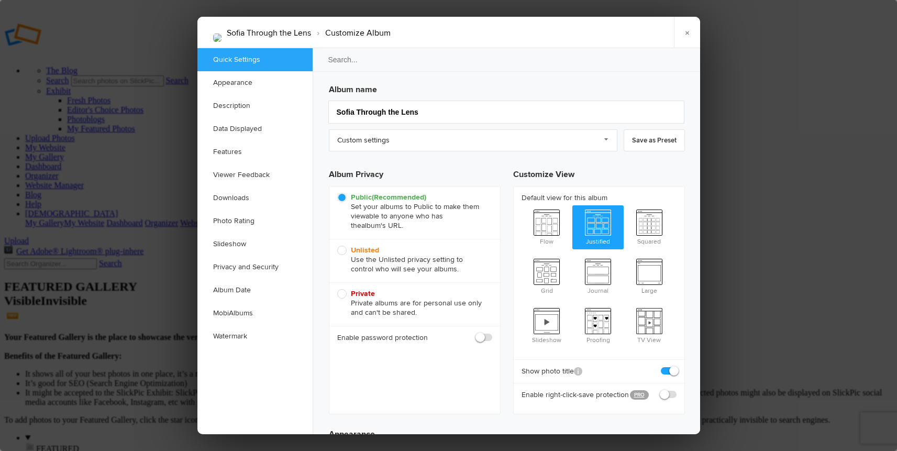
checkbox input "true"
click at [233, 151] on link "Features" at bounding box center [254, 151] width 115 height 23
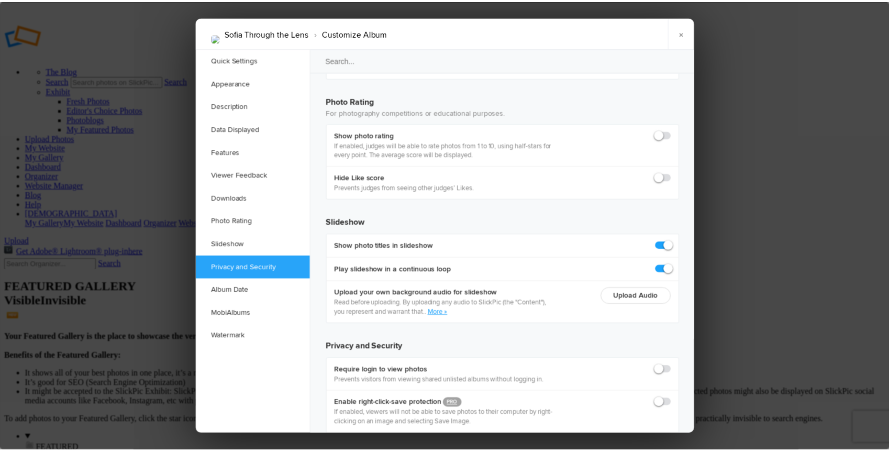
scroll to position [2272, 0]
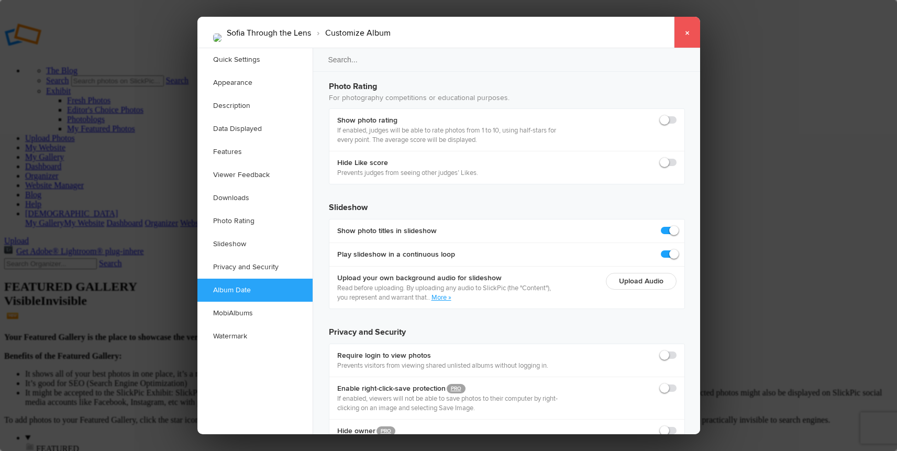
click at [688, 31] on link "×" at bounding box center [687, 32] width 26 height 31
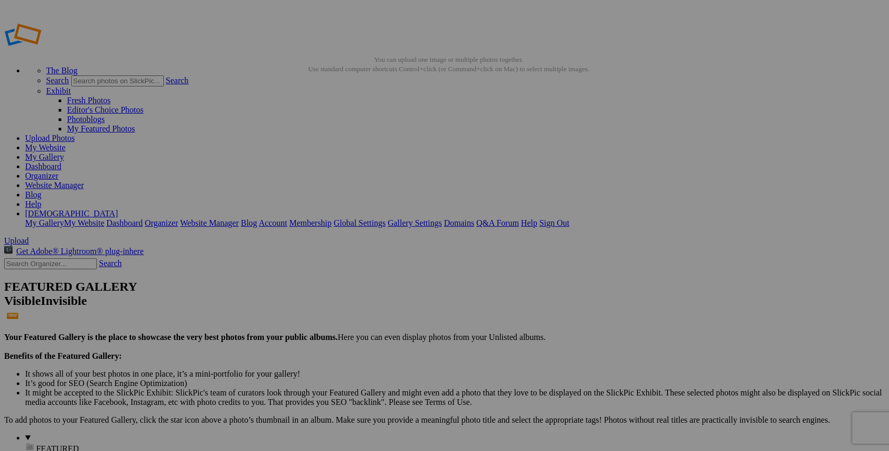
click at [84, 181] on link "Website Manager" at bounding box center [54, 185] width 59 height 9
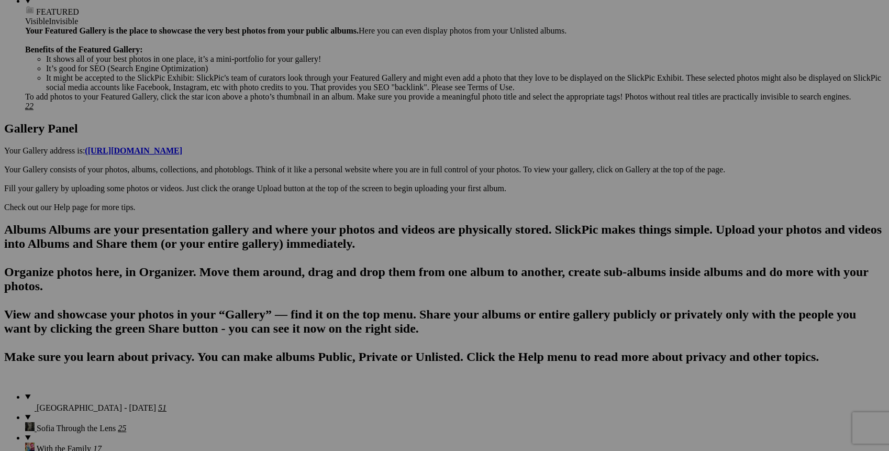
scroll to position [442, 0]
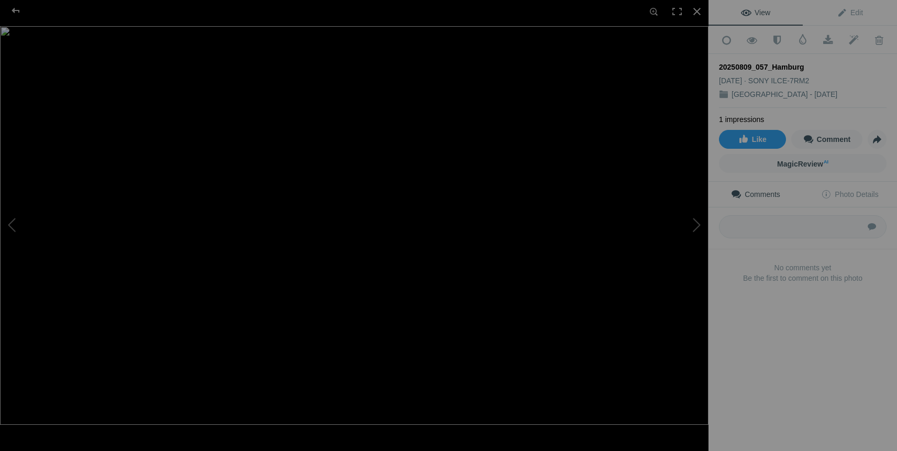
click at [391, 171] on img at bounding box center [354, 225] width 708 height 398
click at [399, 182] on img at bounding box center [263, 357] width 2424 height 1363
click at [399, 182] on img at bounding box center [354, 225] width 708 height 398
click at [16, 9] on div at bounding box center [16, 10] width 38 height 21
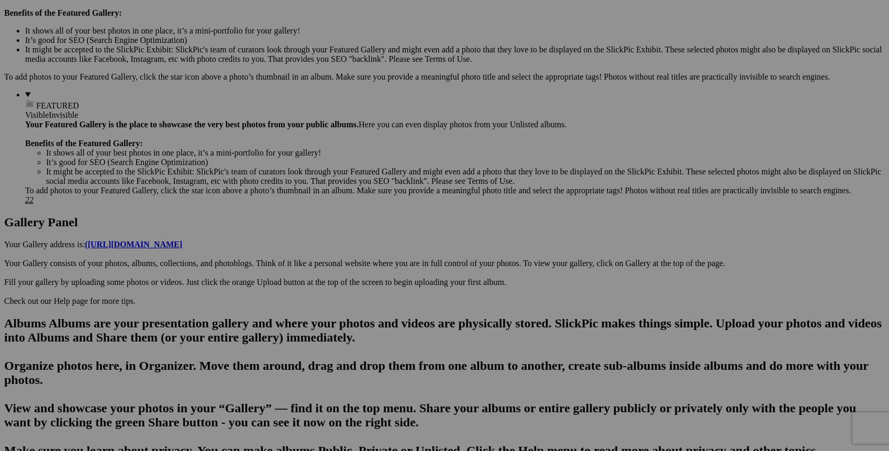
scroll to position [343, 0]
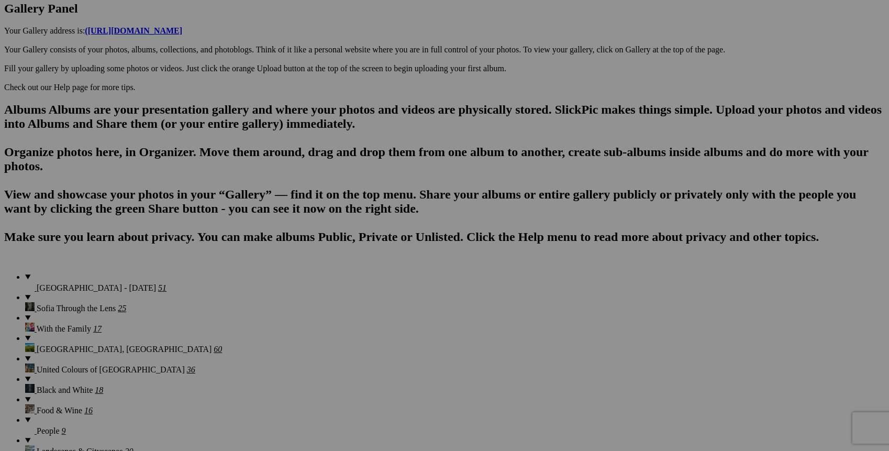
scroll to position [557, 0]
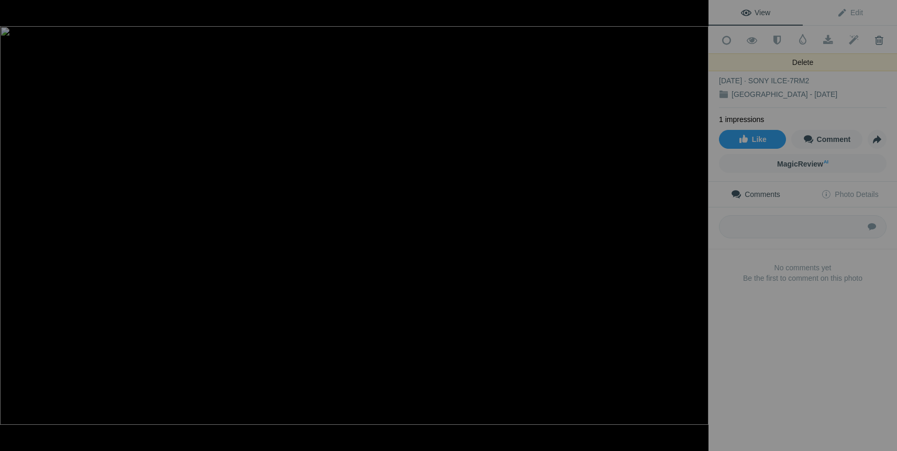
click at [875, 39] on span at bounding box center [879, 40] width 26 height 10
click at [697, 13] on div at bounding box center [696, 11] width 23 height 23
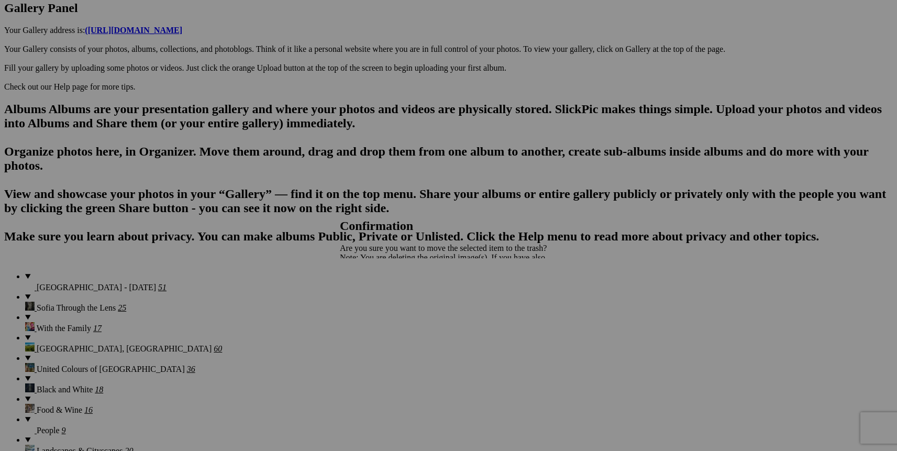
click at [375, 296] on span "Yes" at bounding box center [369, 293] width 12 height 9
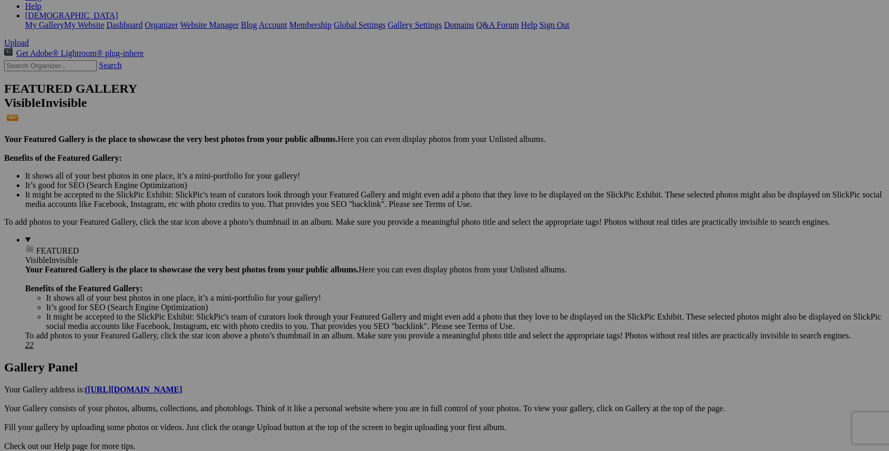
scroll to position [0, 0]
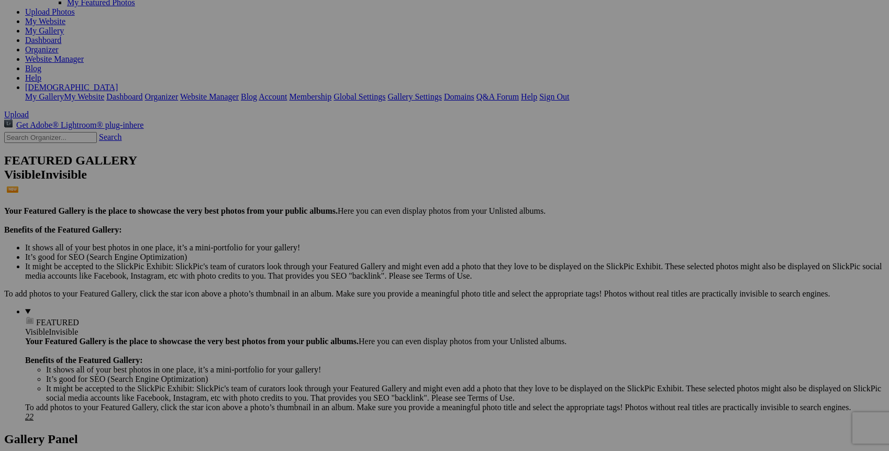
scroll to position [127, 0]
drag, startPoint x: 293, startPoint y: 55, endPoint x: 450, endPoint y: 405, distance: 383.0
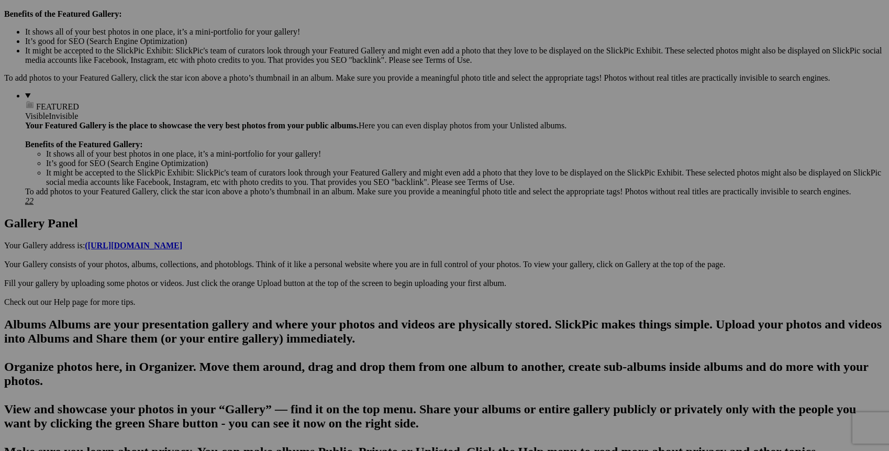
scroll to position [418, 0]
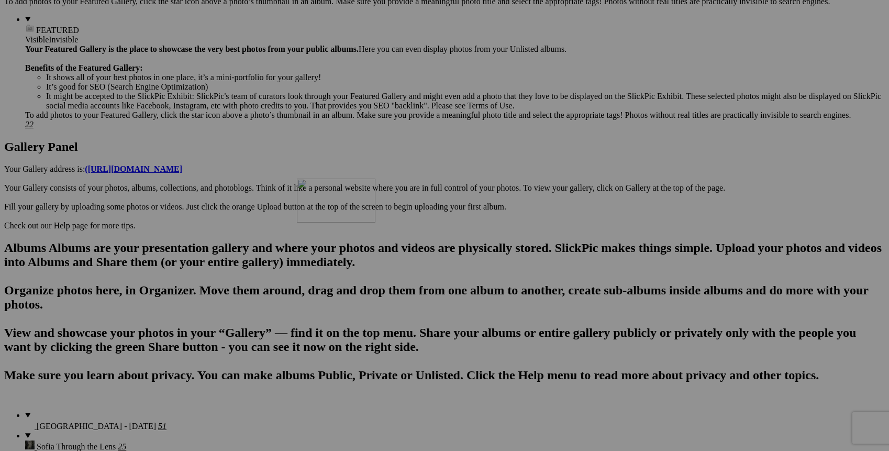
drag, startPoint x: 472, startPoint y: 153, endPoint x: 449, endPoint y: 268, distance: 117.5
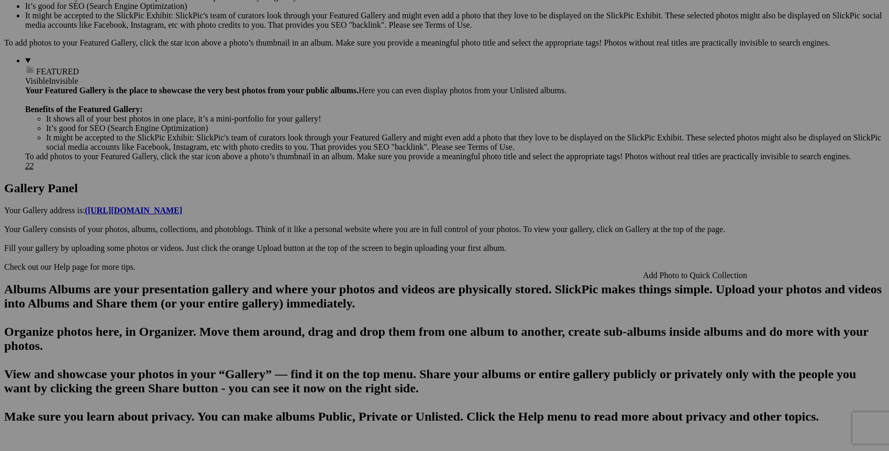
scroll to position [465, 0]
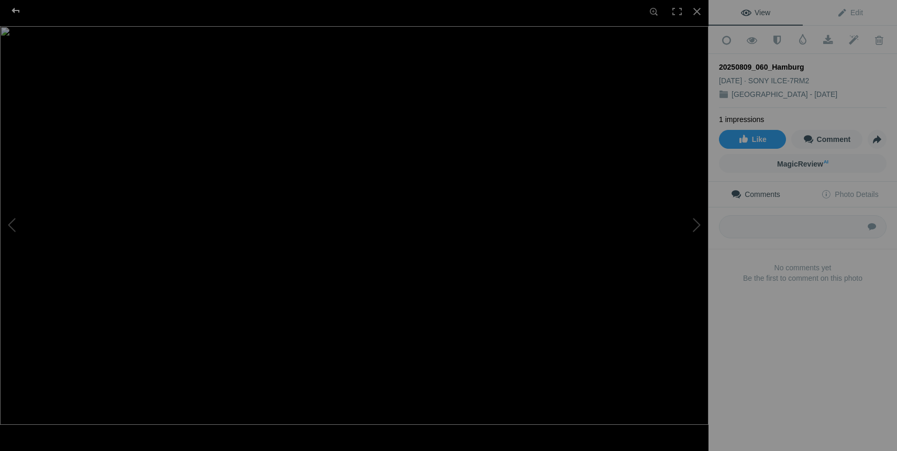
click at [19, 10] on div at bounding box center [16, 10] width 38 height 21
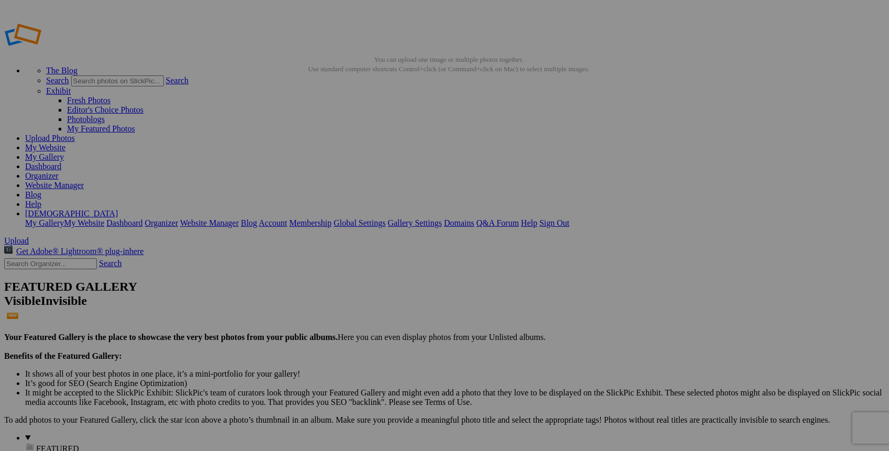
scroll to position [0, 0]
